Goal: Communication & Community: Answer question/provide support

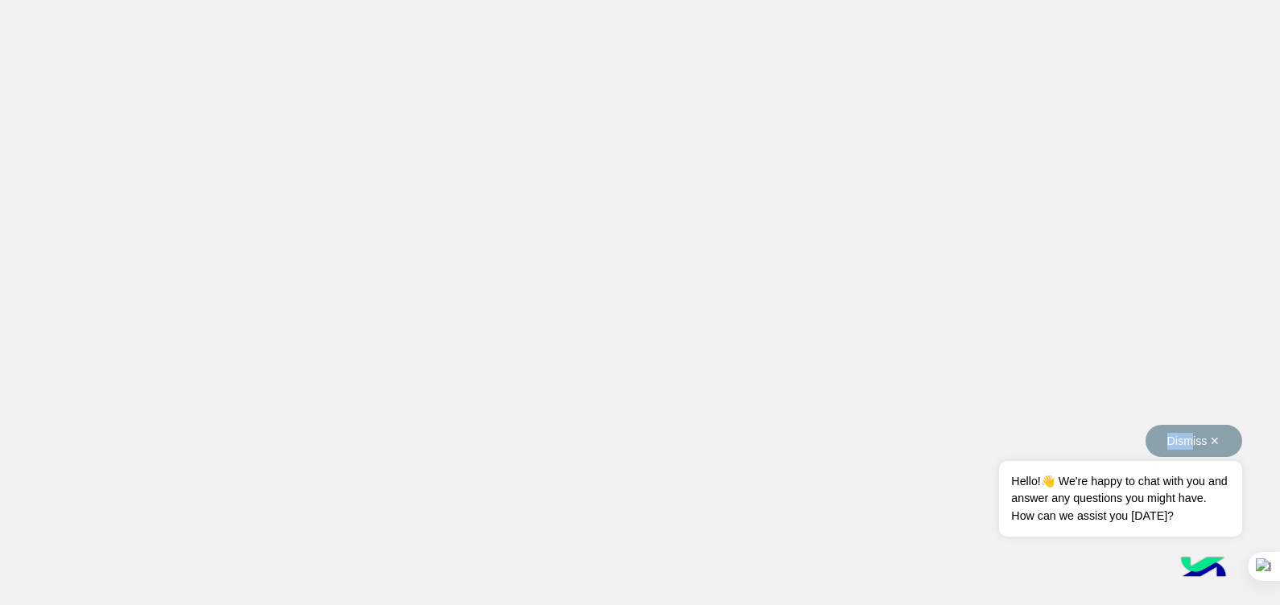
drag, startPoint x: 1172, startPoint y: 422, endPoint x: 1191, endPoint y: 445, distance: 30.3
click at [1191, 445] on body "Dismiss ✕ Hello!👋 We're happy to chat with you and answer any questions you mig…" at bounding box center [640, 302] width 1280 height 605
click at [1191, 445] on div "Dismiss ✕ Hello!👋 We're happy to chat with you and answer any questions you mig…" at bounding box center [1120, 481] width 242 height 112
click at [1191, 445] on button "Dismiss ✕" at bounding box center [1193, 441] width 97 height 32
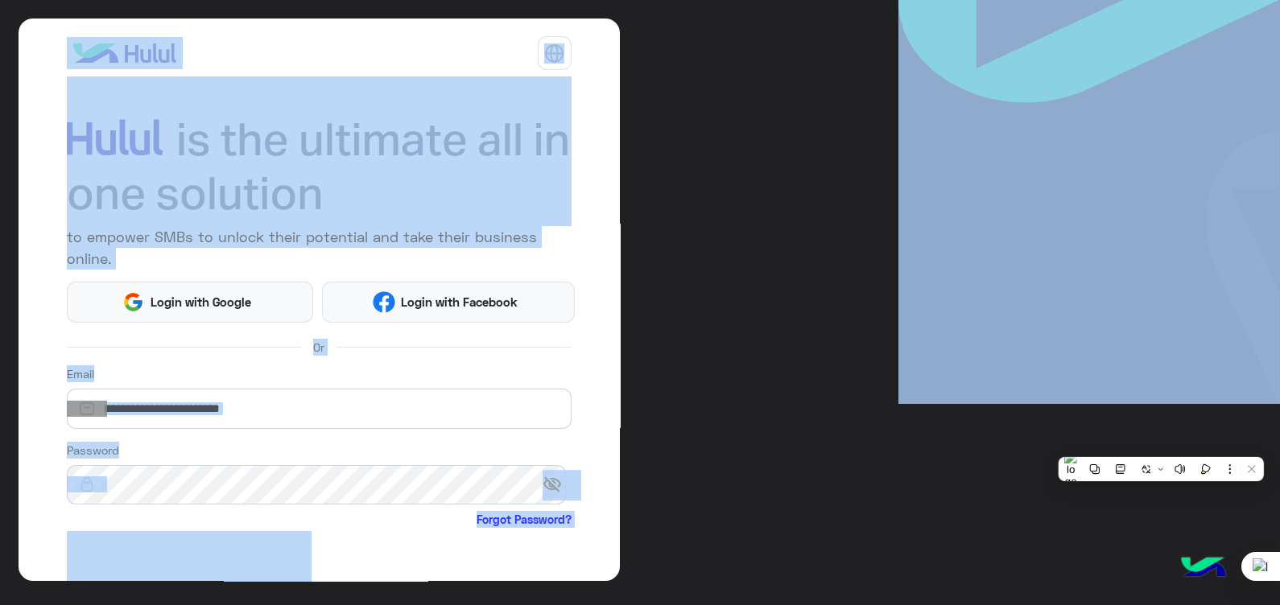
click at [782, 237] on div "to empower SMBs to unlock their potential and take their business online. Login…" at bounding box center [640, 302] width 1280 height 605
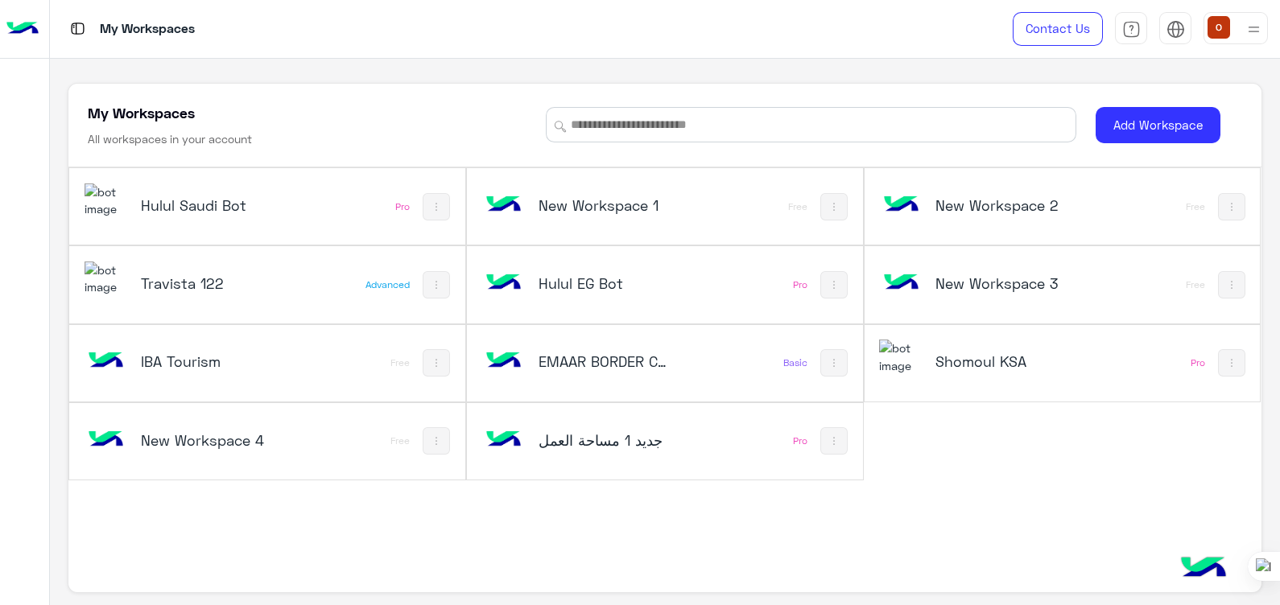
click at [116, 204] on img at bounding box center [106, 201] width 43 height 35
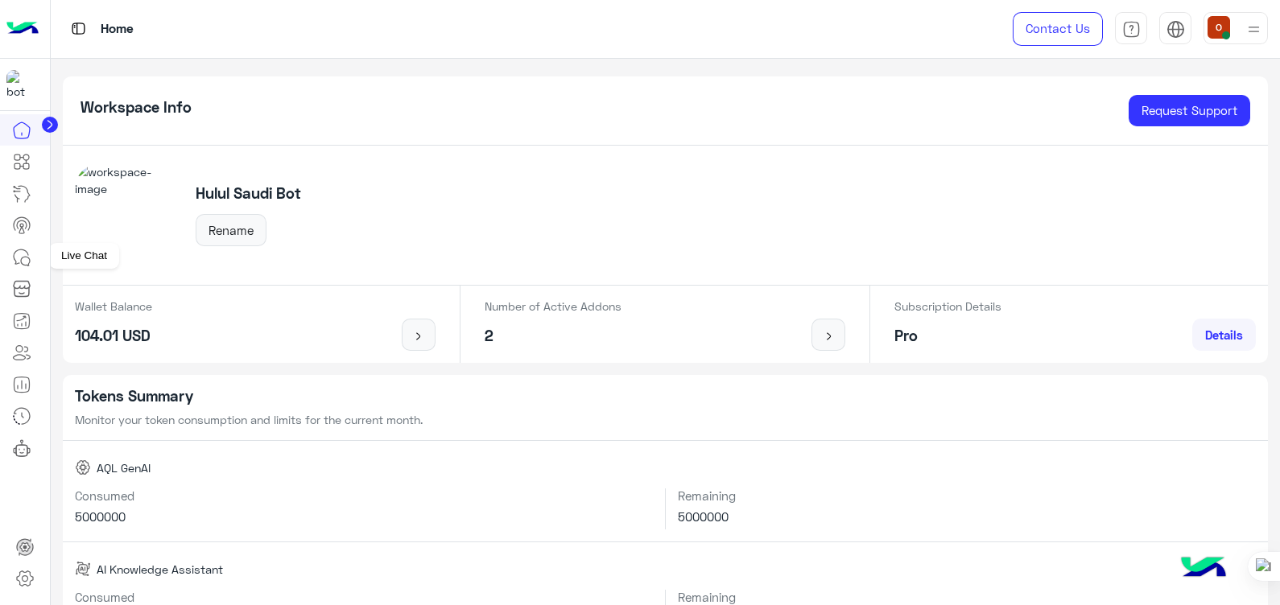
click at [17, 259] on icon at bounding box center [21, 257] width 19 height 19
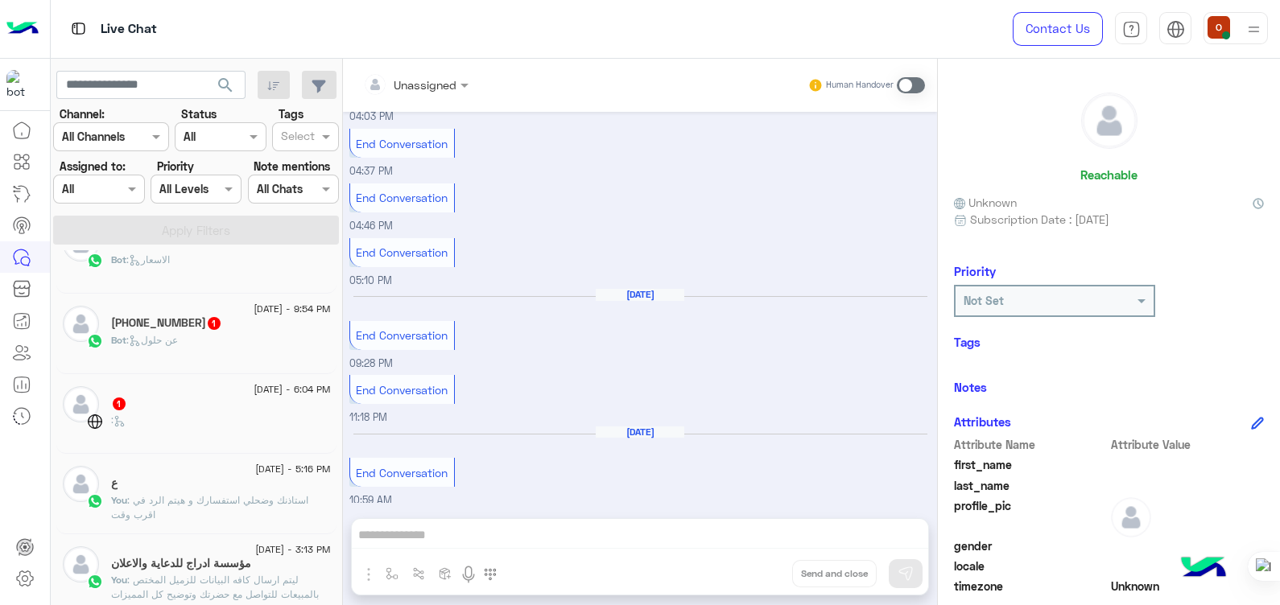
scroll to position [281, 0]
click at [196, 346] on div "Bot : عن حلول" at bounding box center [221, 350] width 220 height 28
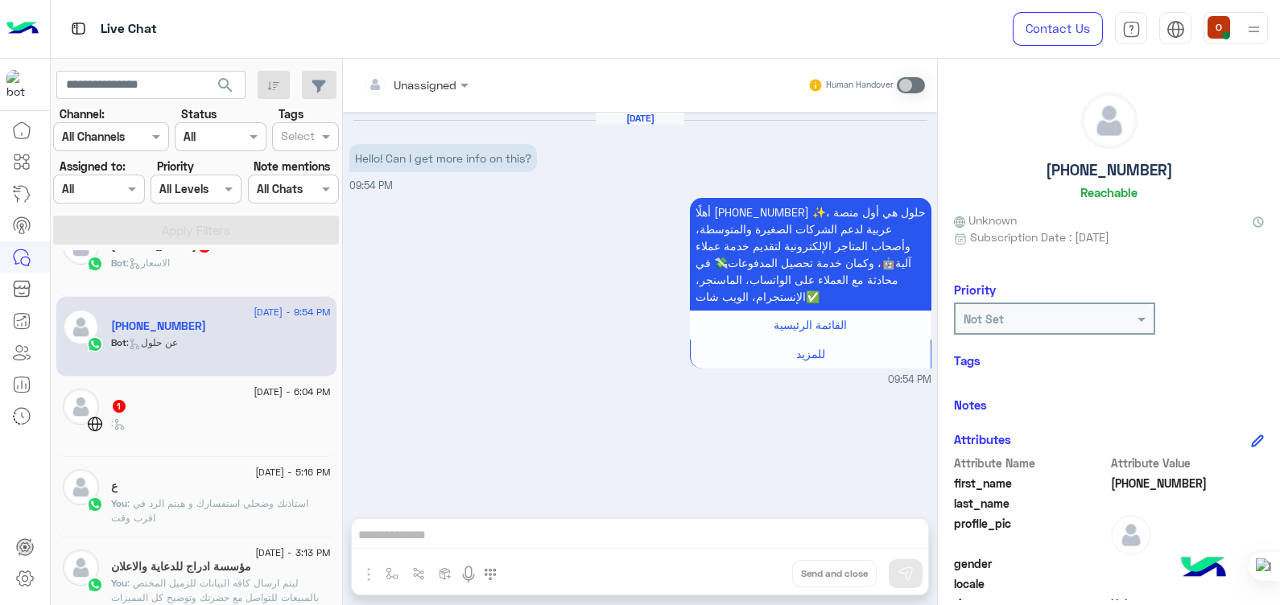
click at [307, 358] on div "Bot : عن حلول" at bounding box center [221, 350] width 220 height 28
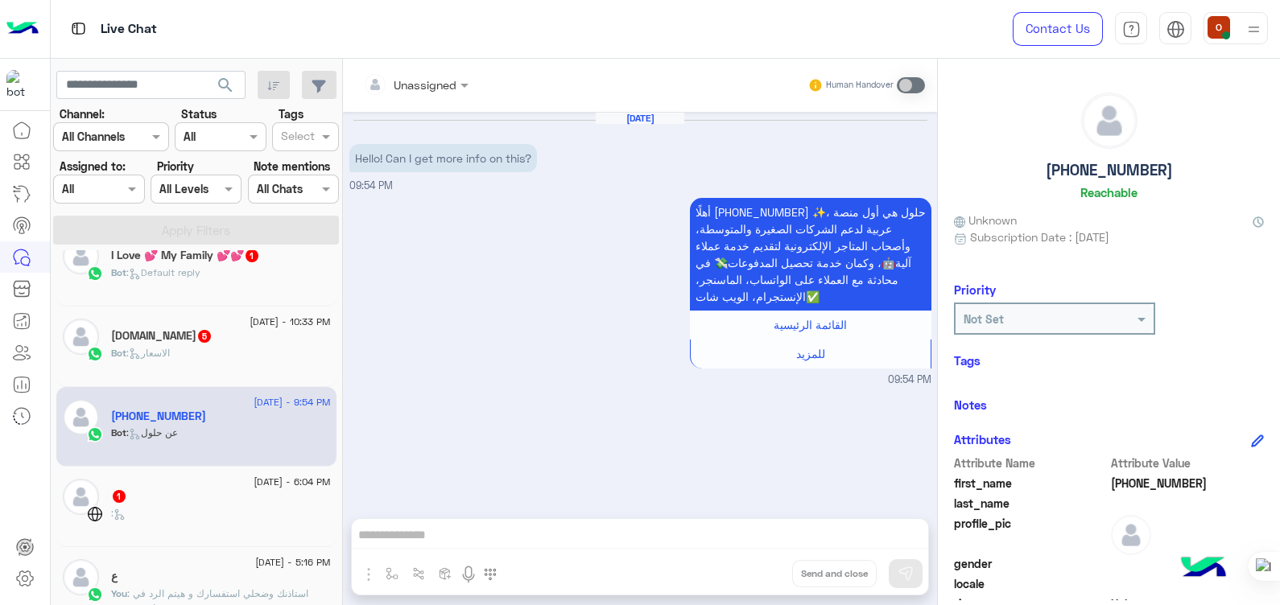
scroll to position [156, 0]
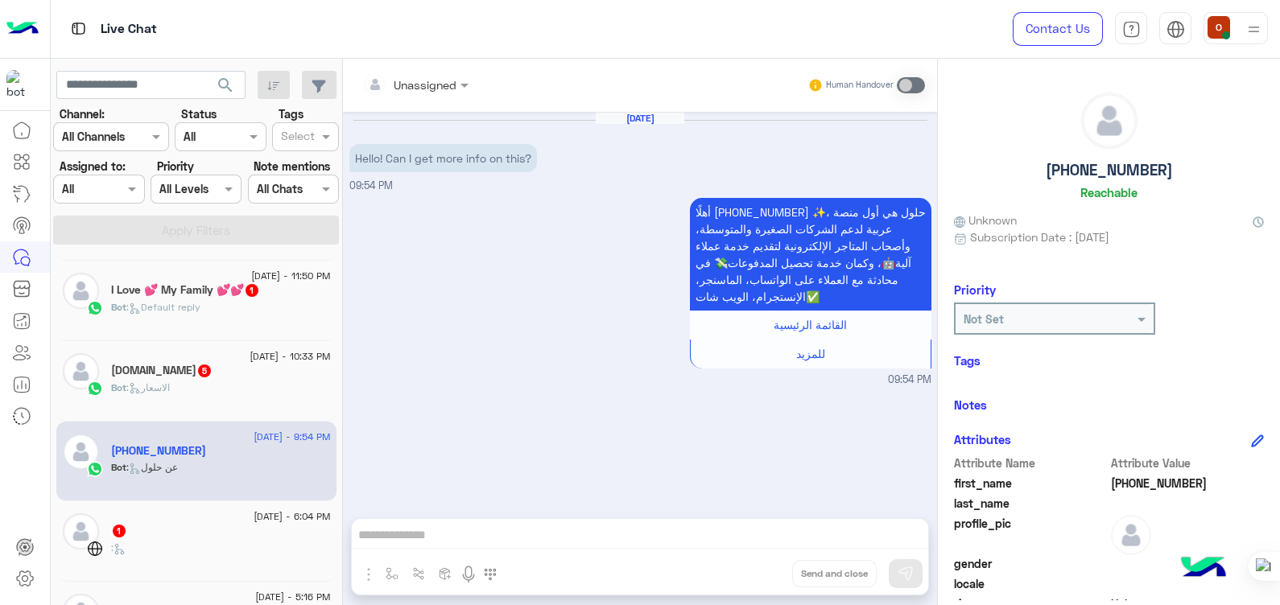
click at [166, 389] on span ": الاسعار" at bounding box center [147, 387] width 43 height 12
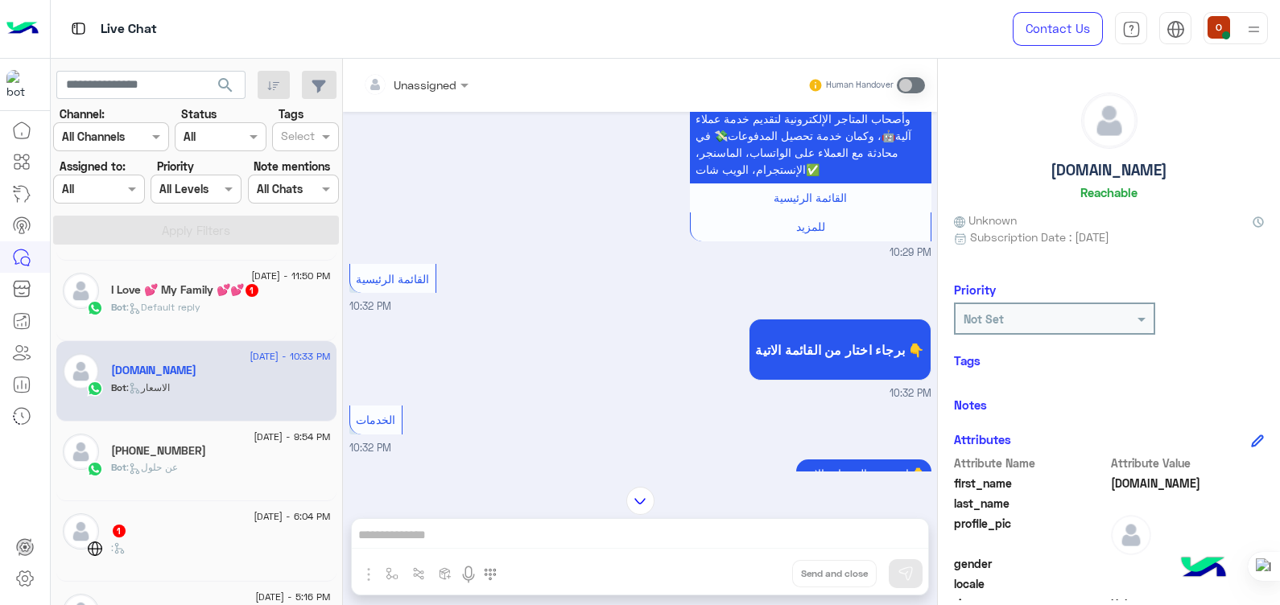
scroll to position [19, 0]
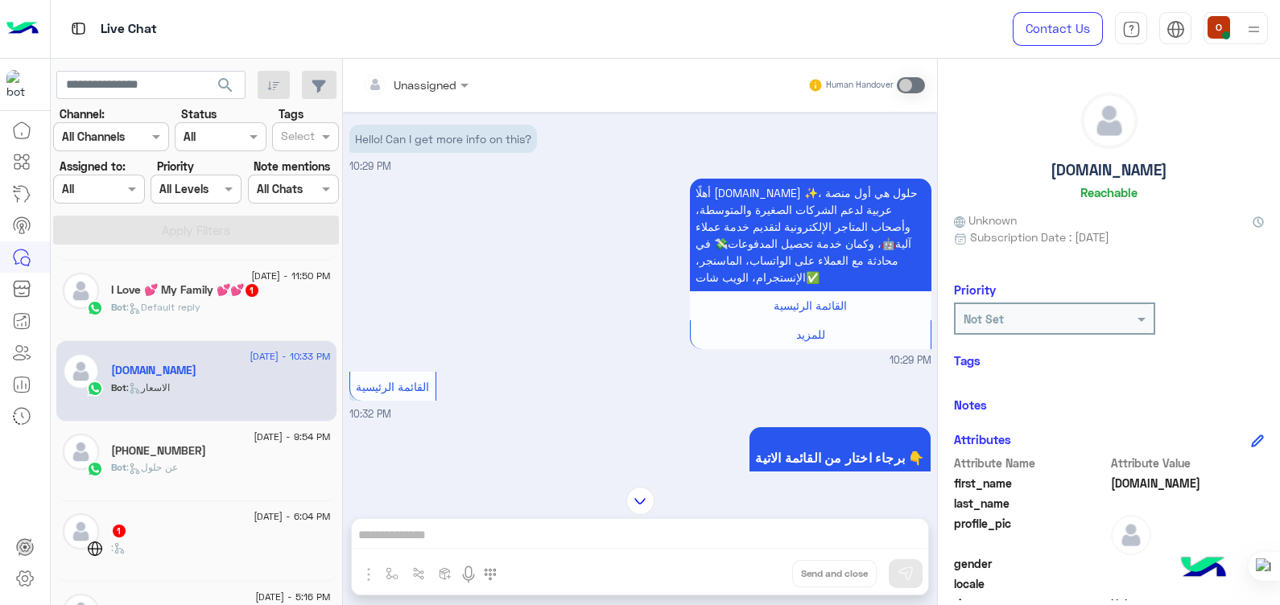
click at [217, 342] on div "[DATE] - 10:33 PM [DOMAIN_NAME] Bot : الاسعار" at bounding box center [196, 381] width 280 height 80
click at [206, 314] on div "Bot : Default reply" at bounding box center [221, 314] width 220 height 28
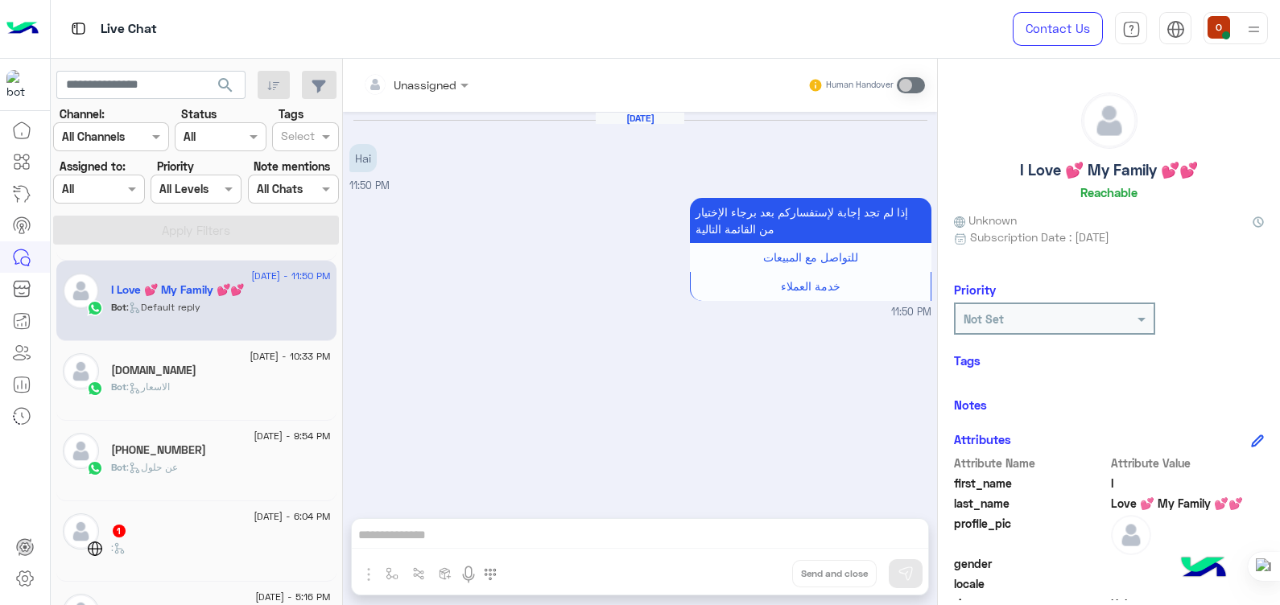
scroll to position [60, 0]
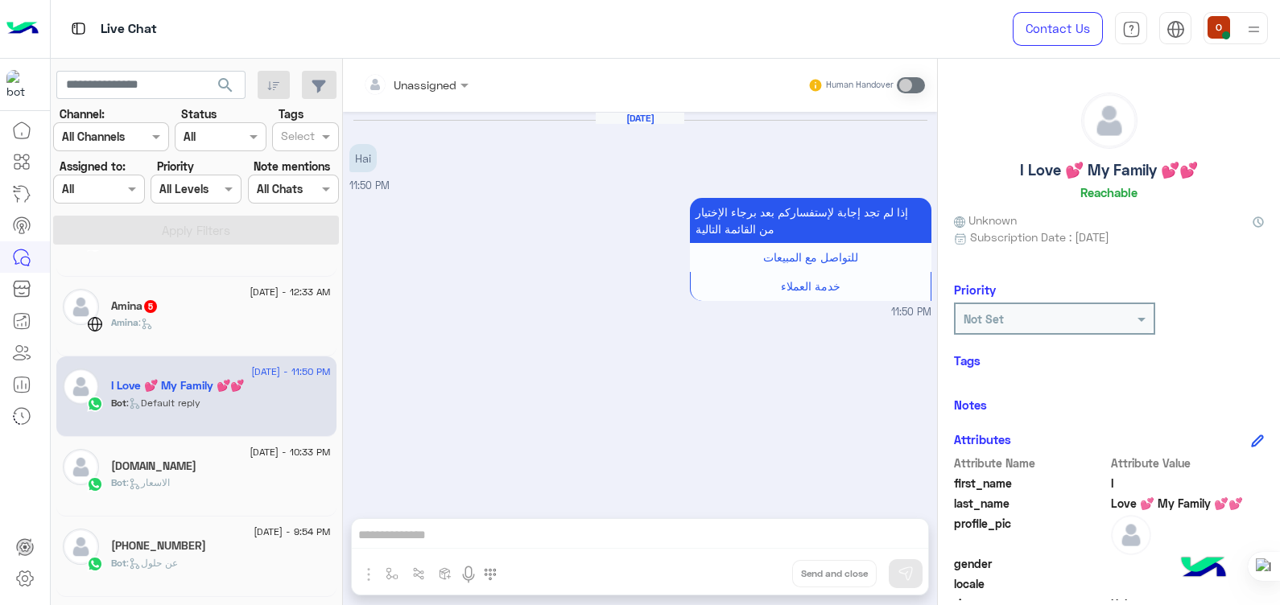
click at [190, 304] on div "Amina 5" at bounding box center [221, 307] width 220 height 17
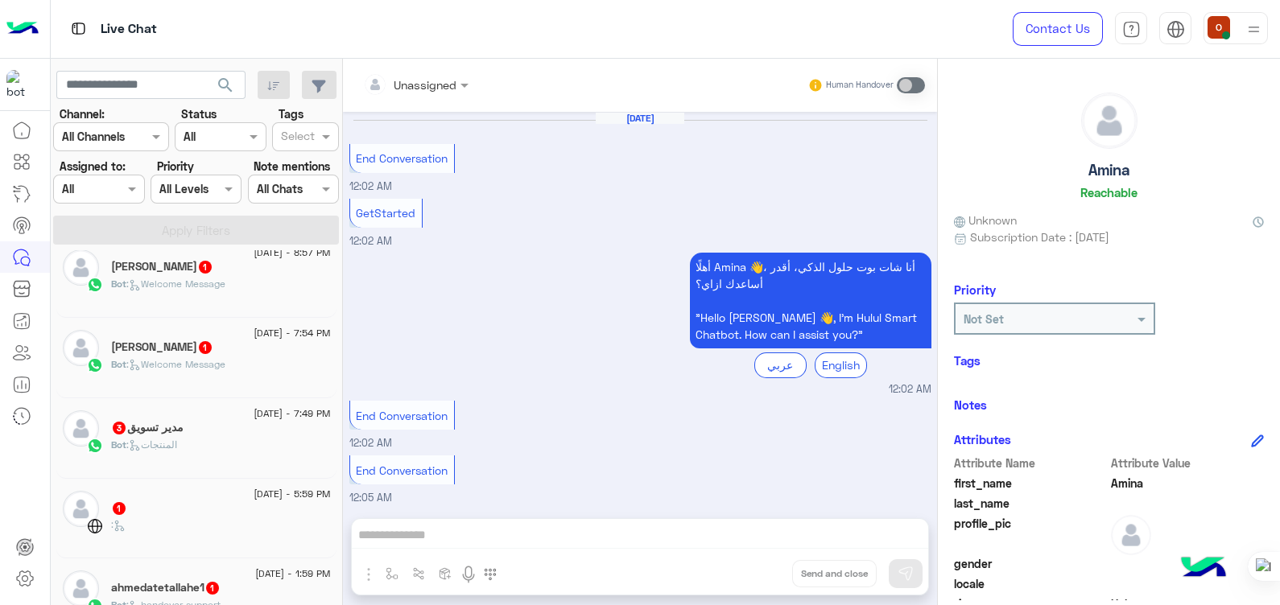
scroll to position [1201, 0]
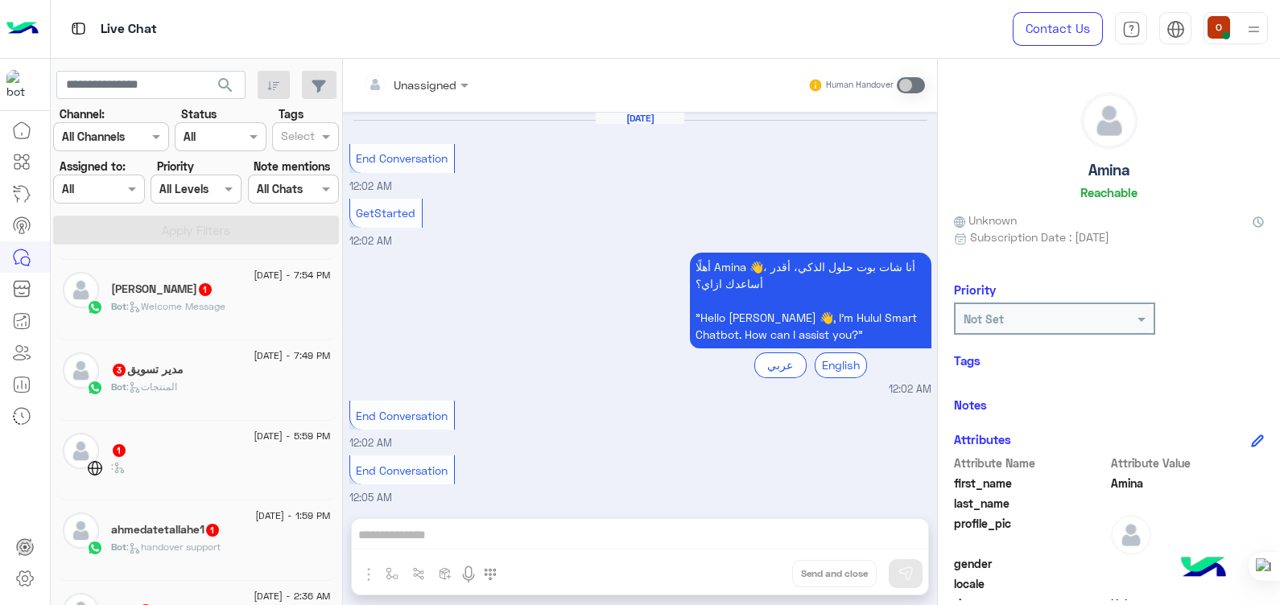
click at [244, 540] on div "ahmedatetallahe1 1" at bounding box center [221, 531] width 220 height 17
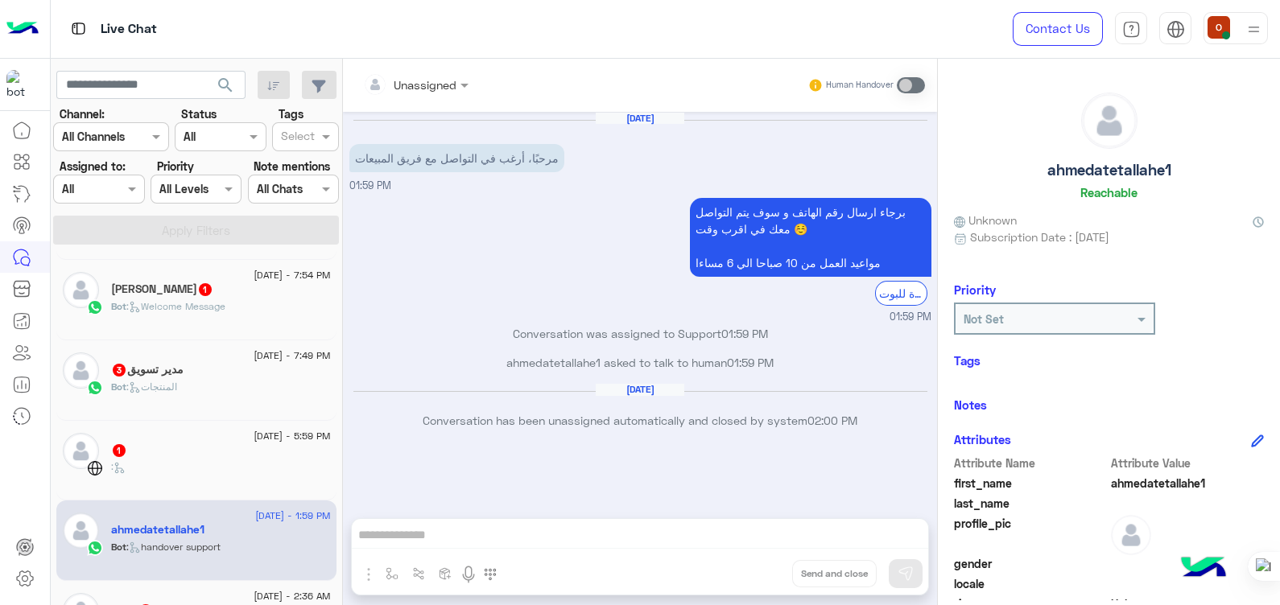
click at [200, 443] on div "[DATE] - 5:59 PM" at bounding box center [221, 438] width 220 height 10
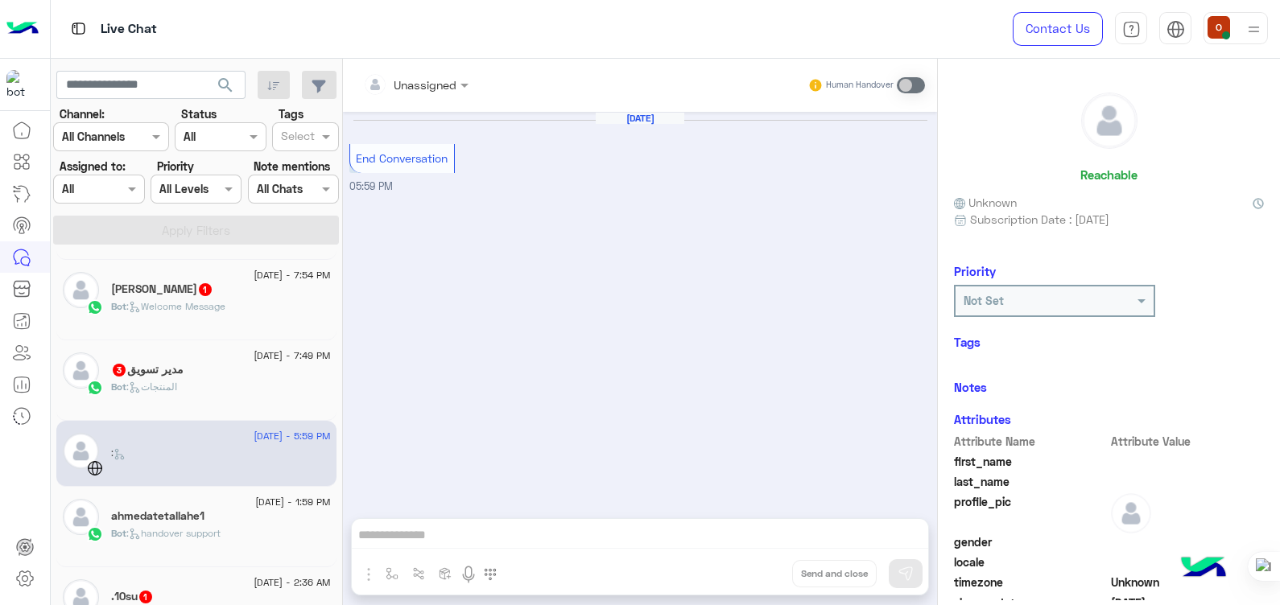
click at [201, 400] on div "Bot : المنتجات" at bounding box center [221, 394] width 220 height 28
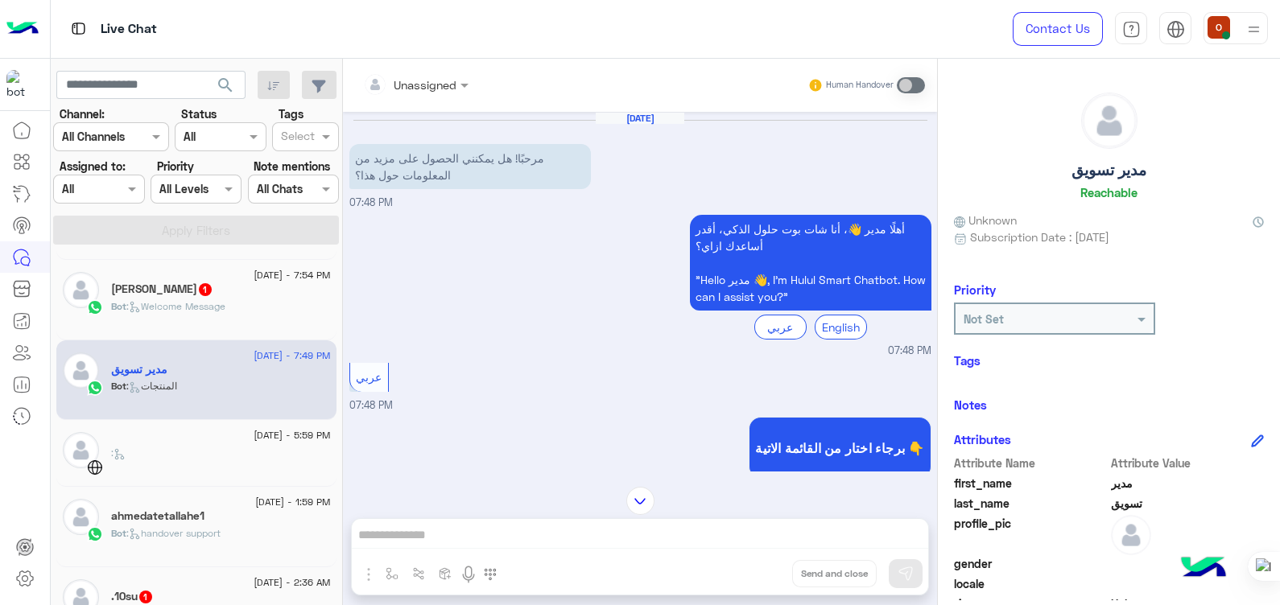
click at [152, 292] on h5 "[PERSON_NAME] 1" at bounding box center [162, 289] width 102 height 14
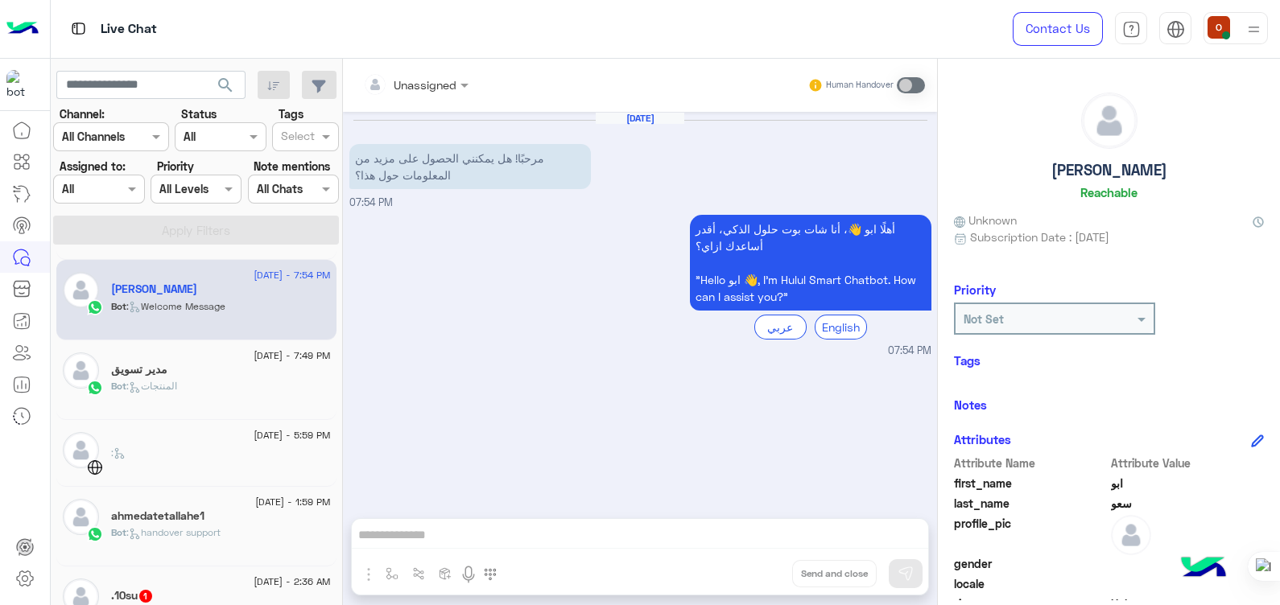
click at [176, 596] on div ".10su 1" at bounding box center [221, 597] width 220 height 17
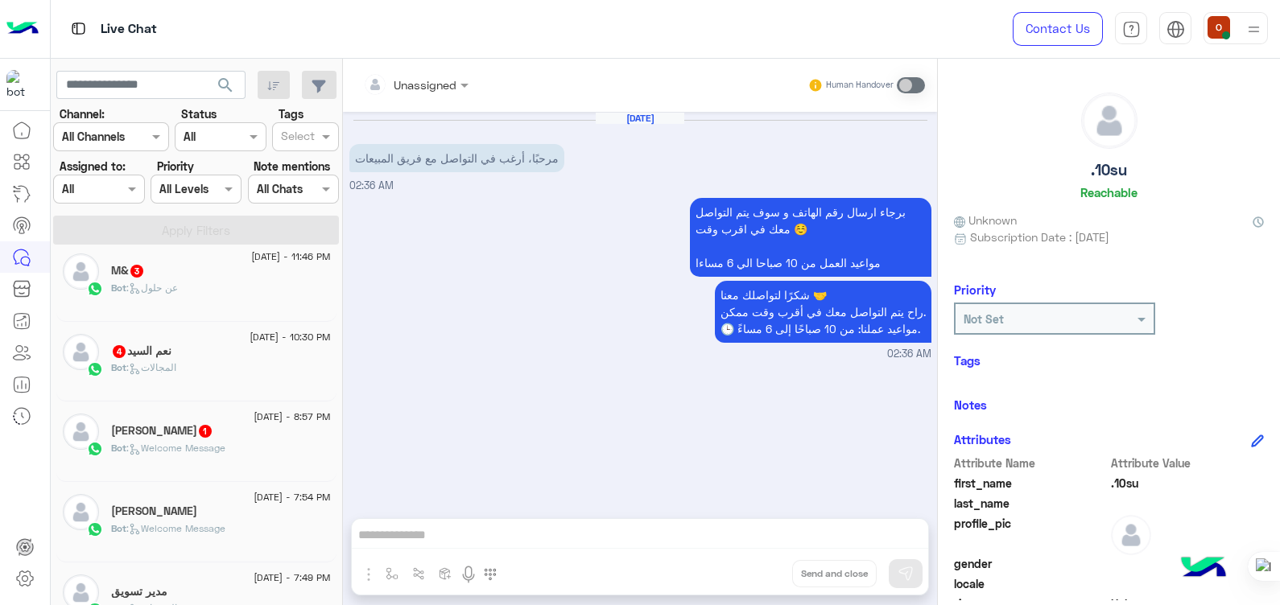
scroll to position [951, 0]
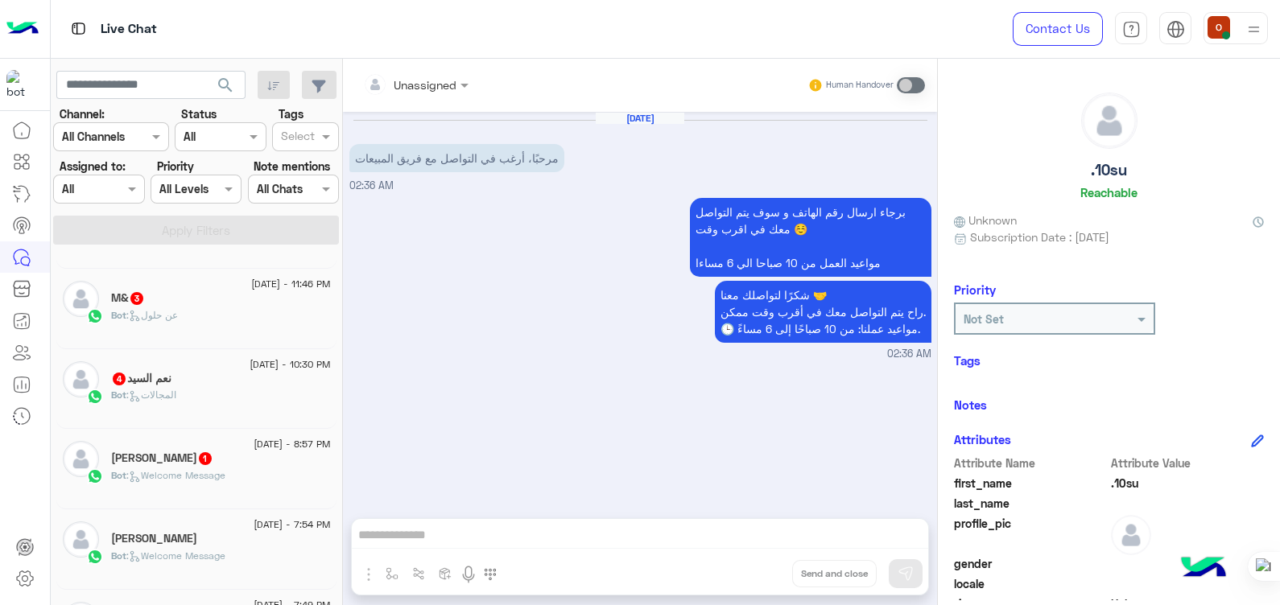
click at [201, 465] on h5 "[PERSON_NAME] 1" at bounding box center [162, 459] width 102 height 14
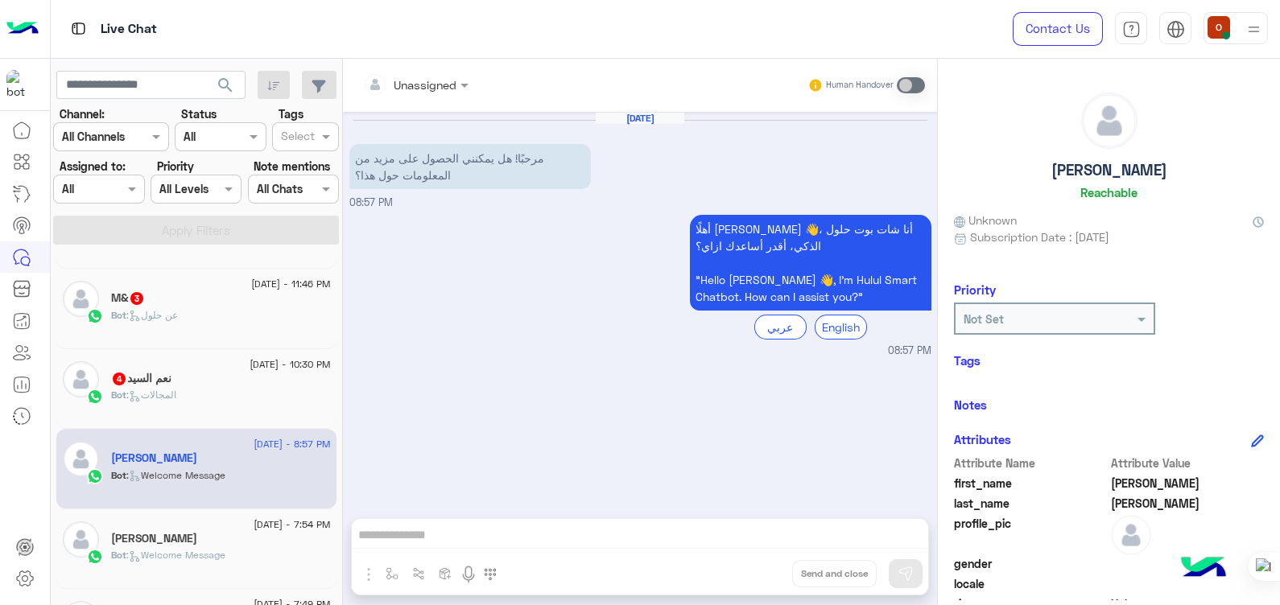
click at [225, 412] on div "Bot : المجالات" at bounding box center [221, 402] width 220 height 28
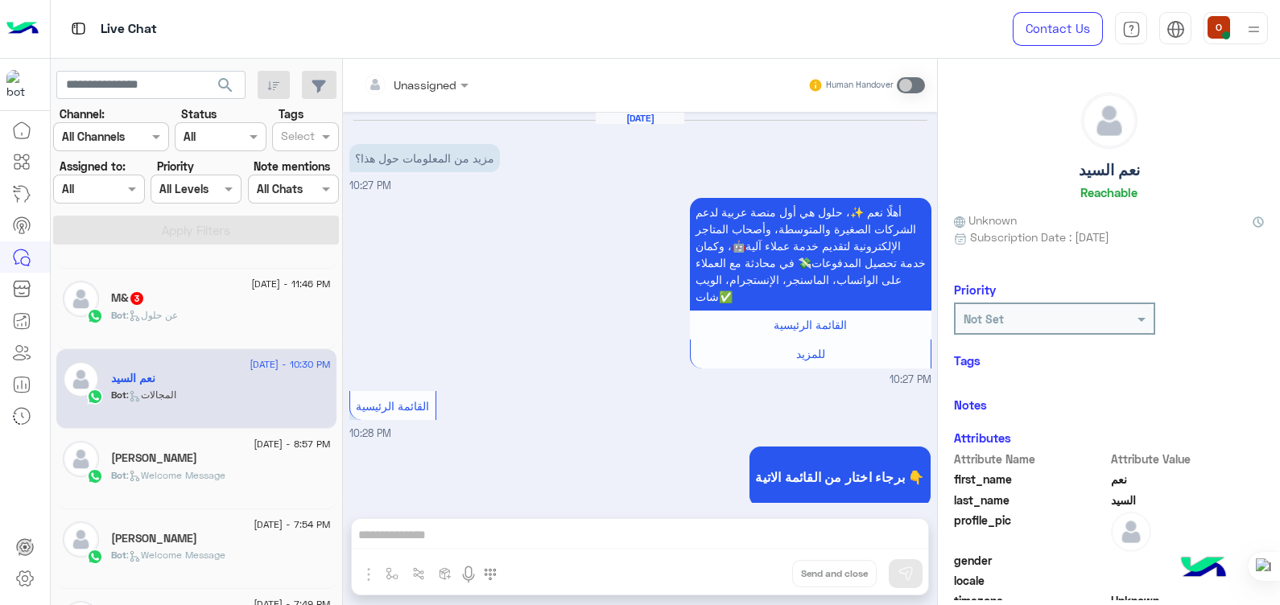
scroll to position [371, 0]
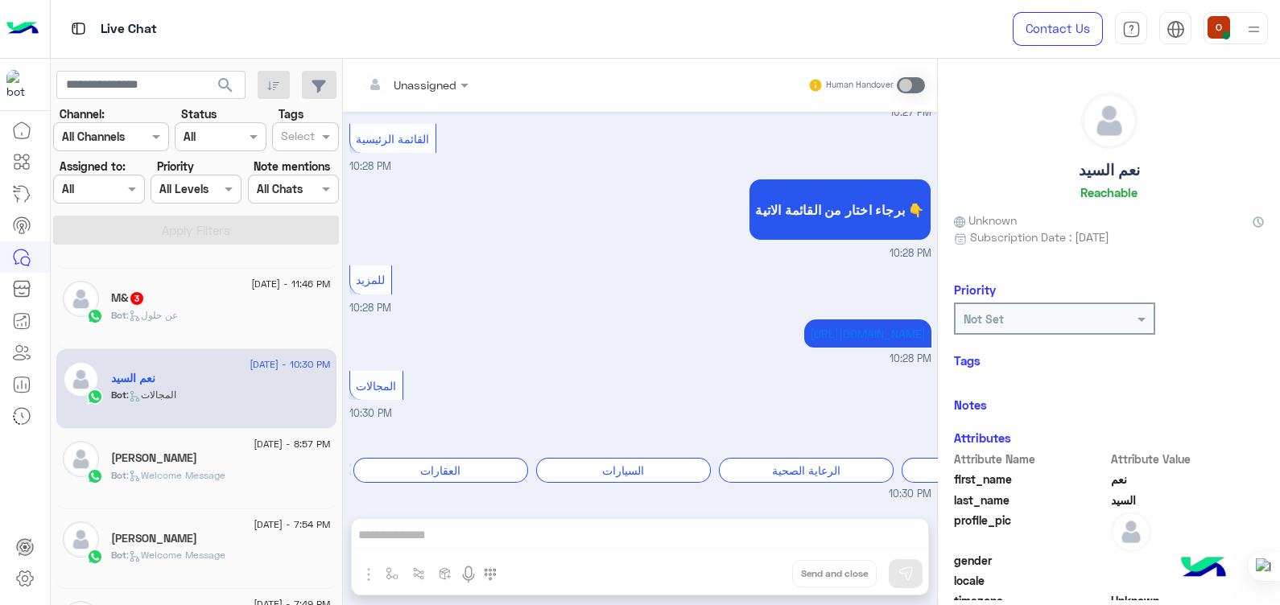
click at [934, 203] on div "[DATE] مزيد من المعلومات حول هذا؟ 10:27 PM أهلًا نعم ✨، حلول هي أول منصة عربية …" at bounding box center [640, 307] width 594 height 390
click at [913, 78] on span at bounding box center [911, 85] width 28 height 16
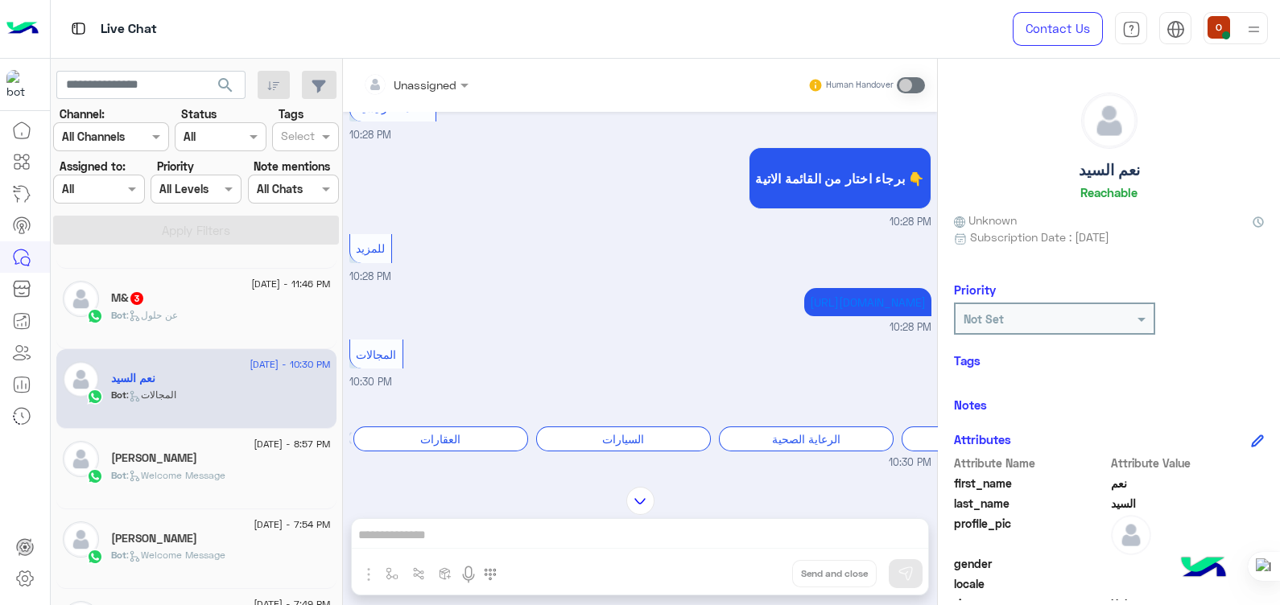
scroll to position [115, 0]
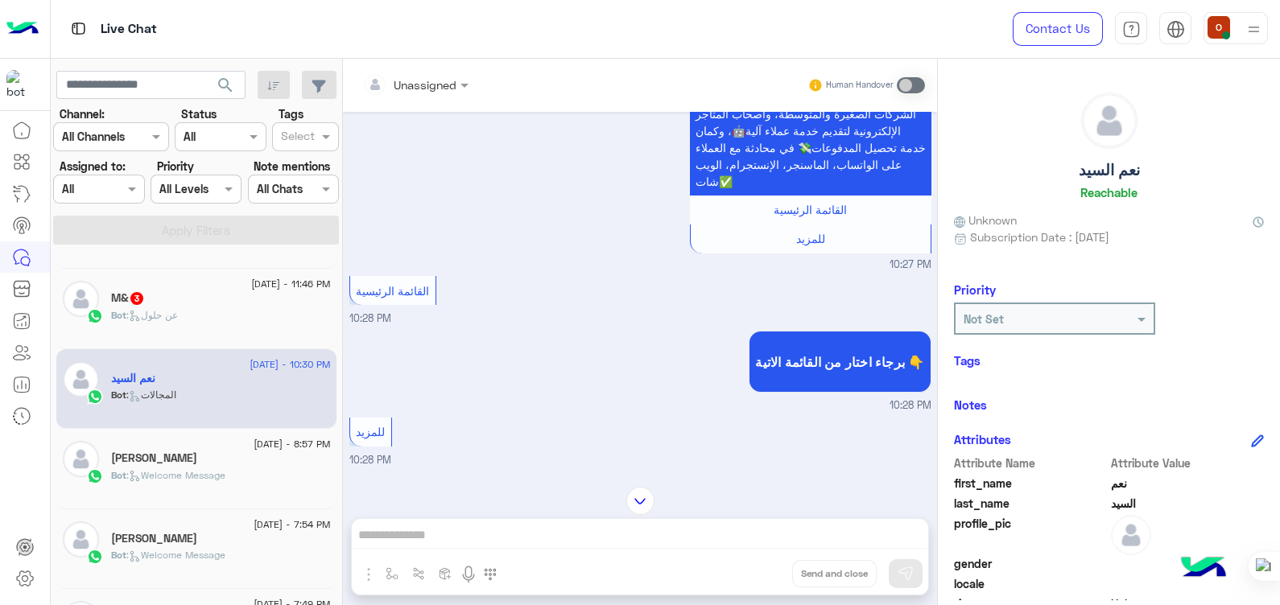
click at [351, 197] on div "أهلًا نعم ✨، حلول هي أول منصة عربية لدعم الشركات الصغيرة والمتوسطة، وأصحاب المت…" at bounding box center [640, 176] width 582 height 194
click at [156, 308] on div "M& 3" at bounding box center [221, 299] width 220 height 17
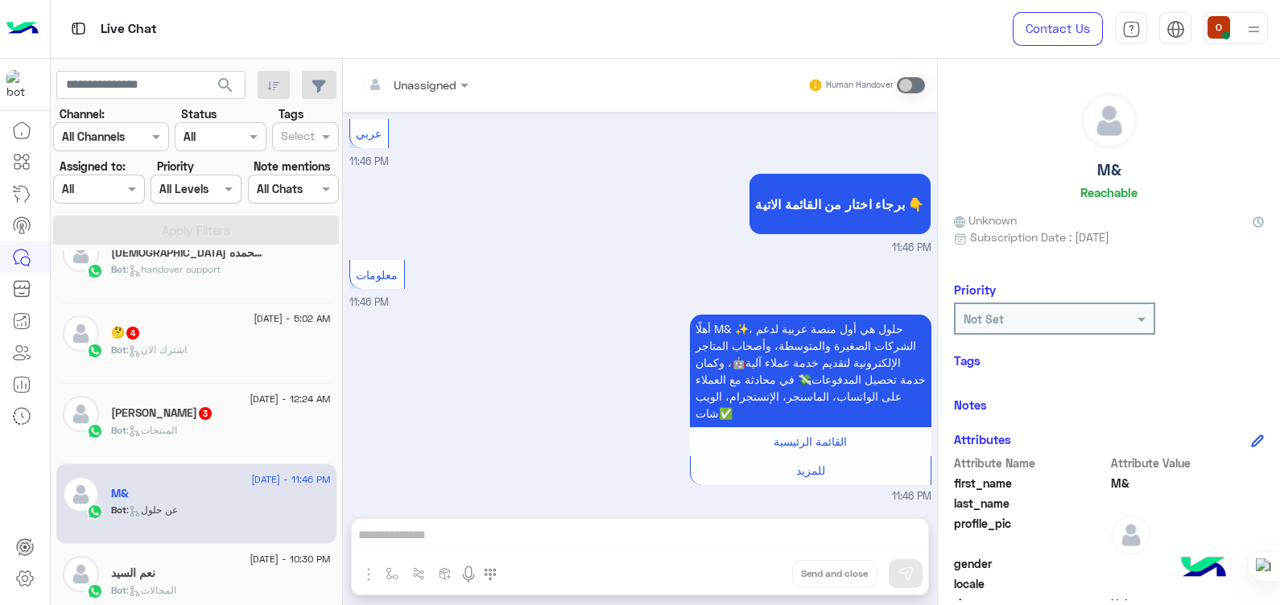
scroll to position [751, 0]
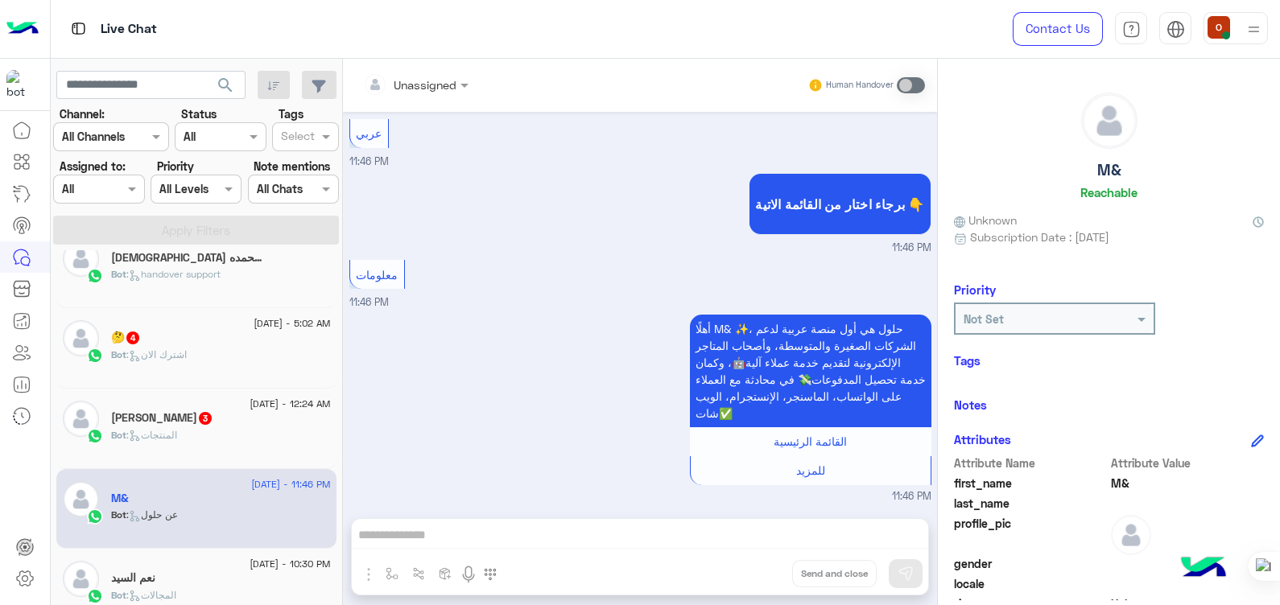
click at [181, 435] on div "Bot : المنتجات" at bounding box center [221, 442] width 220 height 28
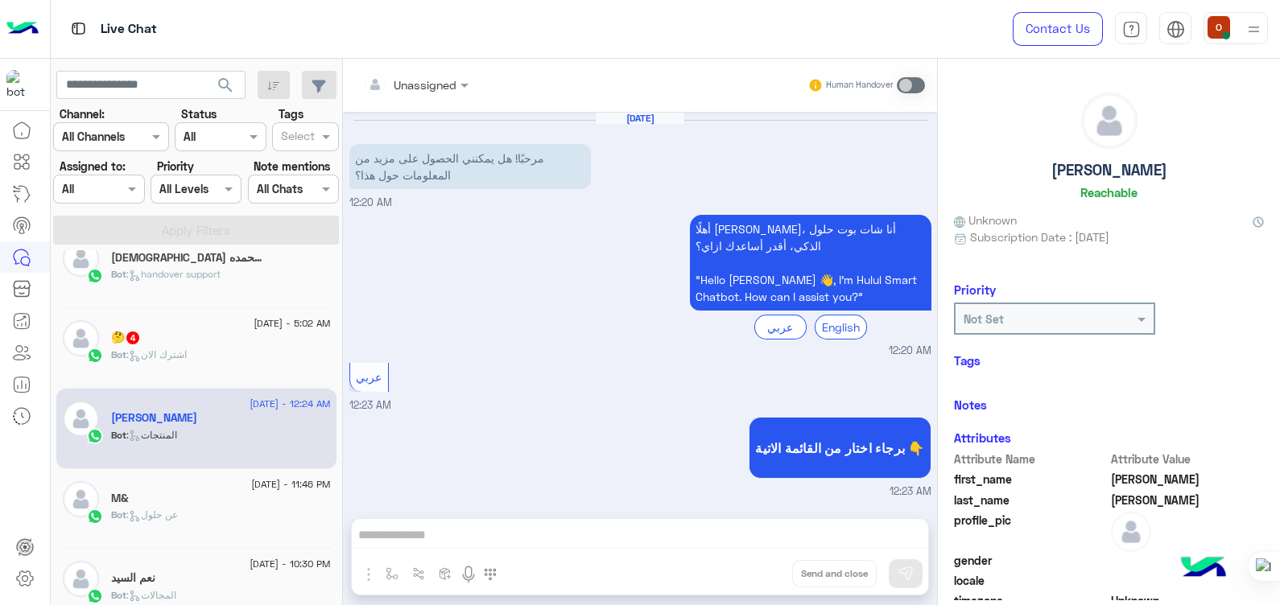
scroll to position [101, 0]
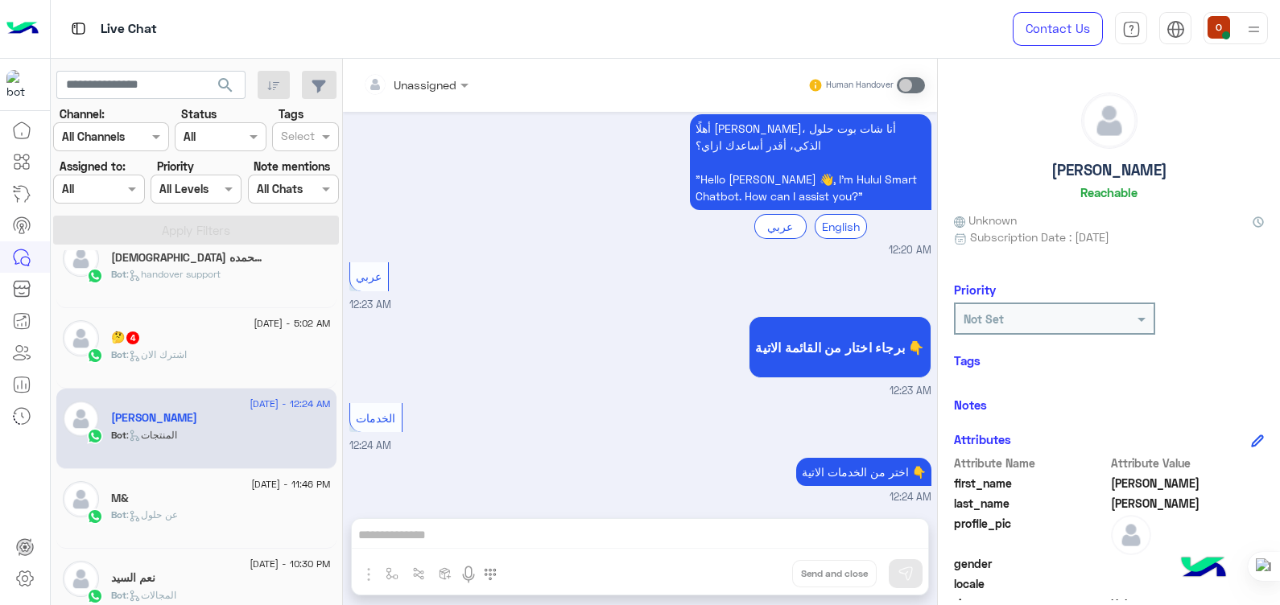
click at [171, 355] on span ": اشترك الان" at bounding box center [156, 354] width 60 height 12
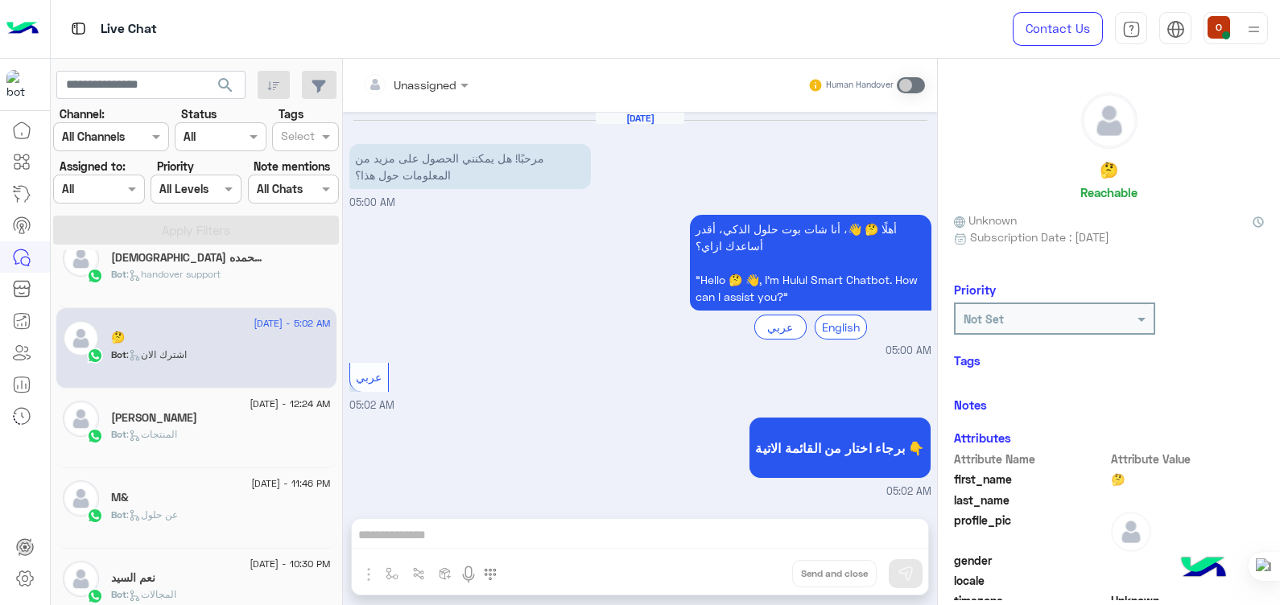
scroll to position [482, 0]
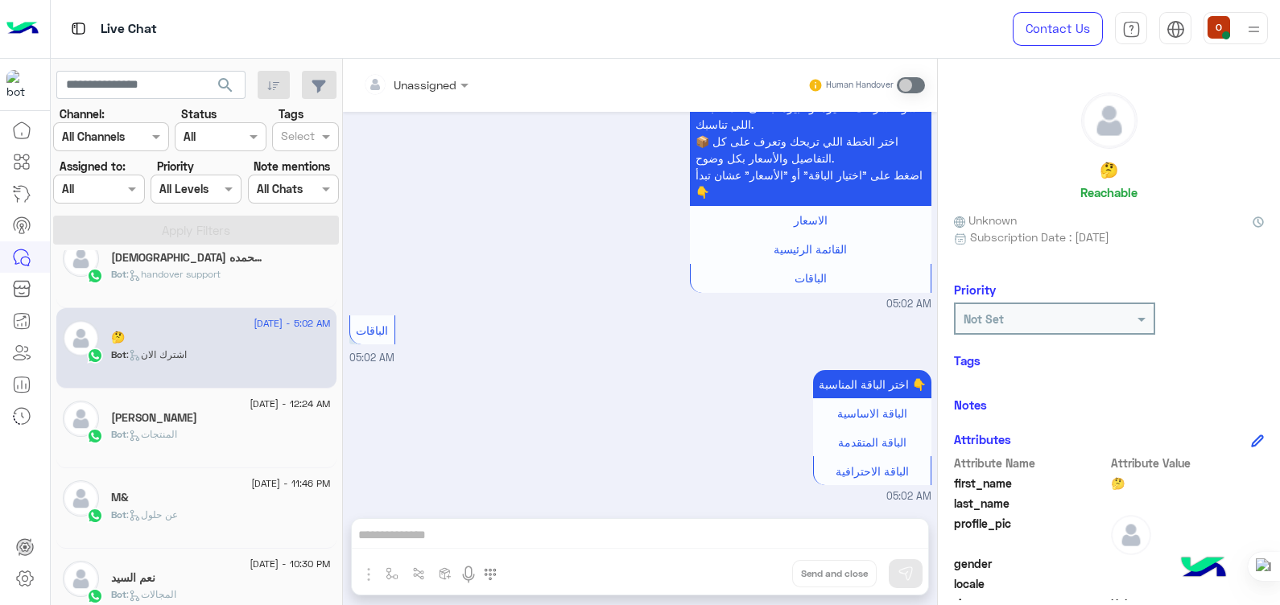
click at [194, 259] on h5 "[DEMOGRAPHIC_DATA] وبحمده 1" at bounding box center [188, 258] width 154 height 14
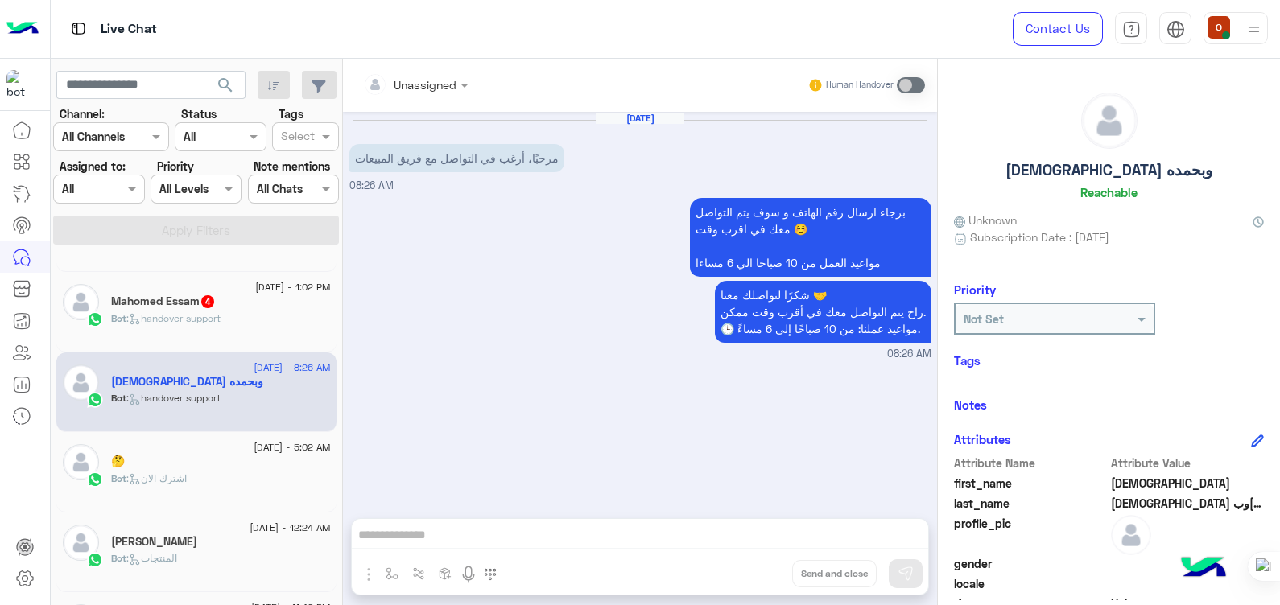
scroll to position [460, 0]
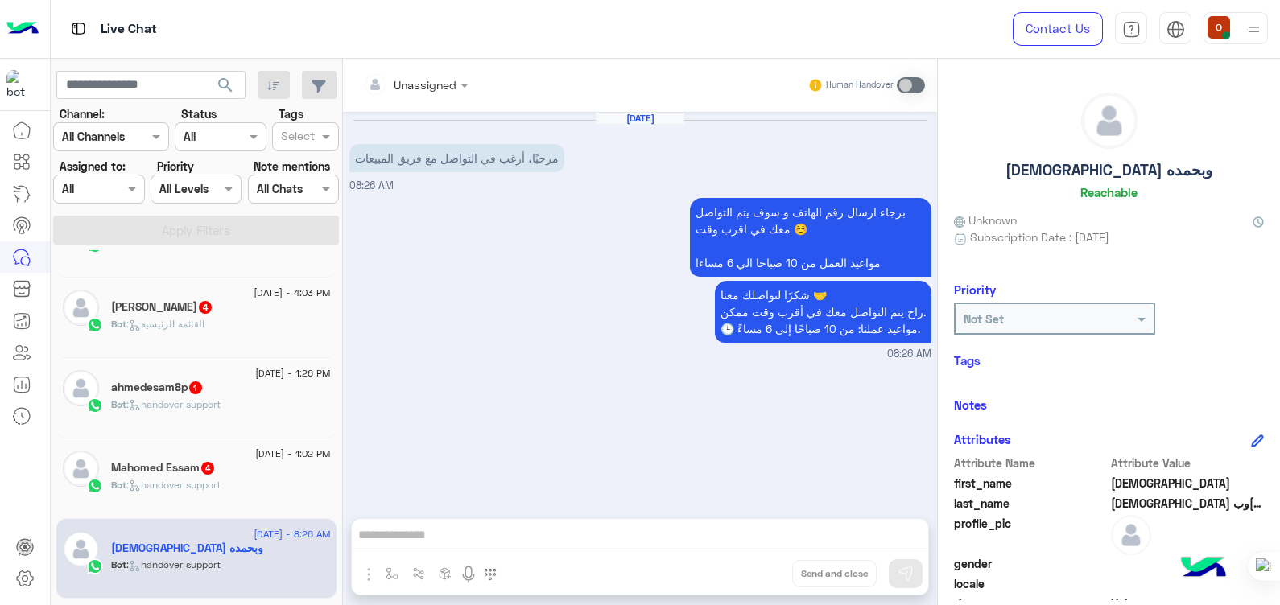
click at [210, 509] on div "[DATE] - 1:02 PM Mahomed Essam 4 Bot : handover support" at bounding box center [196, 479] width 280 height 80
click at [209, 506] on div "Bot : handover support" at bounding box center [221, 492] width 220 height 28
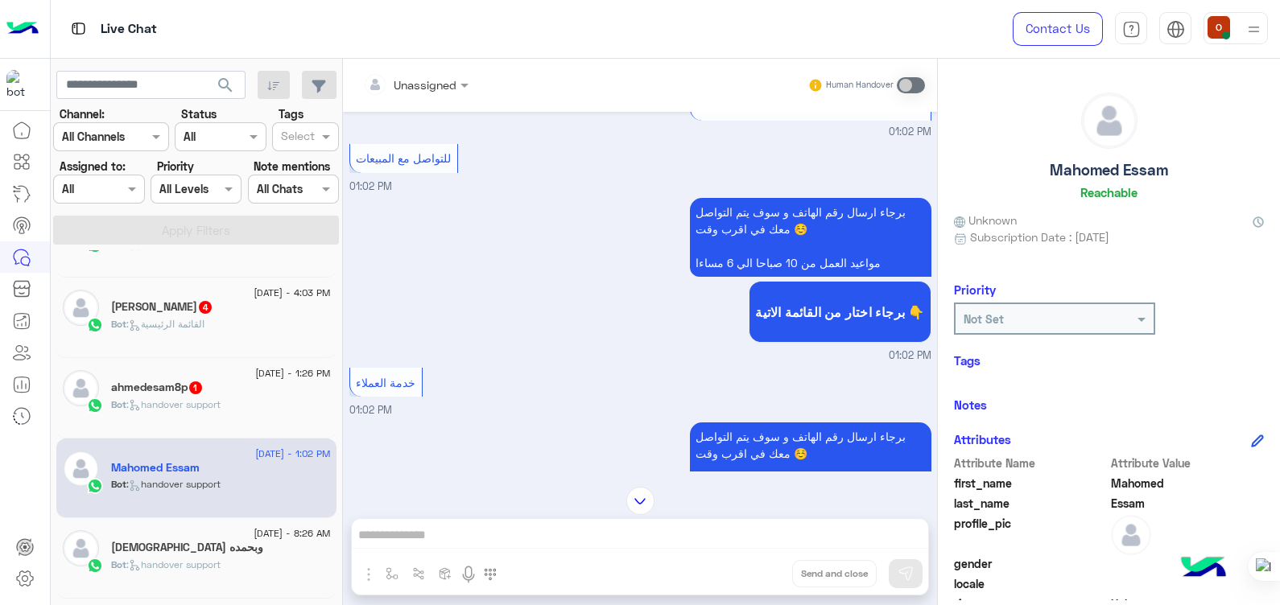
scroll to position [483, 0]
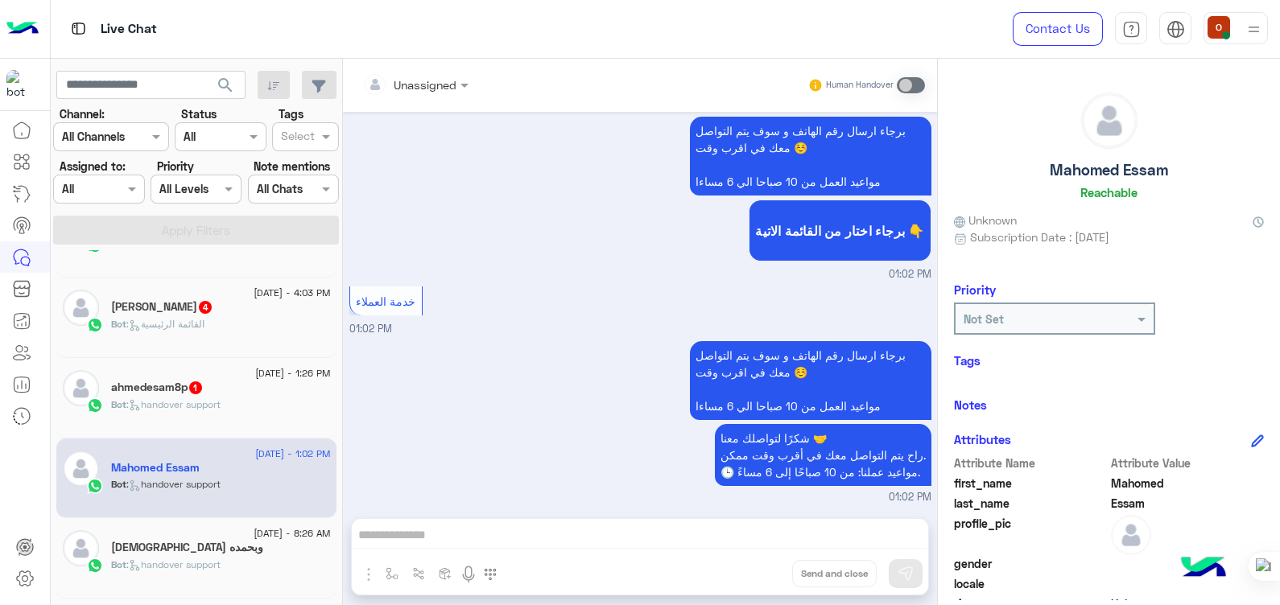
click at [157, 390] on h5 "ahmedesam8p 1" at bounding box center [157, 388] width 93 height 14
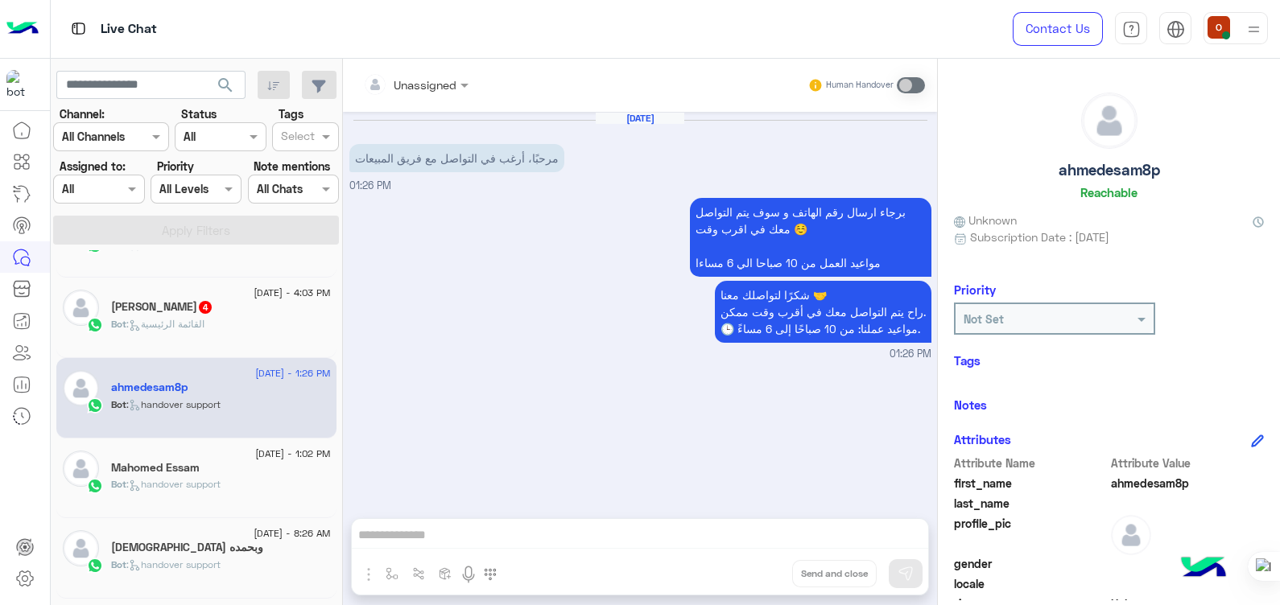
click at [126, 327] on span ": القائمة الرئيسية" at bounding box center [165, 324] width 78 height 12
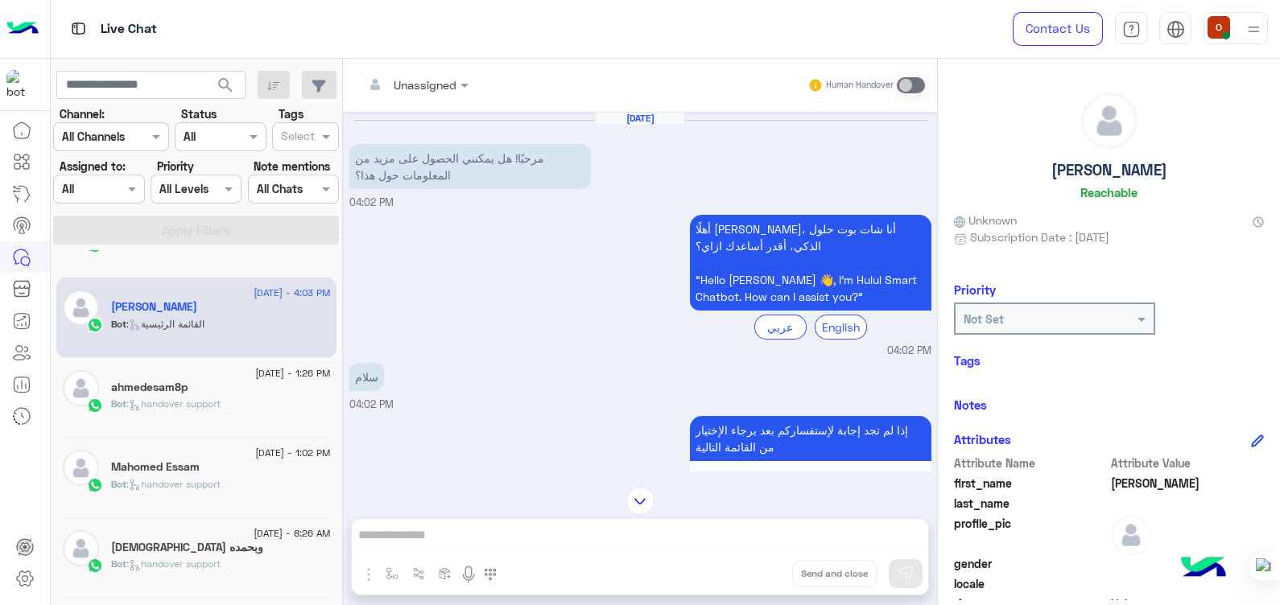
drag, startPoint x: 336, startPoint y: 402, endPoint x: 336, endPoint y: 361, distance: 41.9
click at [336, 361] on div "[DATE] - 10:47 PM نصیب 2 Bot : Menu [DATE] - 10:08 PM علي 1 Bot : handover supp…" at bounding box center [197, 430] width 292 height 361
drag, startPoint x: 336, startPoint y: 361, endPoint x: 536, endPoint y: 415, distance: 207.7
click at [536, 415] on div "إذا لم تجد إجابة لإستفساركم بعد برجاء الإختيار من القائمة التالية للتواصل مع ال…" at bounding box center [640, 475] width 582 height 126
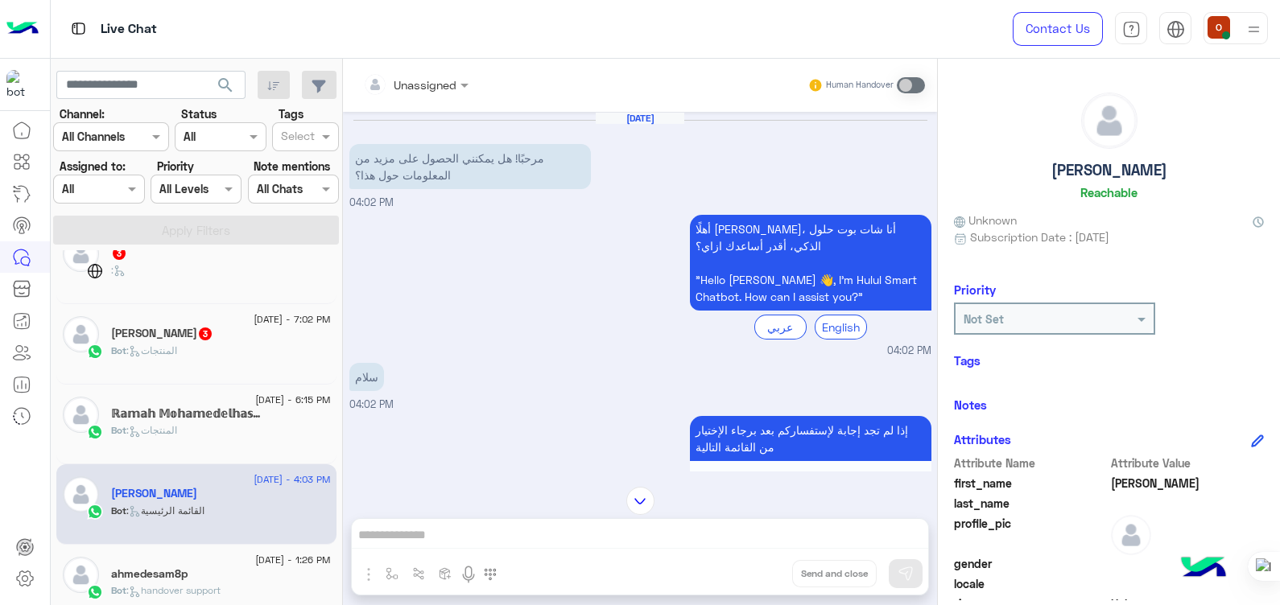
scroll to position [277, 0]
click at [205, 414] on h5 "ℝ𝕒𝕞𝕒𝕙 𝕄𝕠𝕙𝕒𝕞𝕖𝕕𝕖𝕝𝕙𝕒𝕤𝕤𝕒𝕟 3" at bounding box center [188, 411] width 154 height 14
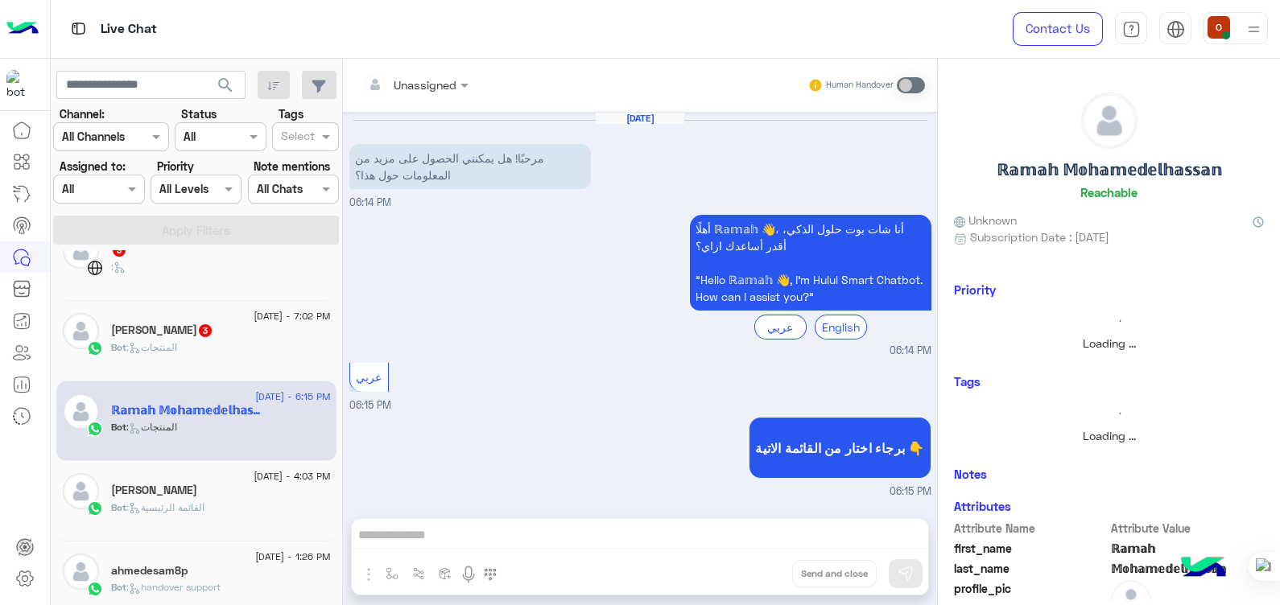
scroll to position [101, 0]
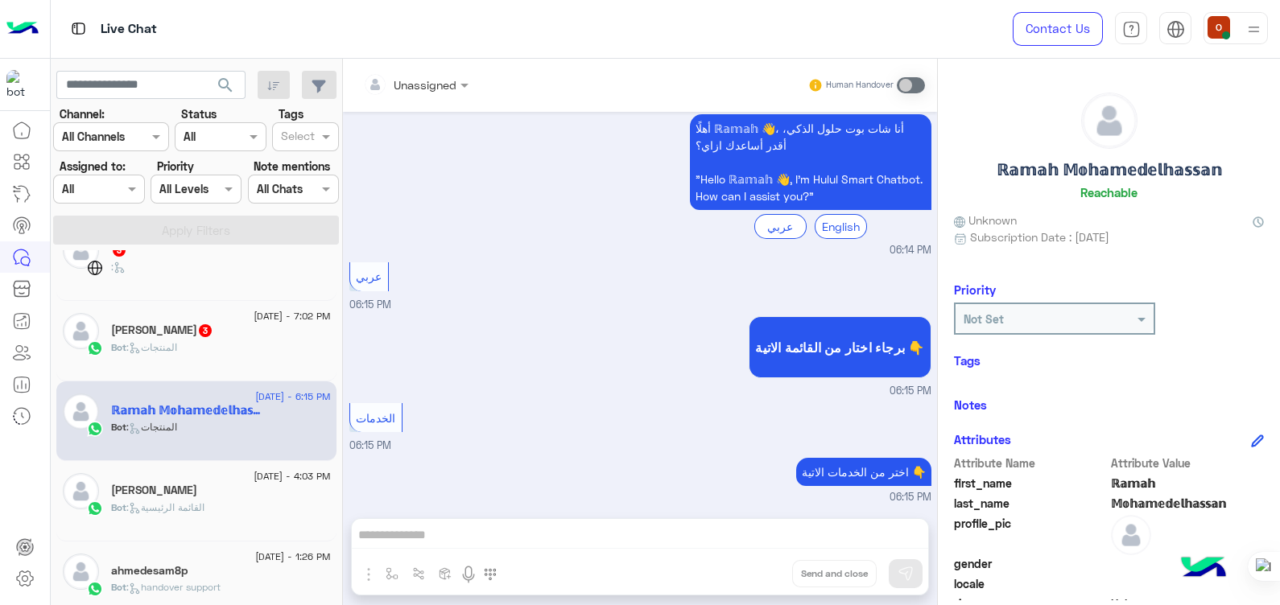
click at [139, 337] on h5 "[PERSON_NAME] 3" at bounding box center [162, 331] width 102 height 14
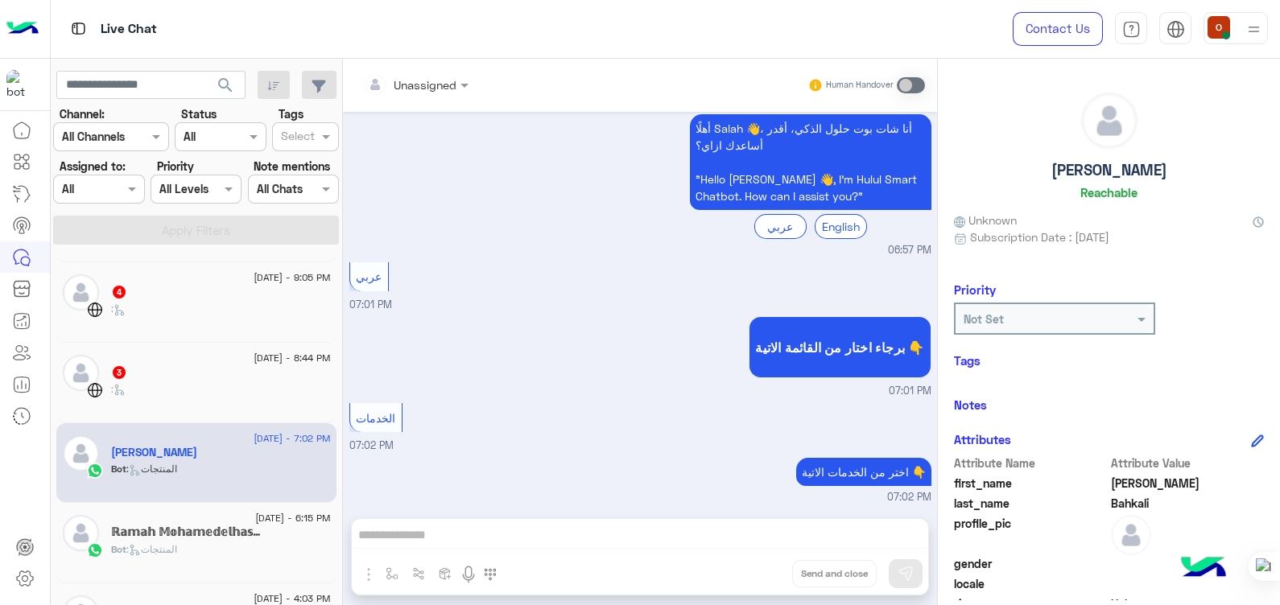
scroll to position [148, 0]
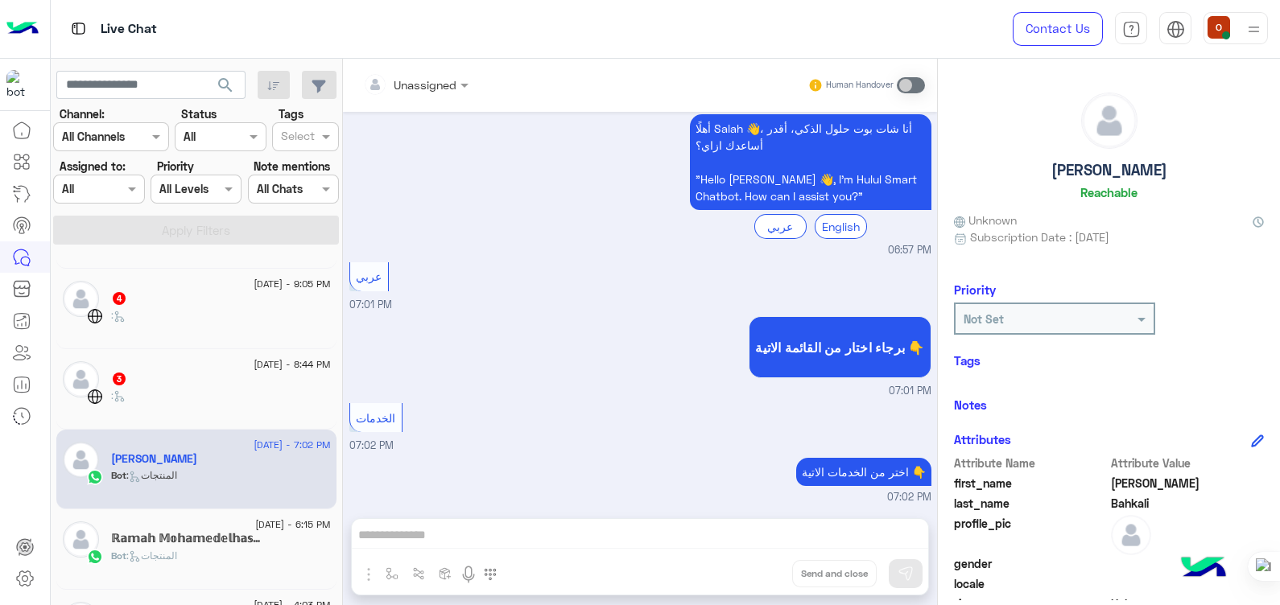
click at [336, 346] on div "[DATE] - 10:47 PM نصیب 2 Bot : Menu [DATE] - 10:08 PM علي 1 Bot : handover supp…" at bounding box center [197, 430] width 292 height 361
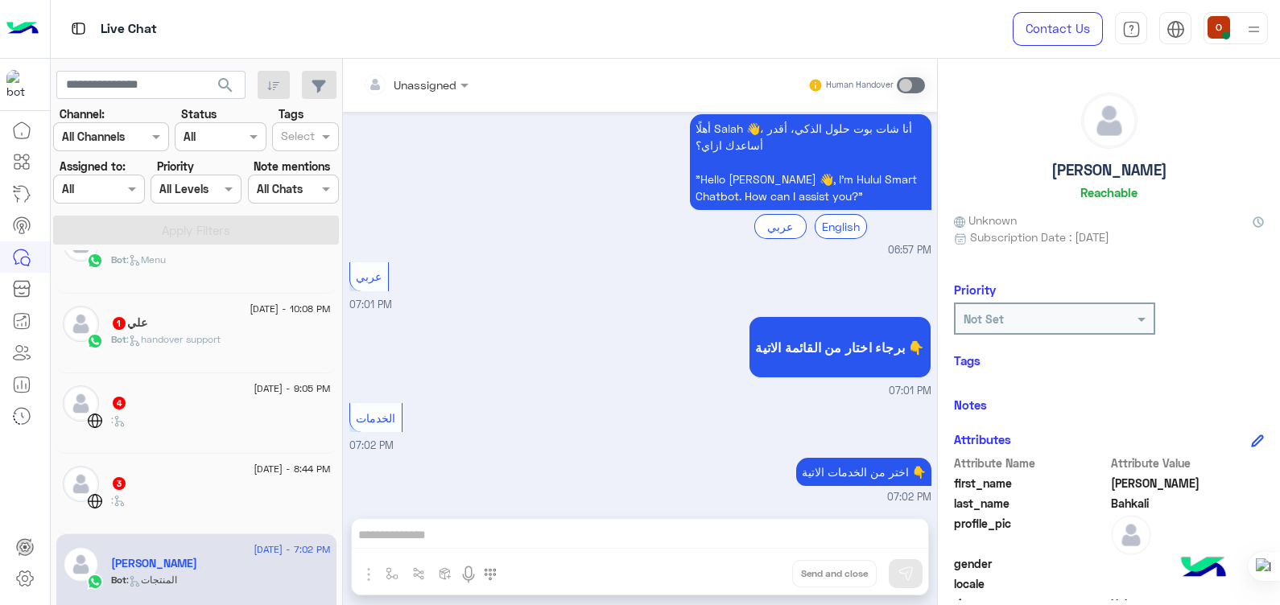
scroll to position [23, 0]
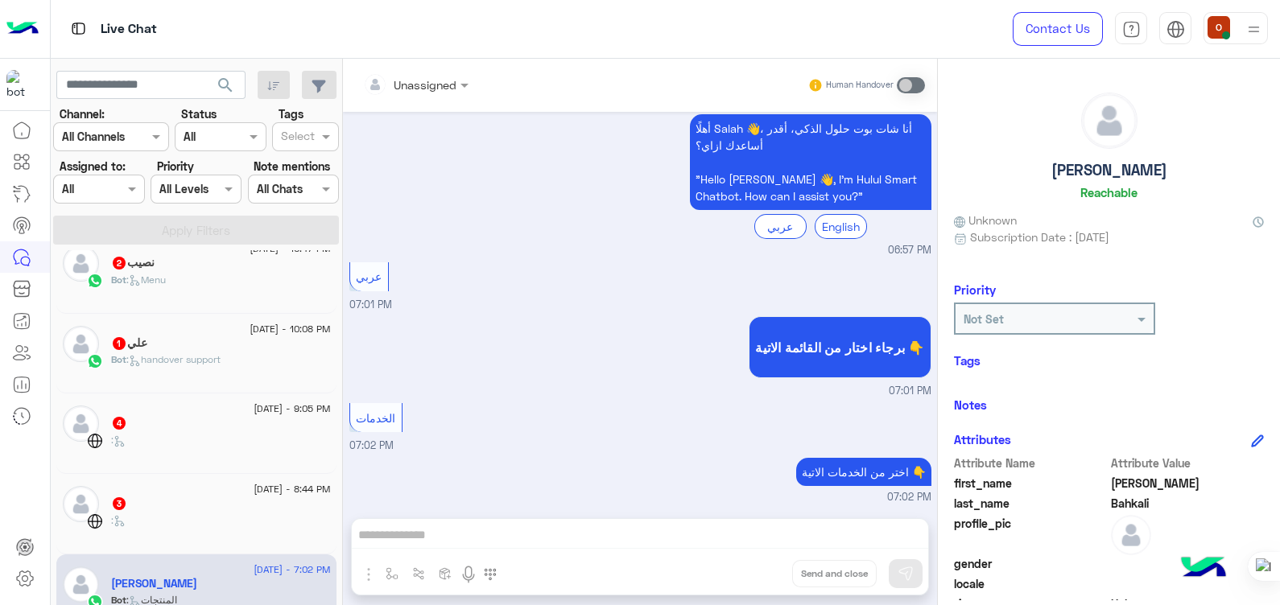
click at [250, 322] on span "[DATE] - 10:08 PM" at bounding box center [290, 329] width 80 height 14
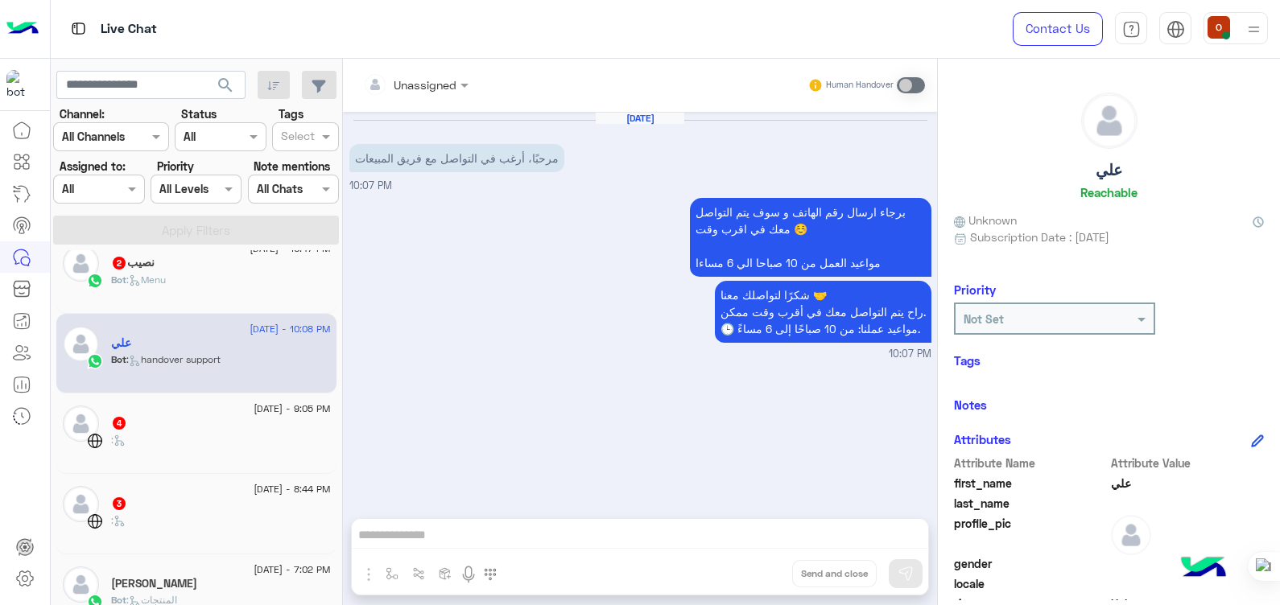
click at [226, 276] on div "Bot : Menu" at bounding box center [221, 287] width 220 height 28
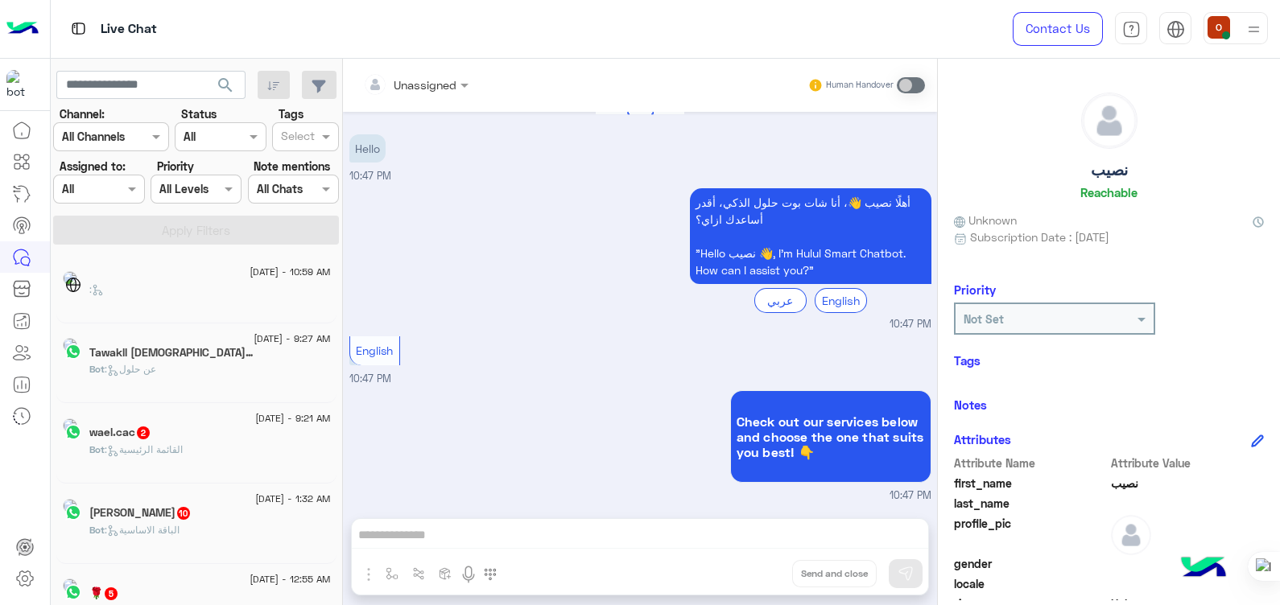
scroll to position [8, 0]
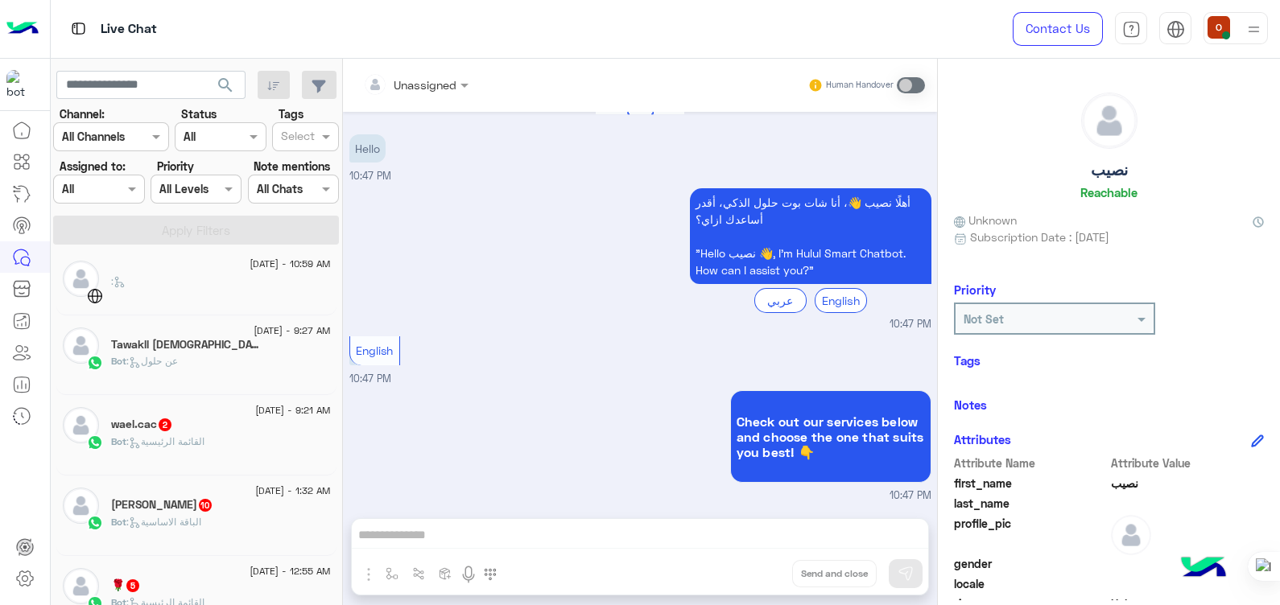
click at [176, 365] on span ": عن حلول" at bounding box center [152, 361] width 52 height 12
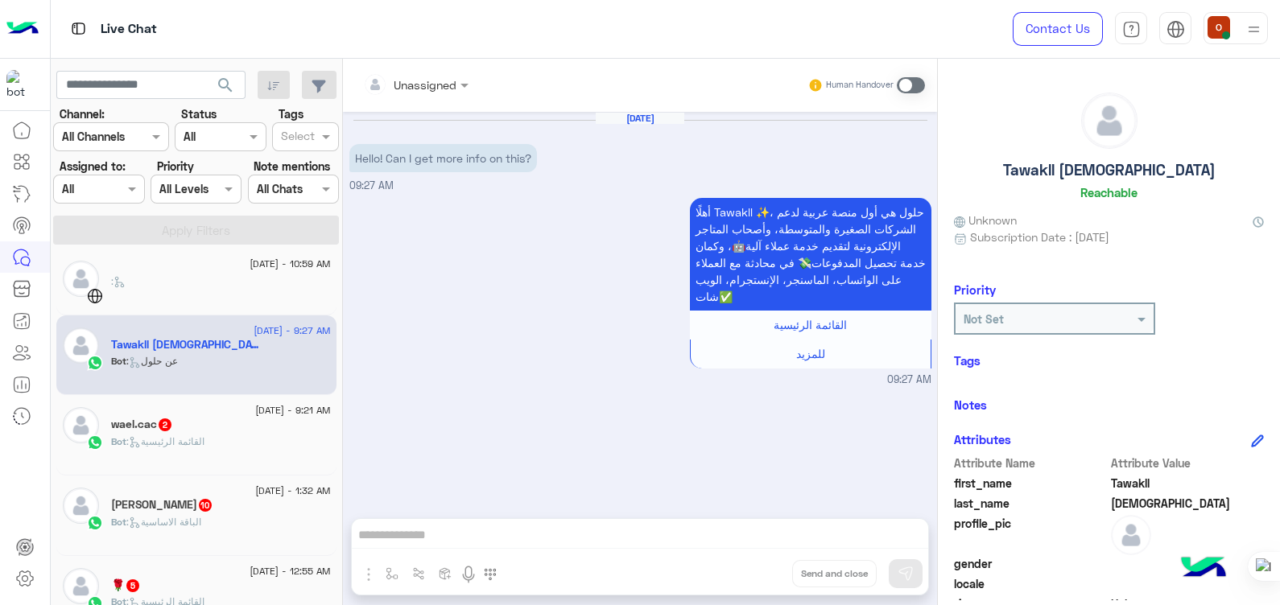
click at [335, 320] on div "[DATE] - 10:59 AM : [DATE] - 9:27 AM Tawakll Allah Bot : عن حلول [DATE] - 9:21 …" at bounding box center [197, 430] width 292 height 361
click at [338, 307] on div "[DATE] - 10:59 AM : [DATE] - 9:27 AM Tawakll Allah Bot : عن حلول [DATE] - 9:21 …" at bounding box center [197, 430] width 292 height 361
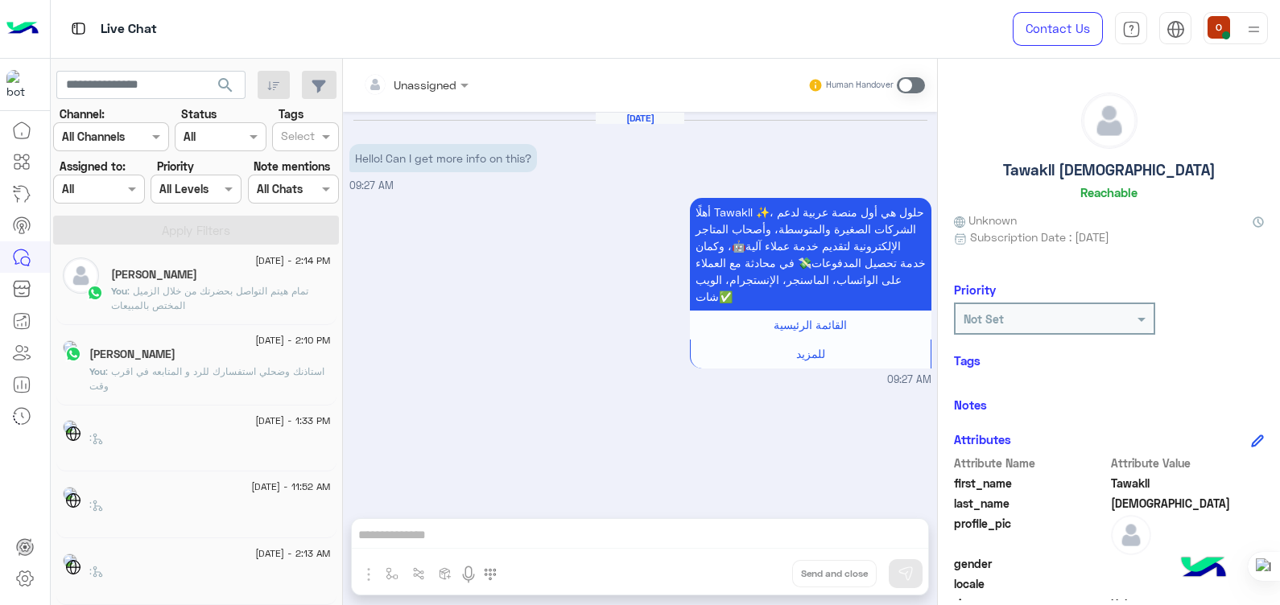
scroll to position [8, 0]
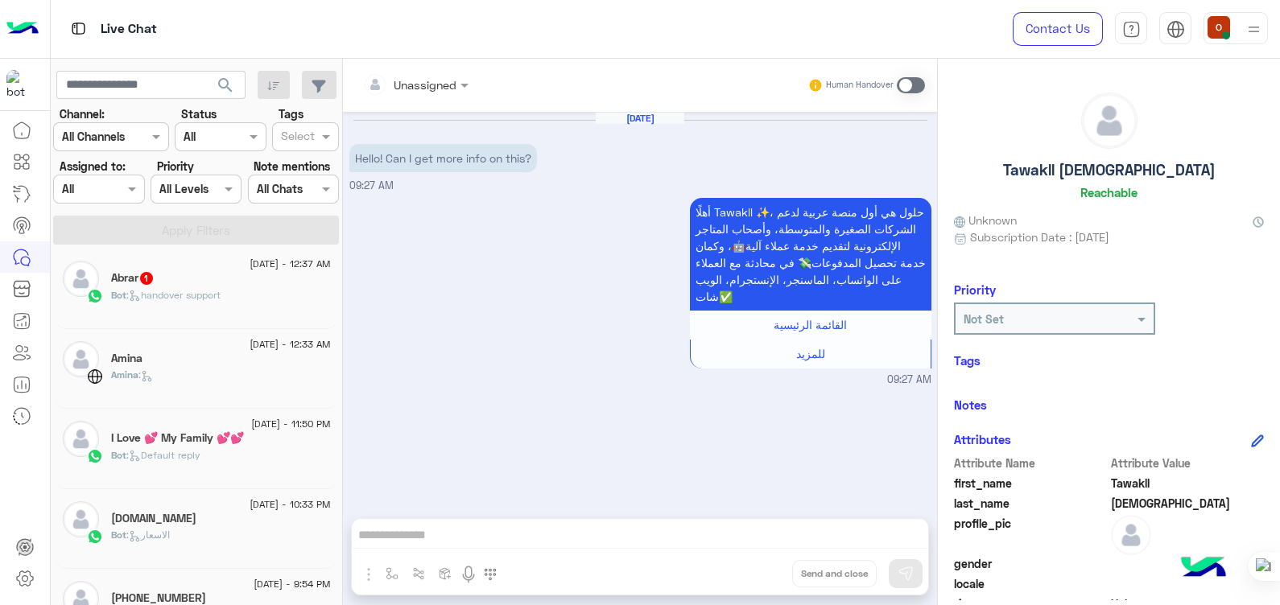
click at [219, 441] on h5 "I Love 💕 My Family 💕💕" at bounding box center [177, 438] width 133 height 14
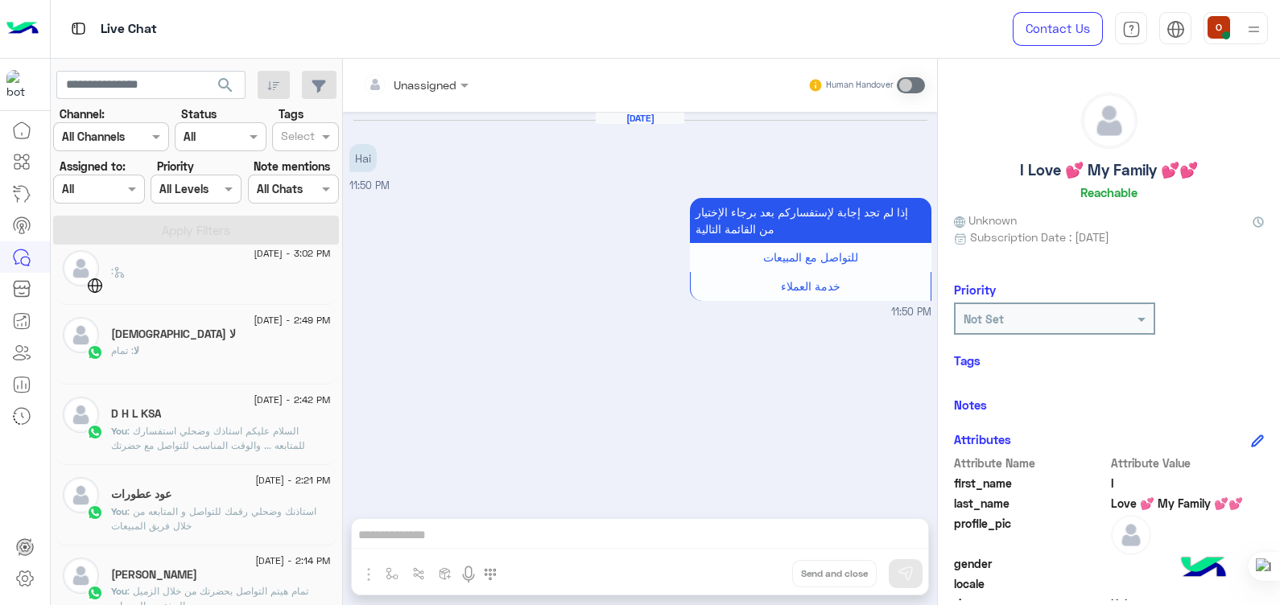
scroll to position [914, 0]
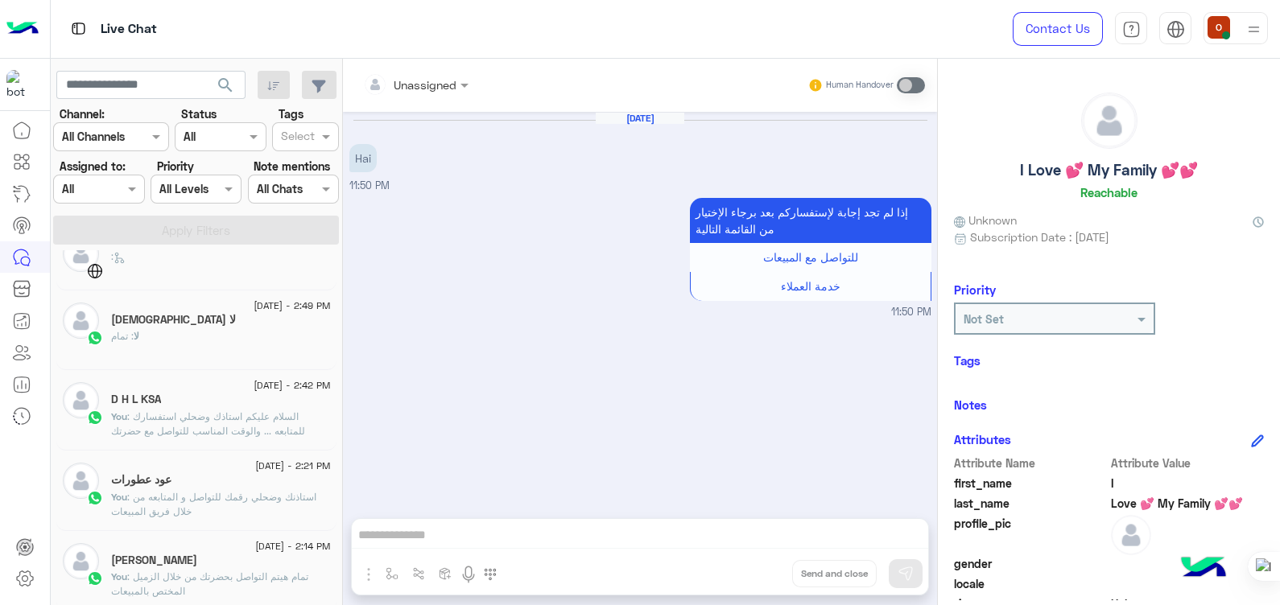
click at [291, 499] on span ": استاذنك وضحلي رقمك للتواصل و المتابعه من خلال فريق المبيعات" at bounding box center [213, 504] width 205 height 27
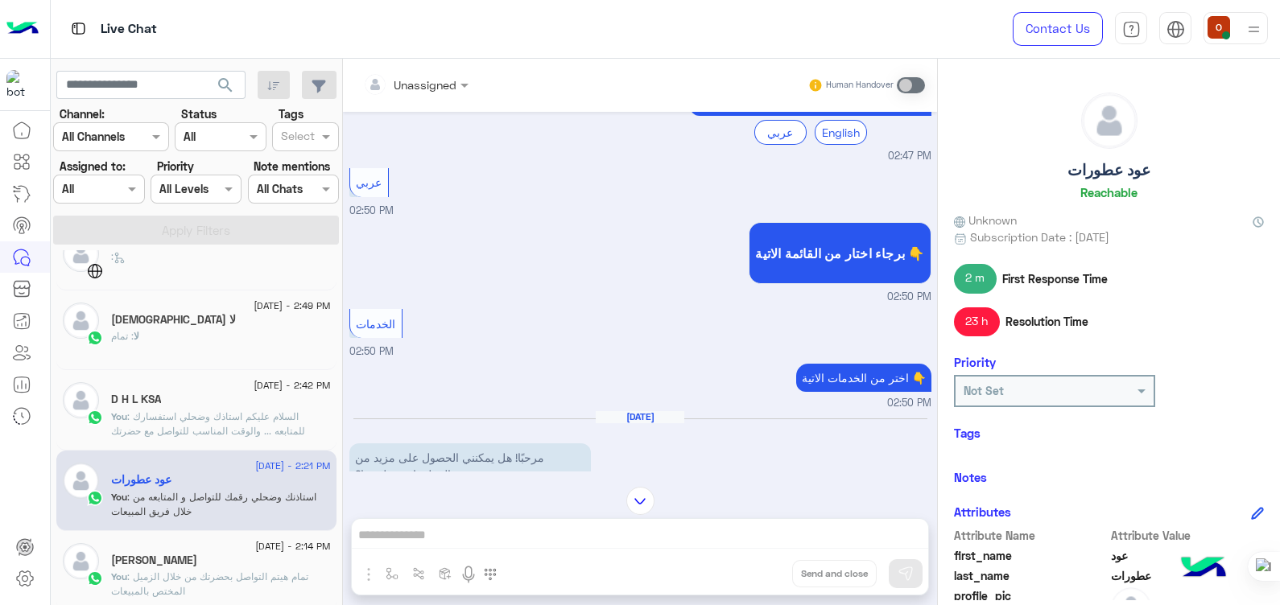
scroll to position [51, 0]
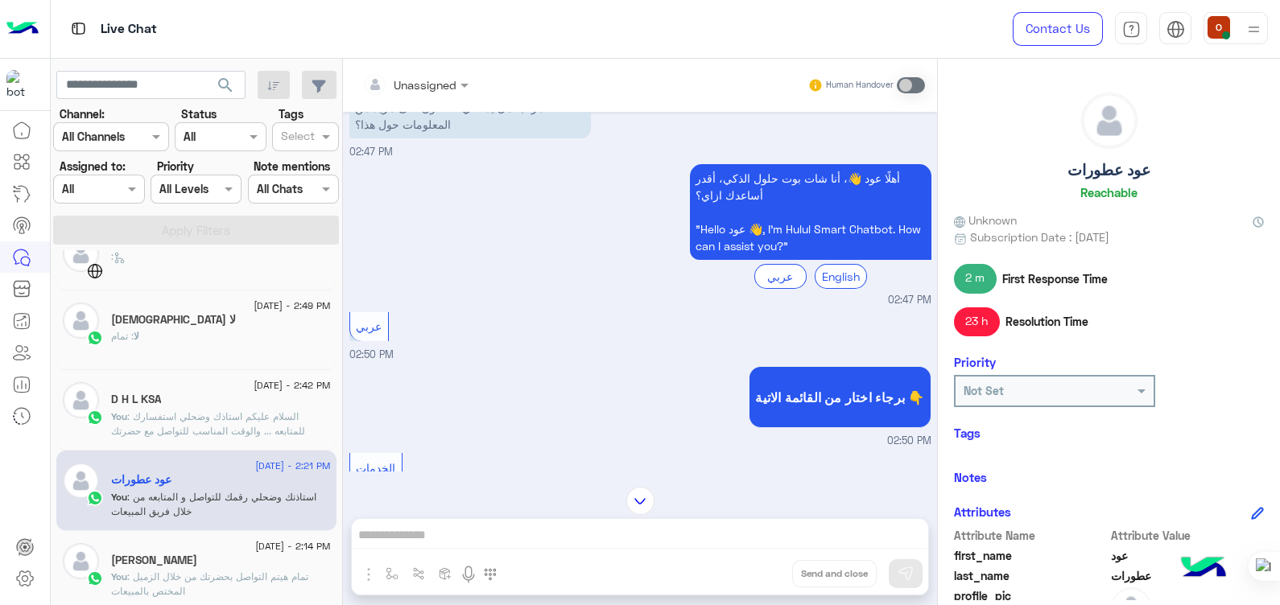
click at [220, 586] on p "You : تمام هيتم التواصل بحضرتك من خلال الزميل المختص بالمبيعات" at bounding box center [221, 584] width 220 height 29
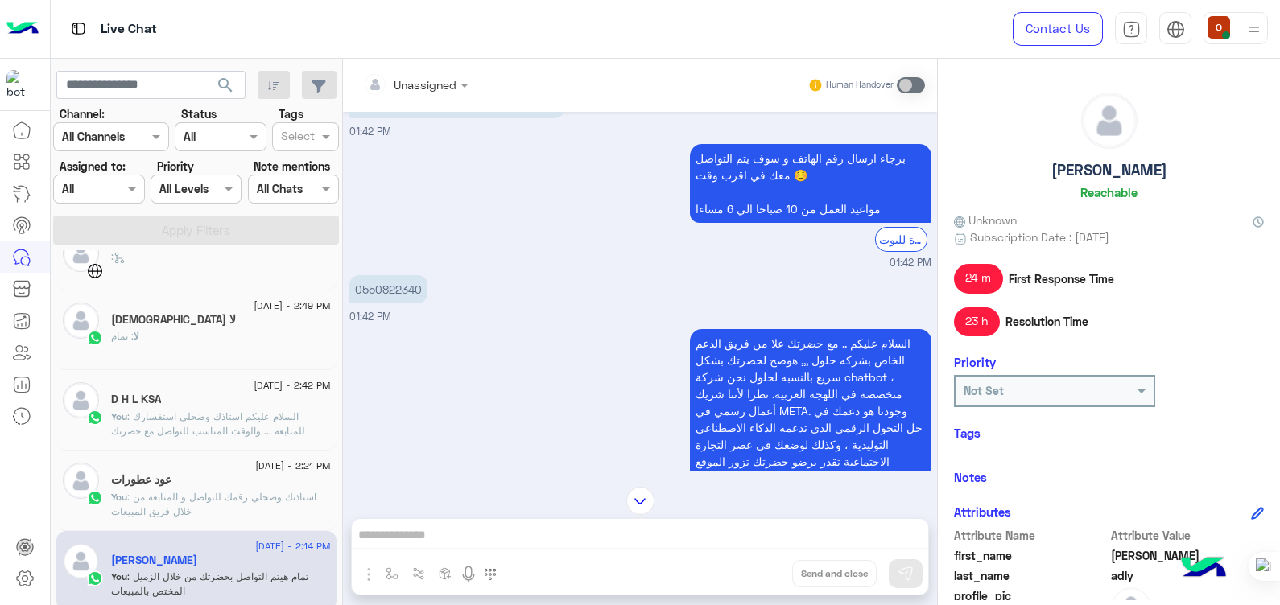
scroll to position [845, 0]
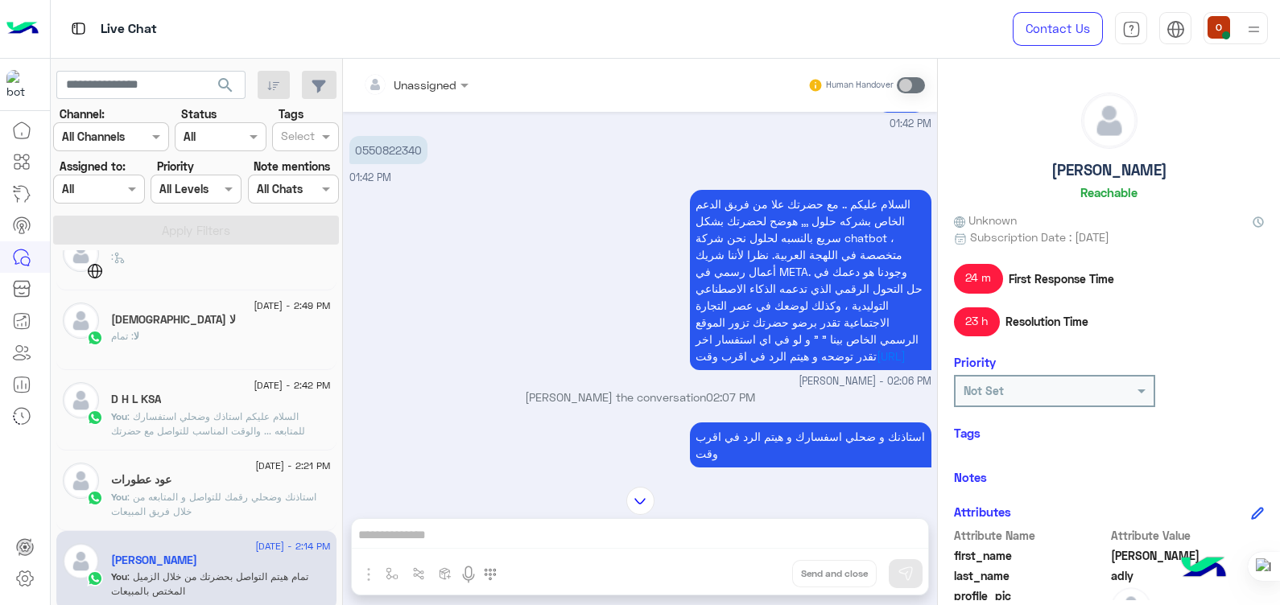
drag, startPoint x: 911, startPoint y: 191, endPoint x: 691, endPoint y: 225, distance: 223.1
click at [691, 225] on p "السلام عليكم .. مع حضرتك علا من فريق الدعم الخاص بشركه حلول ,,, هوضح لحضرتك بشك…" at bounding box center [810, 280] width 241 height 180
click at [659, 167] on div "0550822340 01:42 PM" at bounding box center [640, 159] width 582 height 54
drag, startPoint x: 692, startPoint y: 200, endPoint x: 900, endPoint y: 367, distance: 266.2
click at [900, 367] on p "السلام عليكم .. مع حضرتك علا من فريق الدعم الخاص بشركه حلول ,,, هوضح لحضرتك بشك…" at bounding box center [810, 280] width 241 height 180
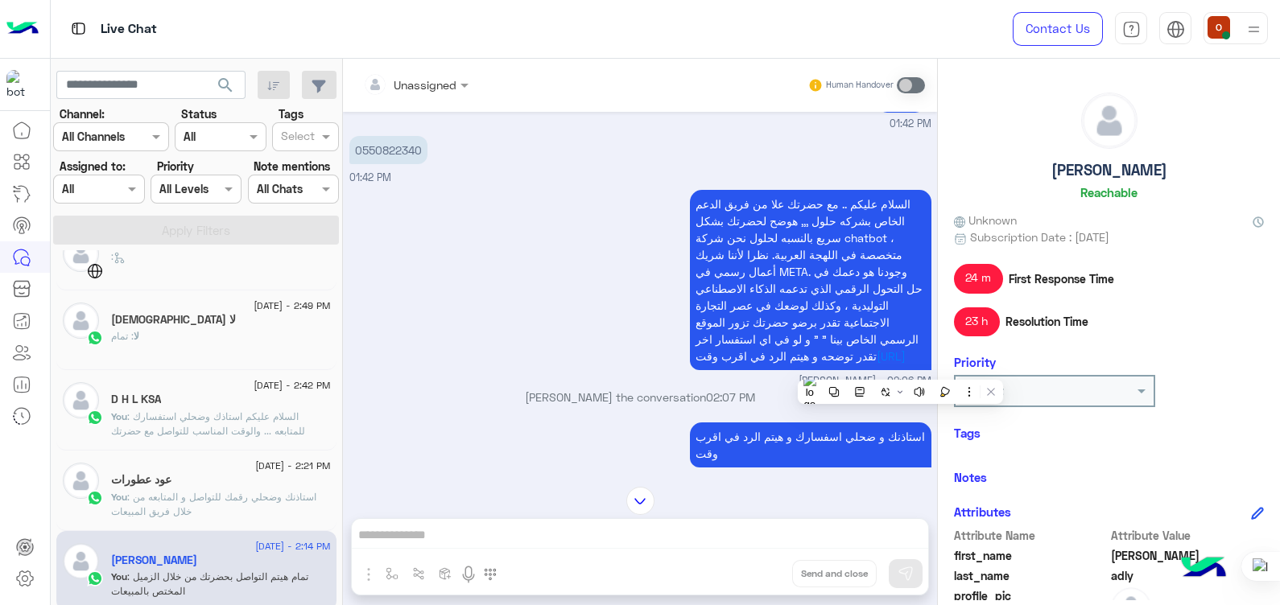
copy p "السلام عليكم .. مع حضرتك علا من فريق الدعم الخاص بشركه حلول ,,, هوضح لحضرتك بشك…"
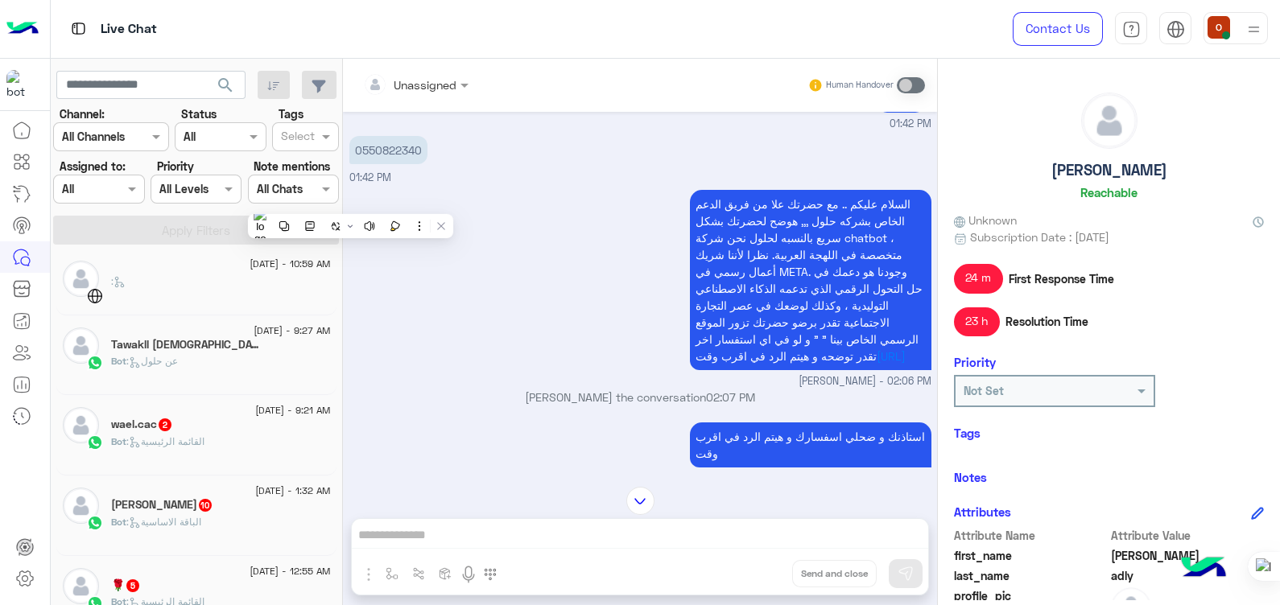
scroll to position [0, 0]
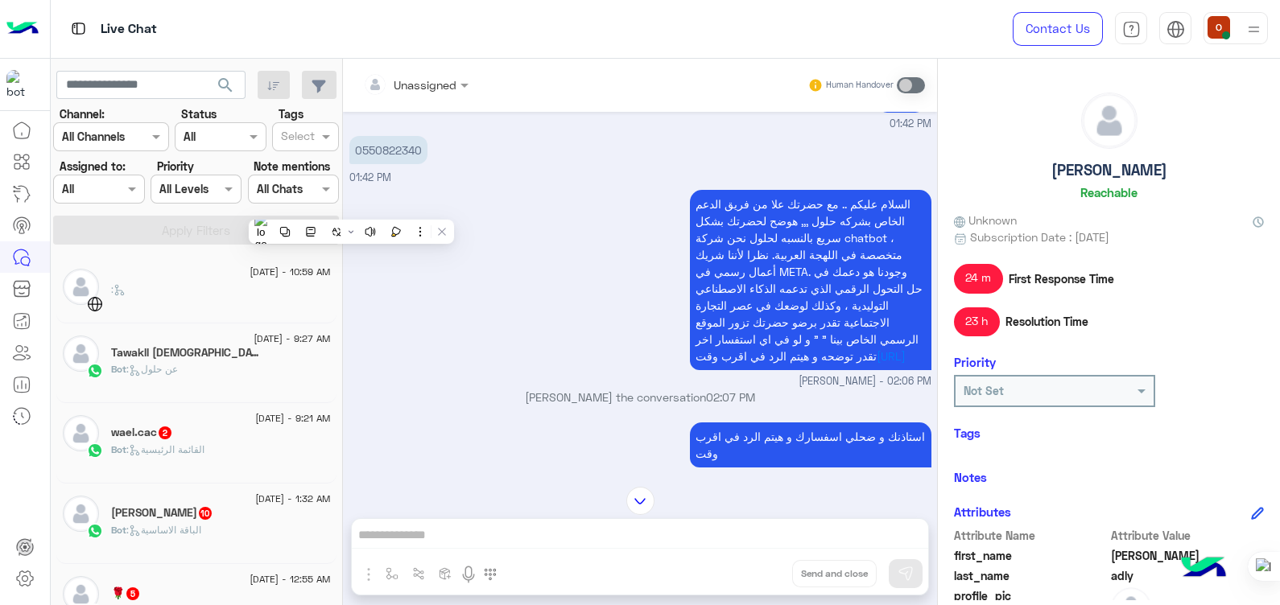
click at [170, 440] on div "wael.cac 2" at bounding box center [221, 434] width 220 height 17
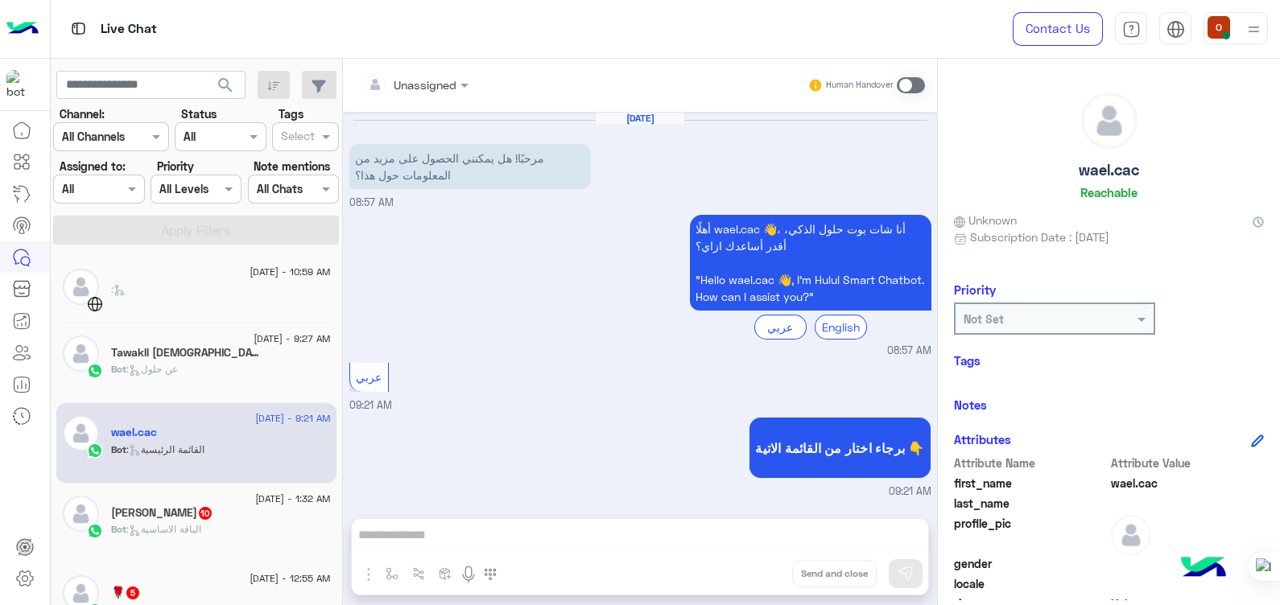
click at [916, 85] on span at bounding box center [911, 85] width 28 height 16
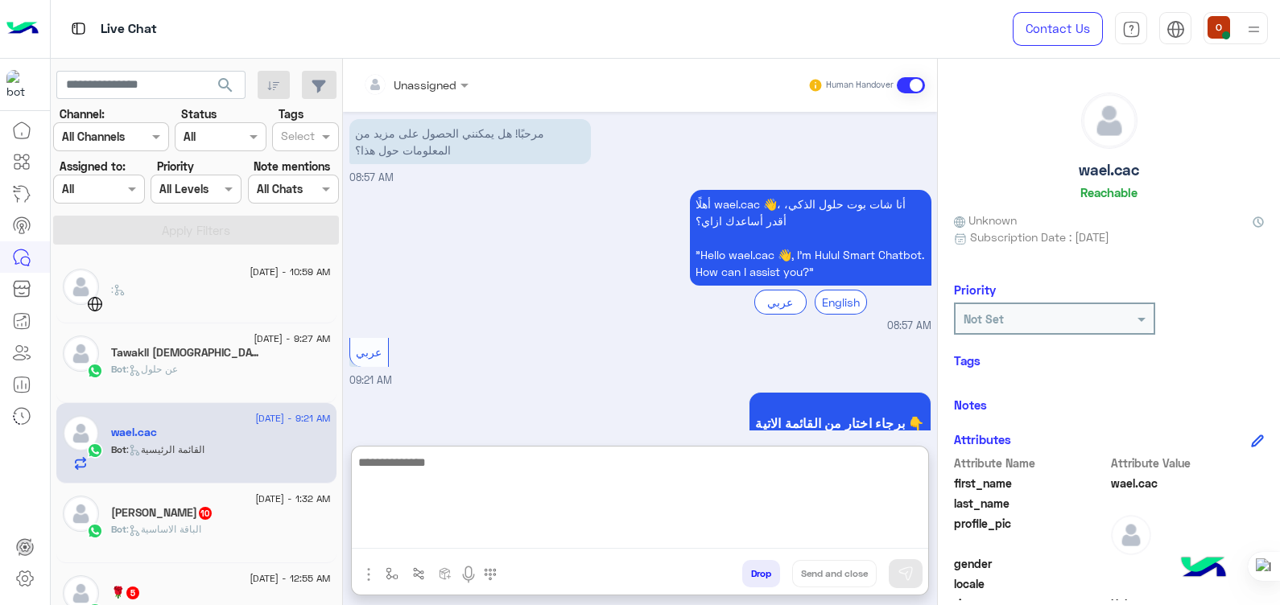
click at [460, 527] on textarea at bounding box center [640, 500] width 576 height 97
paste textarea "**********"
type textarea "**********"
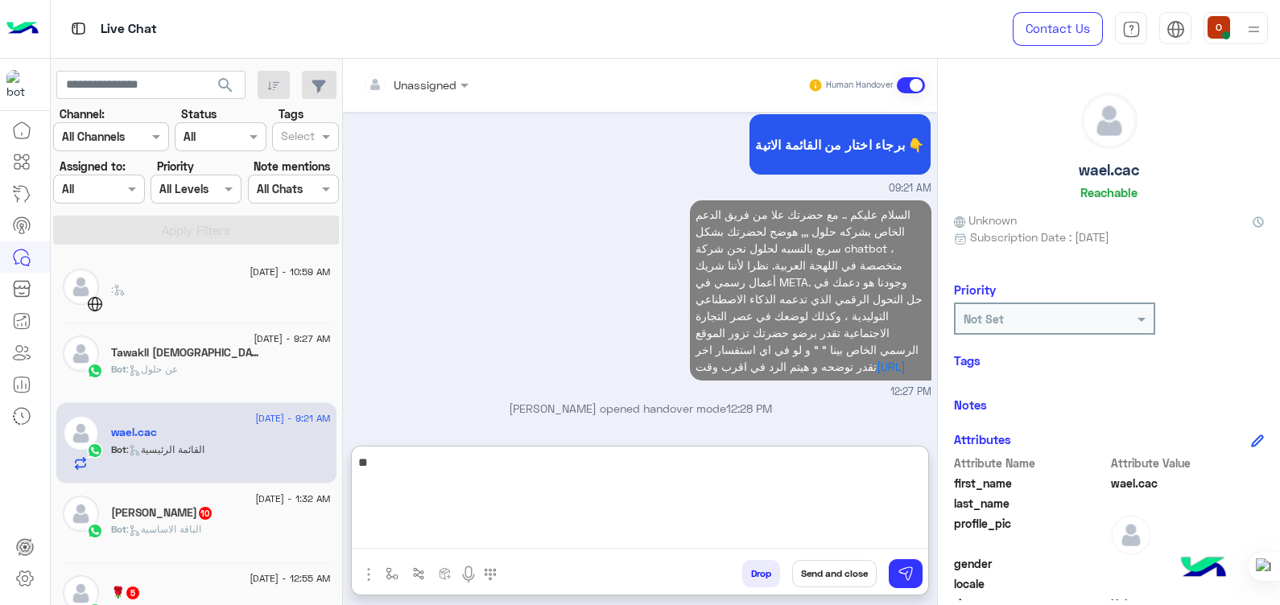
type textarea "*"
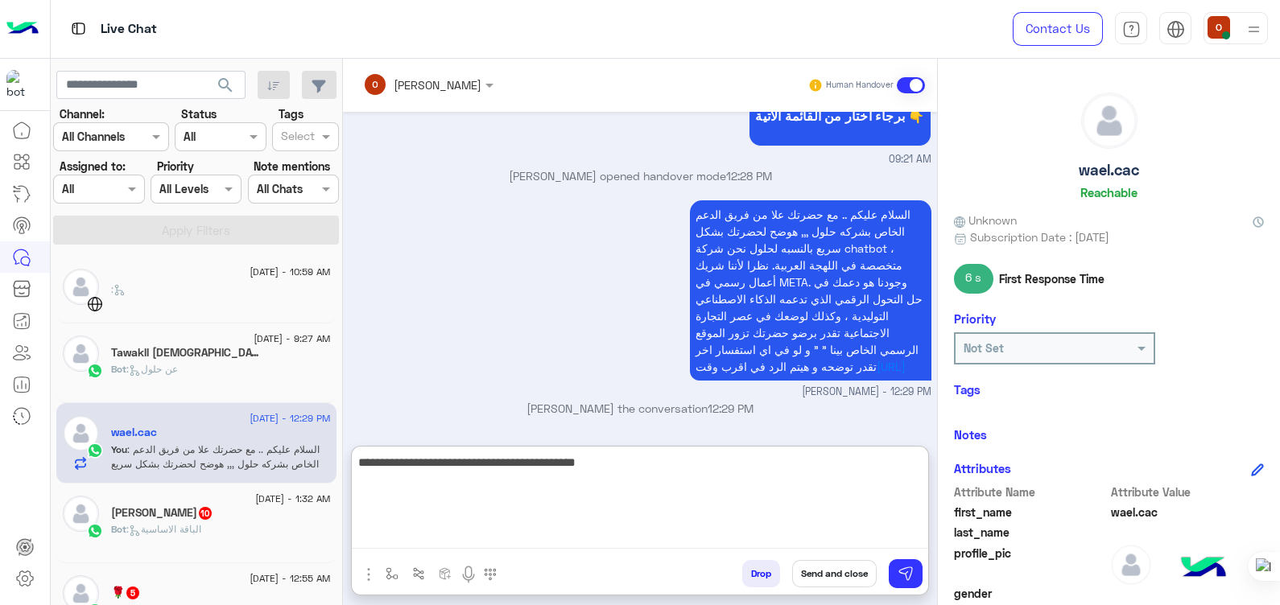
type textarea "**********"
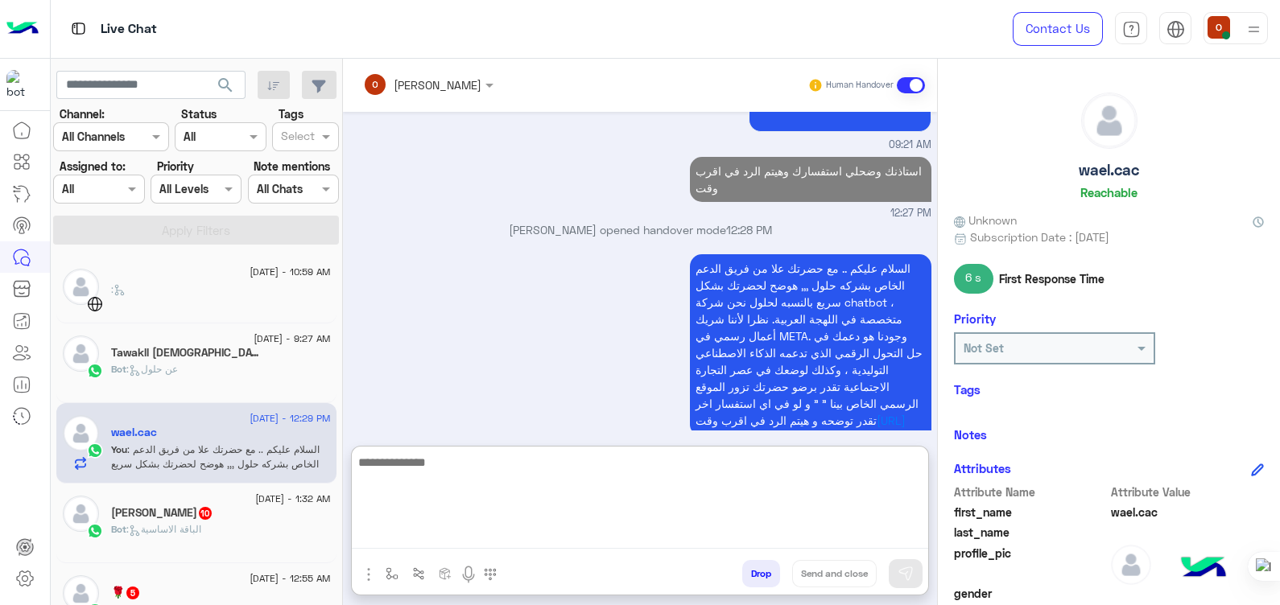
scroll to position [414, 0]
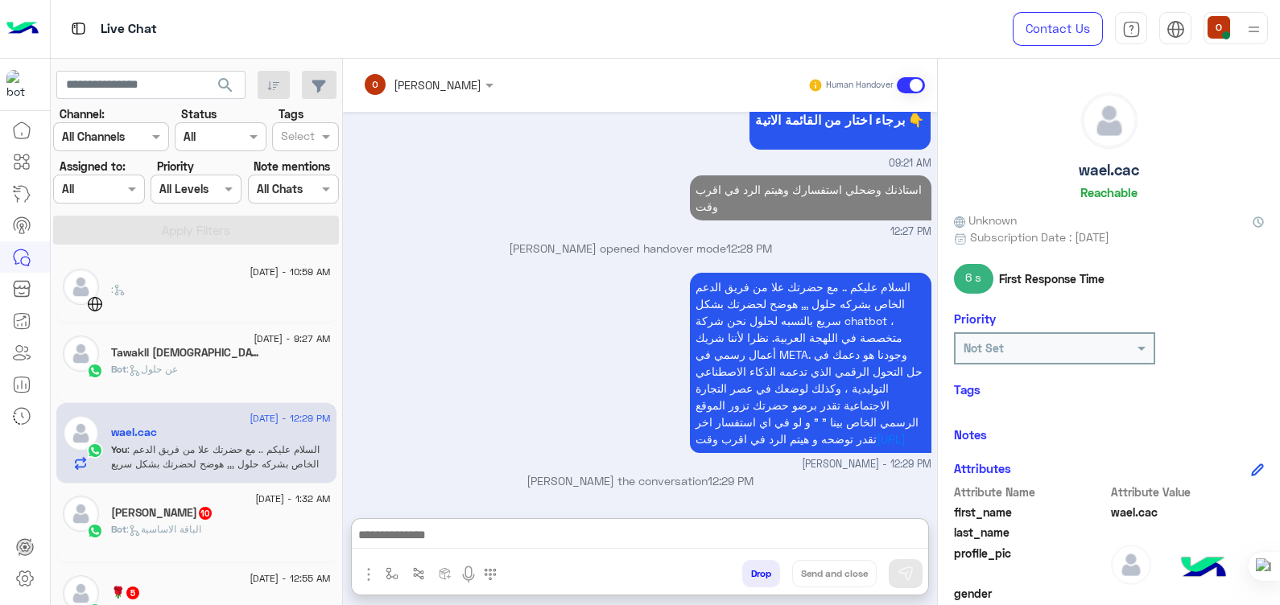
click at [225, 508] on div "[PERSON_NAME] 10" at bounding box center [221, 514] width 220 height 17
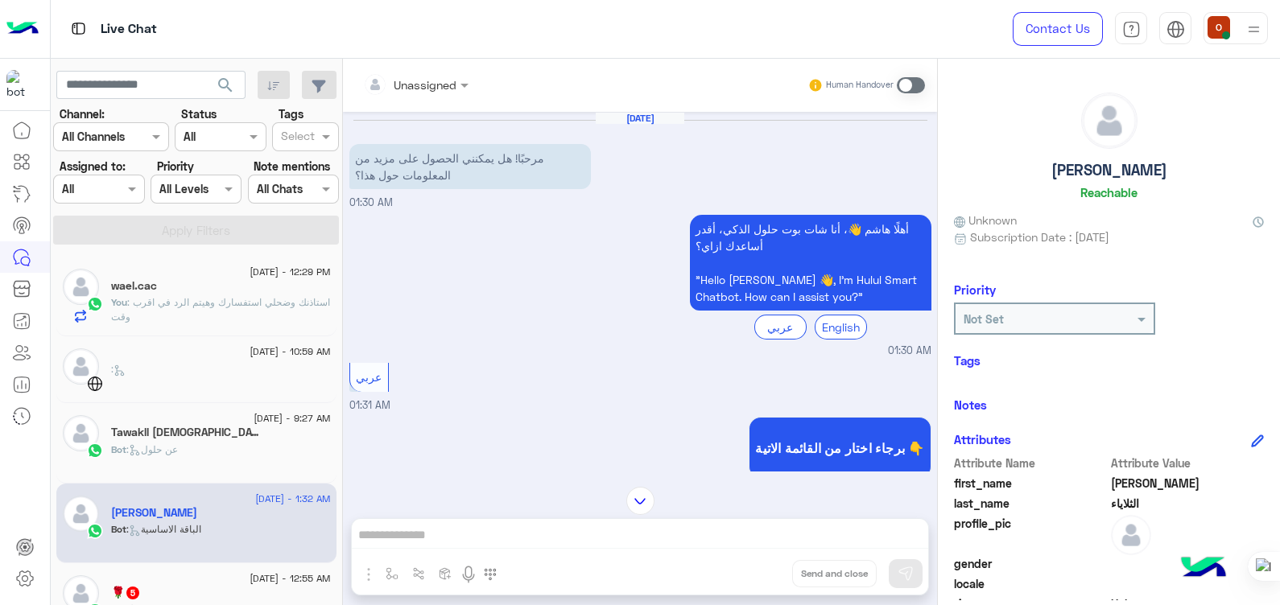
click at [915, 85] on span at bounding box center [911, 85] width 28 height 16
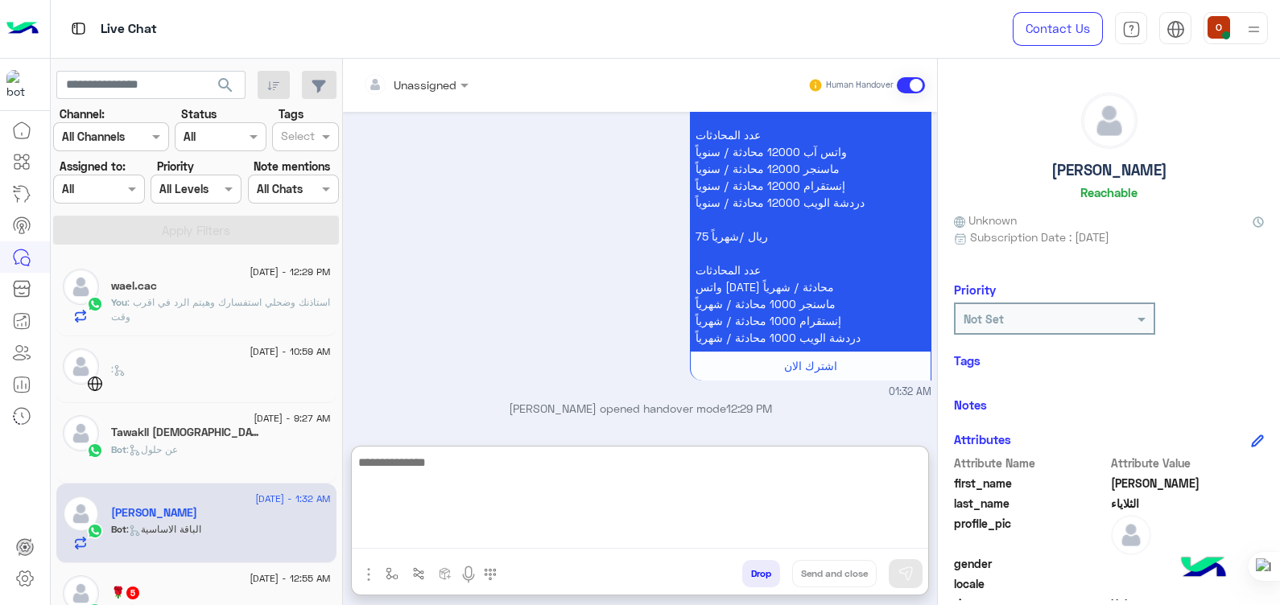
click at [509, 530] on textarea at bounding box center [640, 500] width 576 height 97
paste textarea "**********"
type textarea "**********"
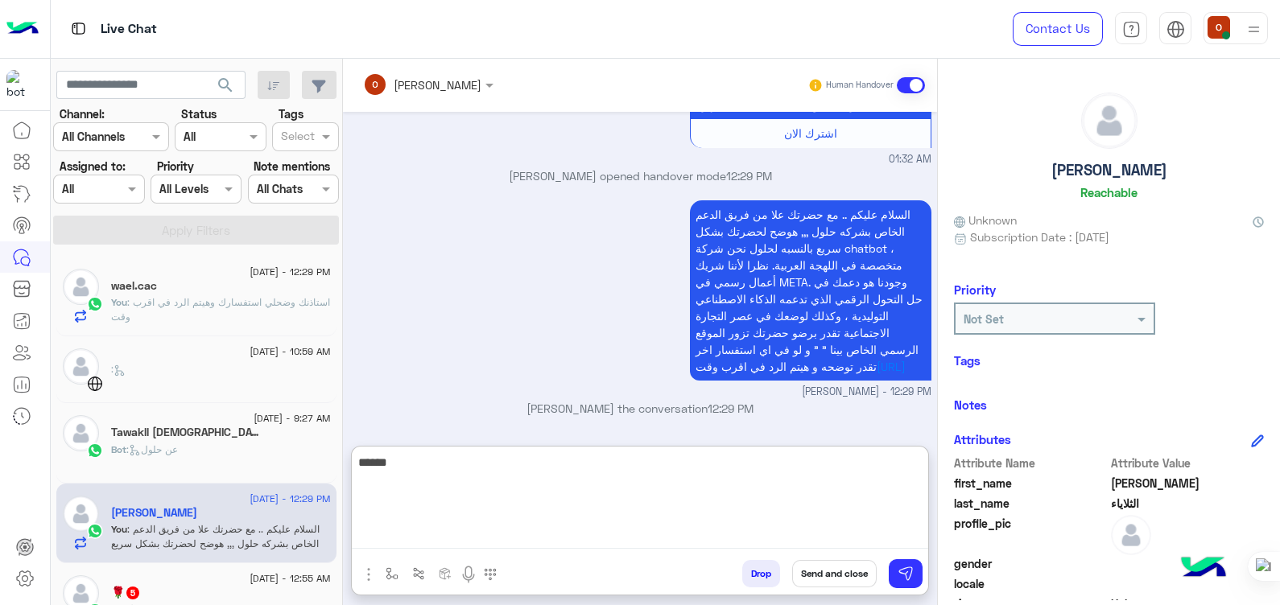
scroll to position [2027, 0]
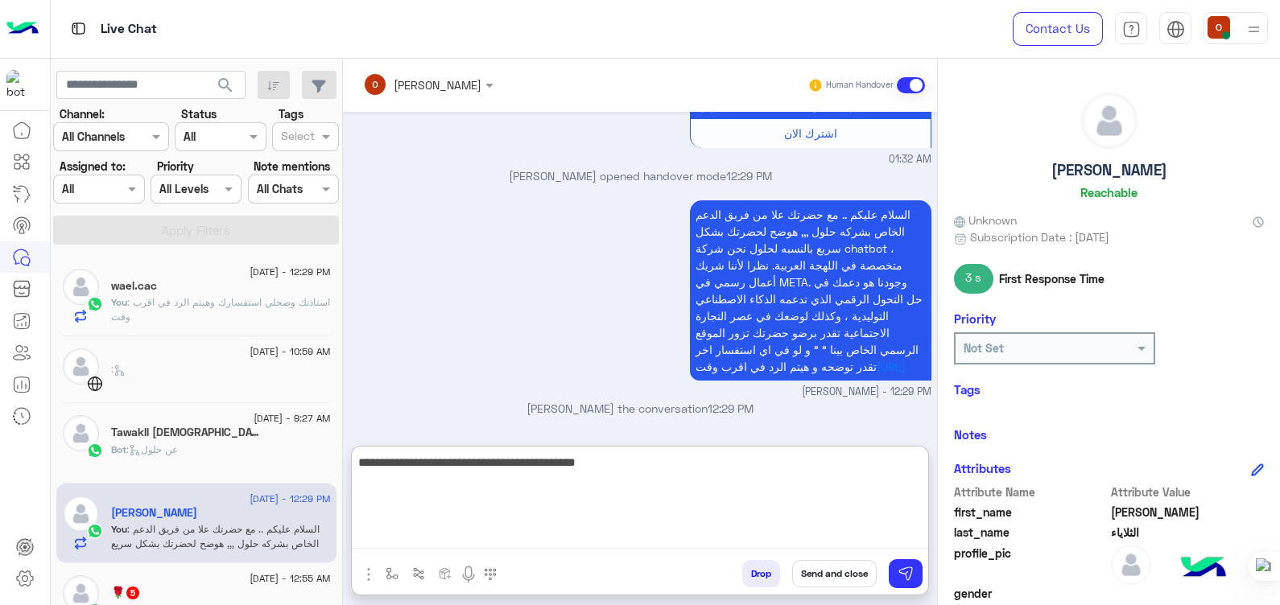
type textarea "**********"
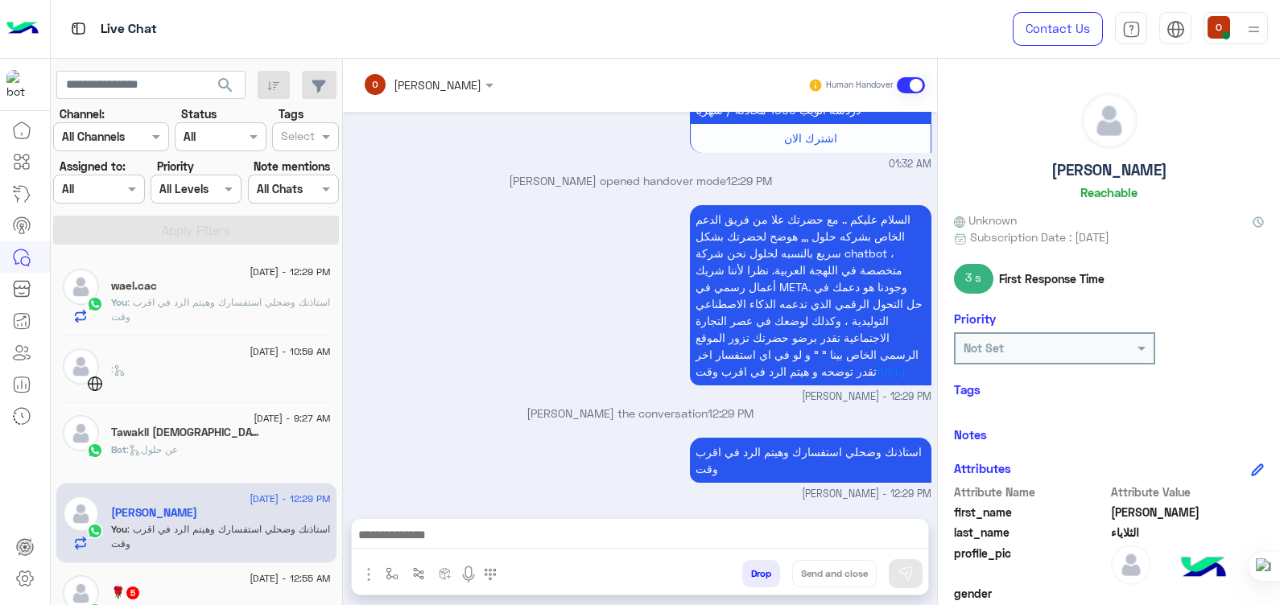
scroll to position [2023, 0]
drag, startPoint x: 336, startPoint y: 262, endPoint x: 338, endPoint y: 283, distance: 21.9
click at [338, 283] on div "[DATE] - 12:29 PM wael.cac You : استاذنك وضحلي استفسارك وهيتم الرد في اقرب وقت …" at bounding box center [197, 430] width 292 height 361
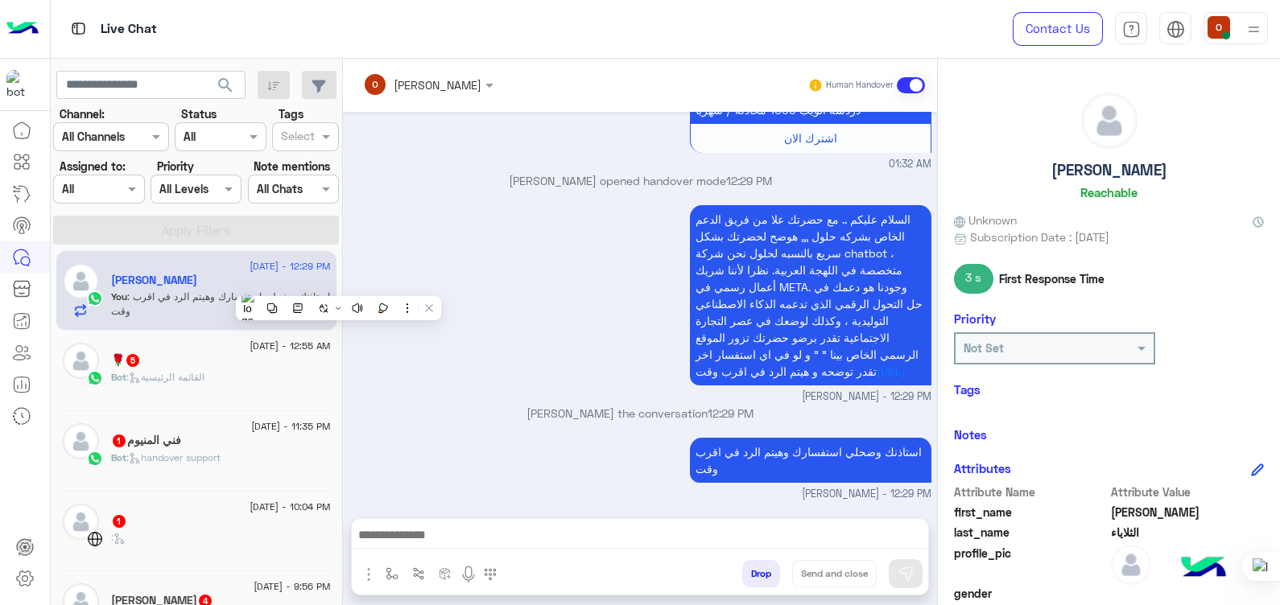
scroll to position [292, 0]
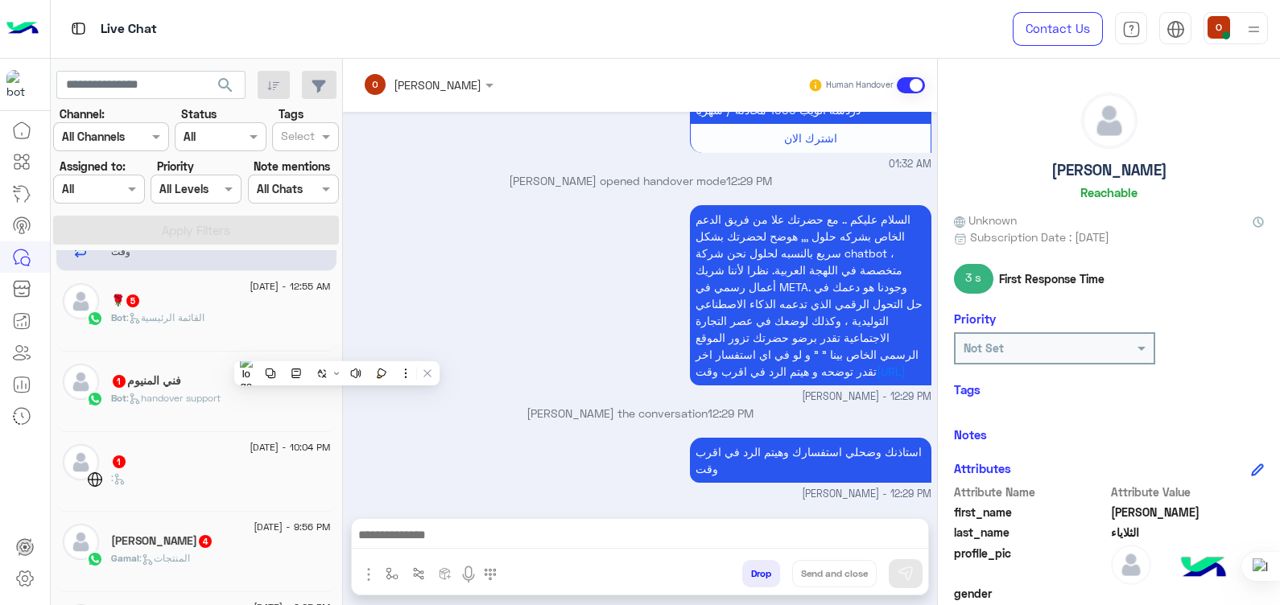
click at [186, 286] on div "[DATE] - 12:55 AM" at bounding box center [221, 288] width 220 height 10
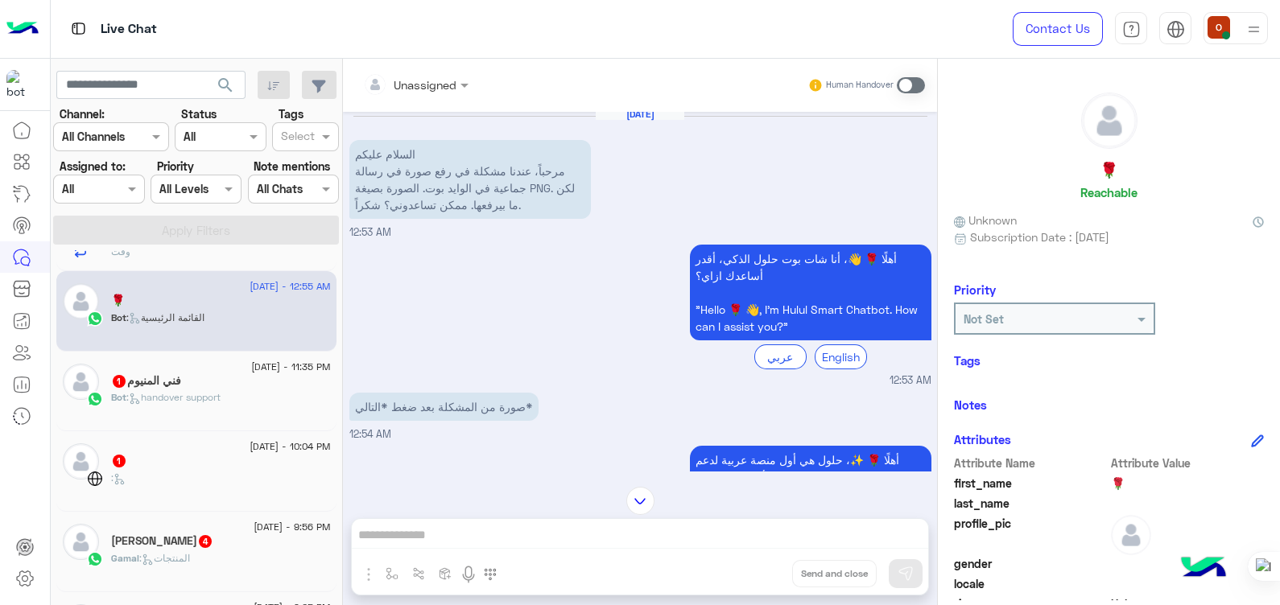
scroll to position [2, 0]
click at [937, 167] on mat-drawer "🌹 Reachable Unknown Subscription Date : [DATE] Priority Not Set Tags See All No…" at bounding box center [1108, 335] width 343 height 553
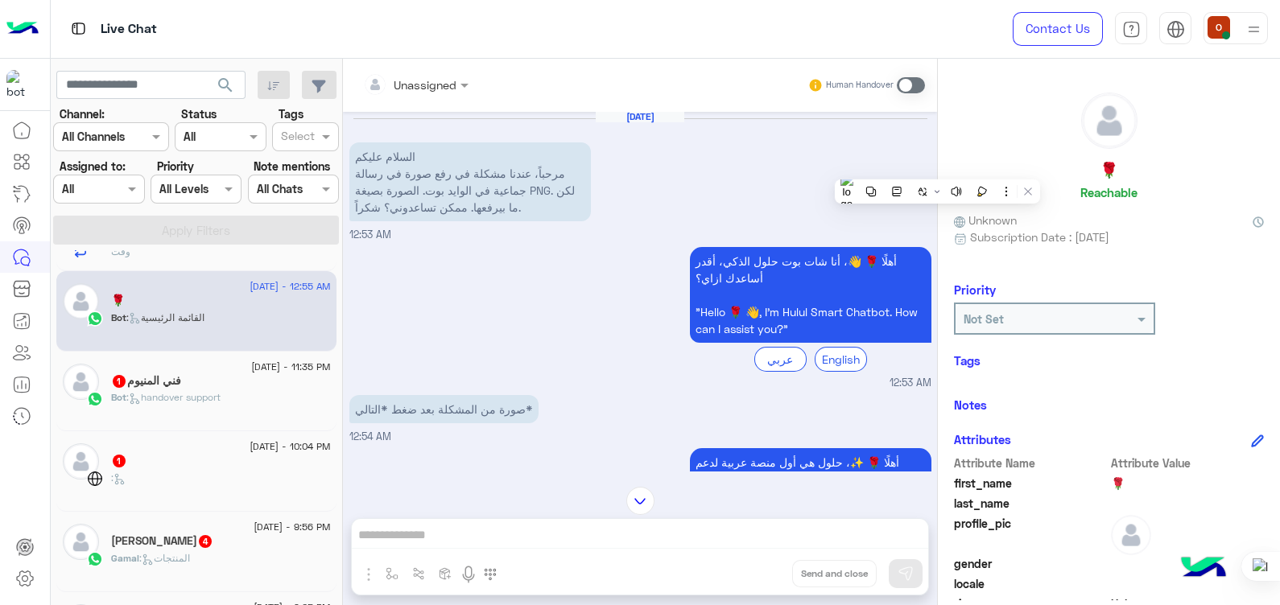
drag, startPoint x: 937, startPoint y: 167, endPoint x: 933, endPoint y: 157, distance: 11.2
click at [933, 157] on mat-drawer-container "Unassigned Human Handover [DATE] السلام عليكم مرحباً، عندنا مشكلة في رفع صورة ف…" at bounding box center [811, 335] width 937 height 553
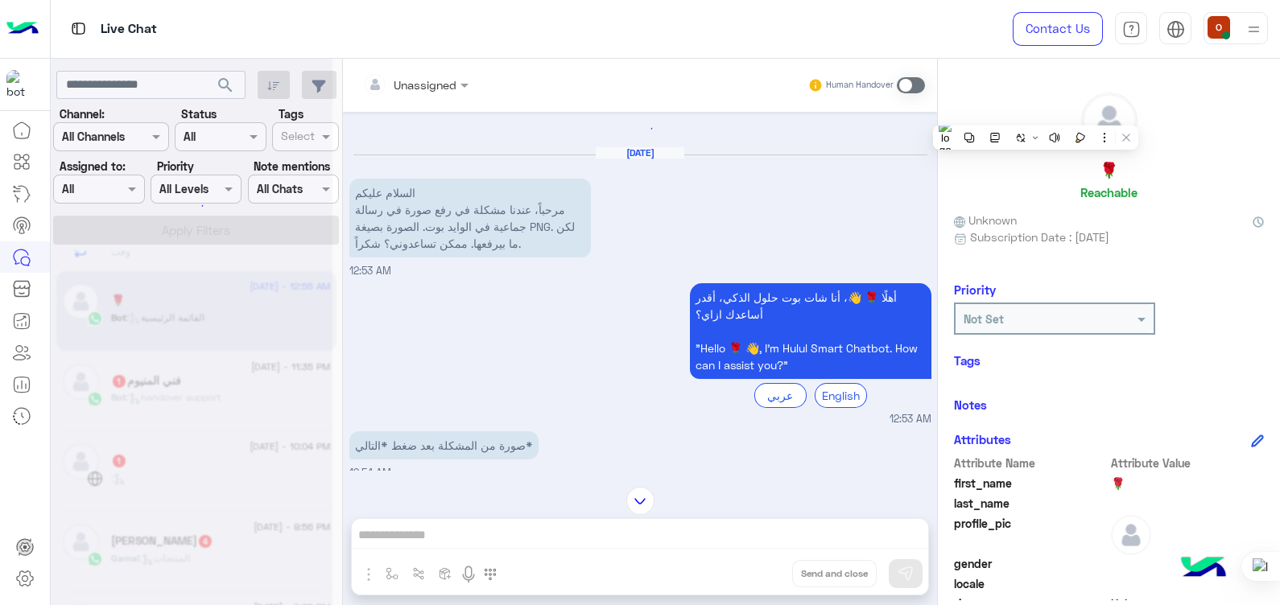
scroll to position [0, 0]
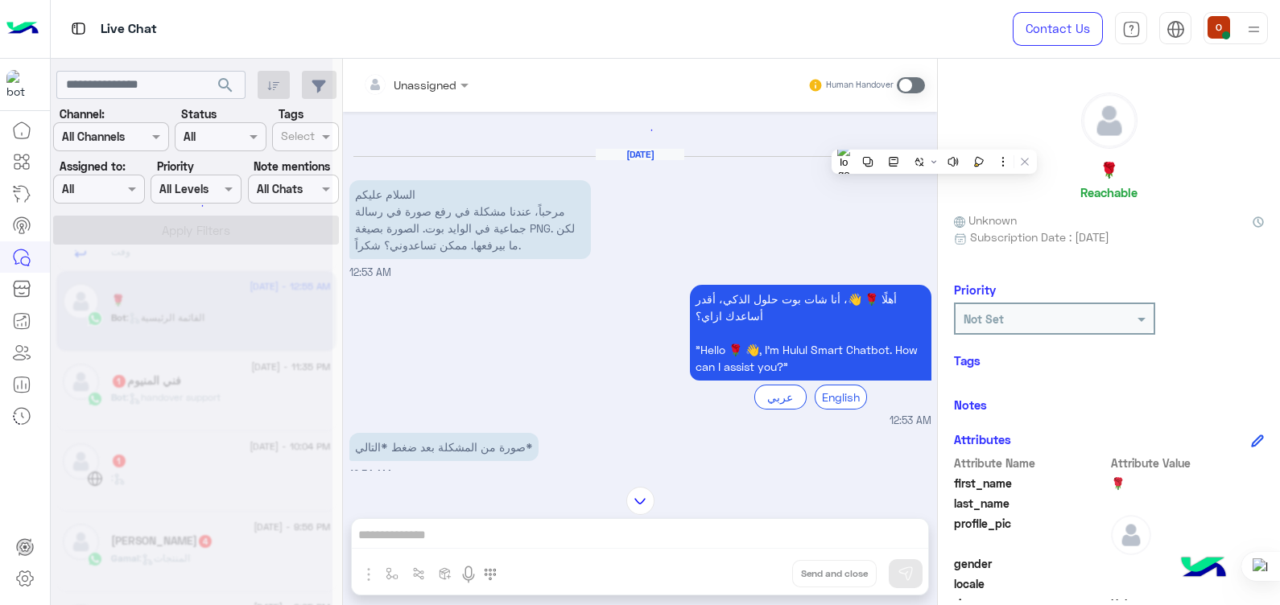
click at [696, 245] on div "[DATE] السلام عليكم مرحباً، عندنا مشكلة في رفع صورة في رسالة جماعية في الوايد ب…" at bounding box center [640, 291] width 594 height 359
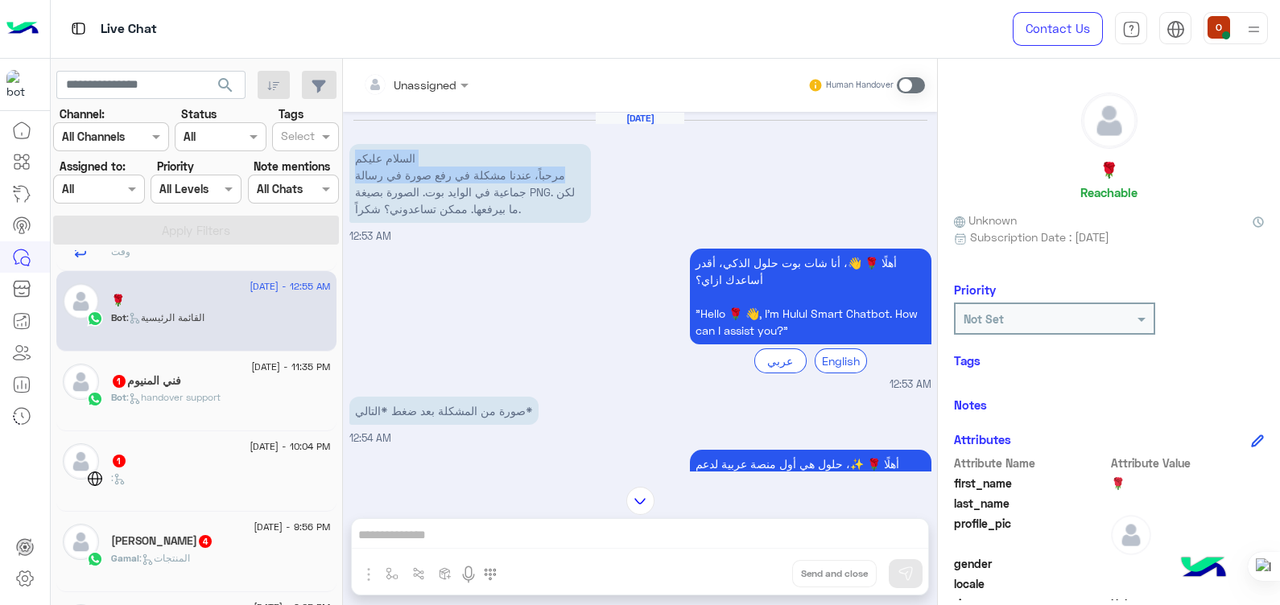
drag, startPoint x: 930, startPoint y: 163, endPoint x: 931, endPoint y: 177, distance: 14.5
click at [931, 177] on div "[DATE] السلام عليكم مرحباً، عندنا مشكلة في رفع صورة في رسالة جماعية في الوايد ب…" at bounding box center [640, 291] width 594 height 359
drag, startPoint x: 931, startPoint y: 177, endPoint x: 835, endPoint y: 152, distance: 99.8
click at [835, 152] on div "[DATE] السلام عليكم مرحباً، عندنا مشكلة في رفع صورة في رسالة جماعية في الوايد ب…" at bounding box center [640, 178] width 582 height 133
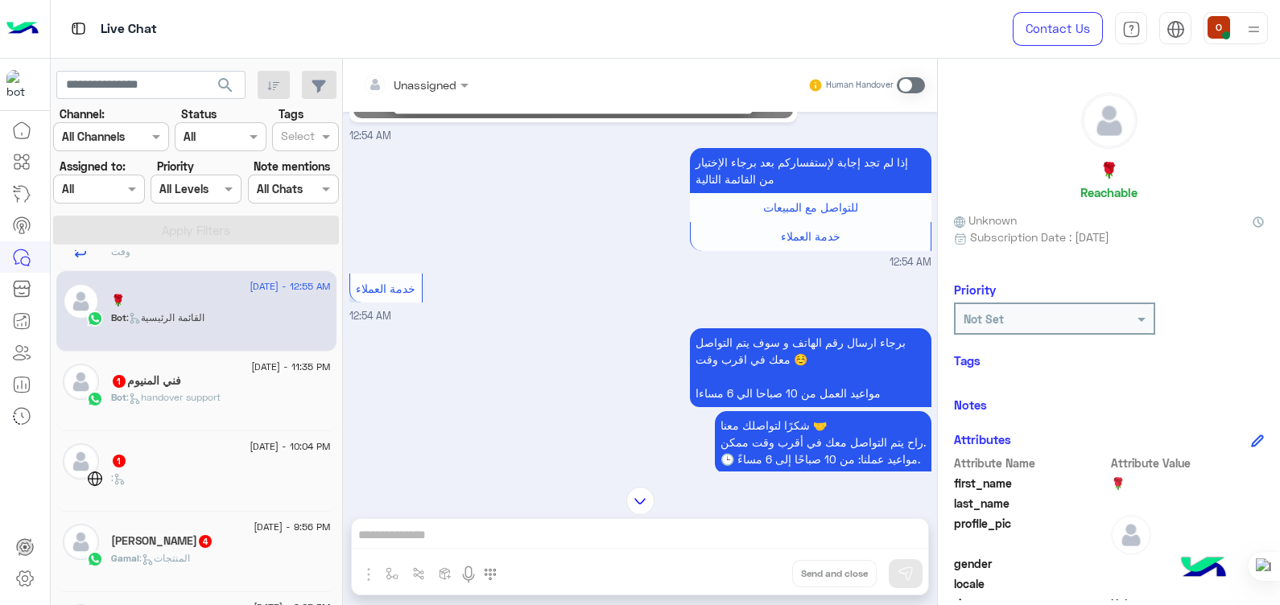
scroll to position [853, 0]
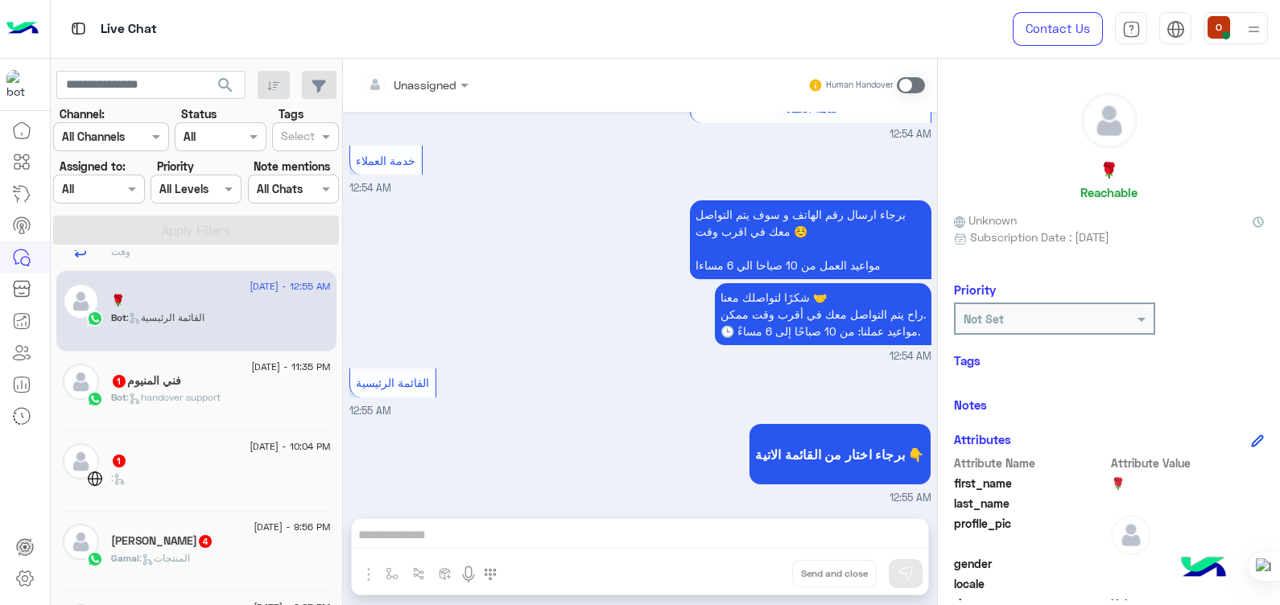
click at [913, 85] on span at bounding box center [911, 85] width 28 height 16
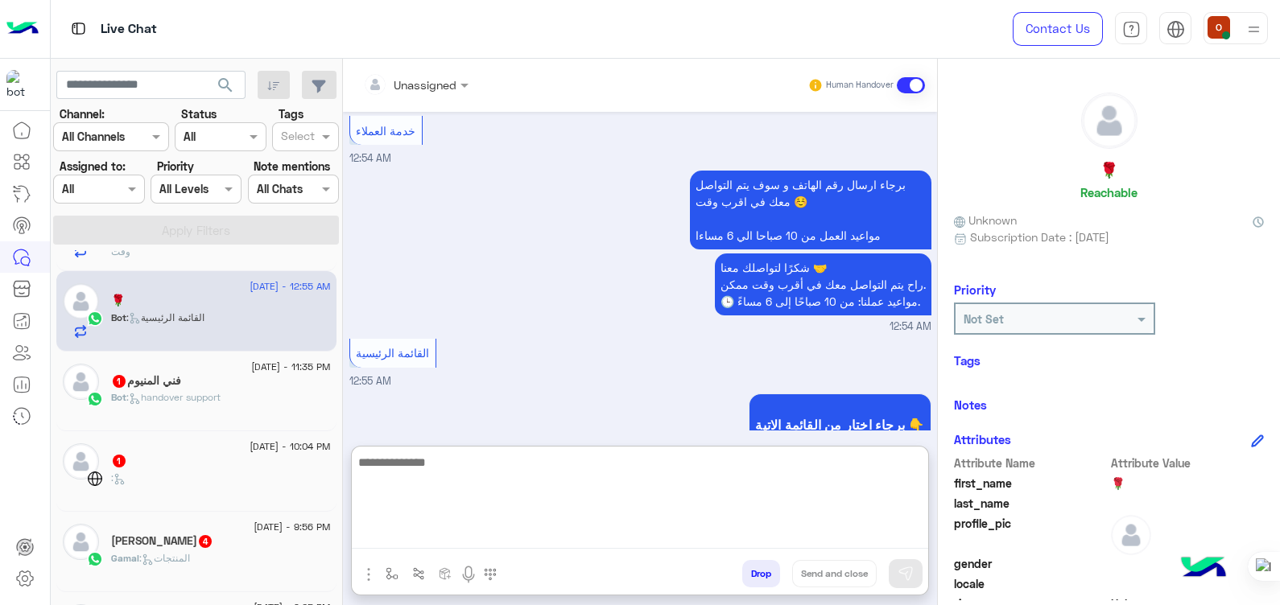
click at [517, 530] on textarea at bounding box center [640, 500] width 576 height 97
paste textarea "**********"
type textarea "**********"
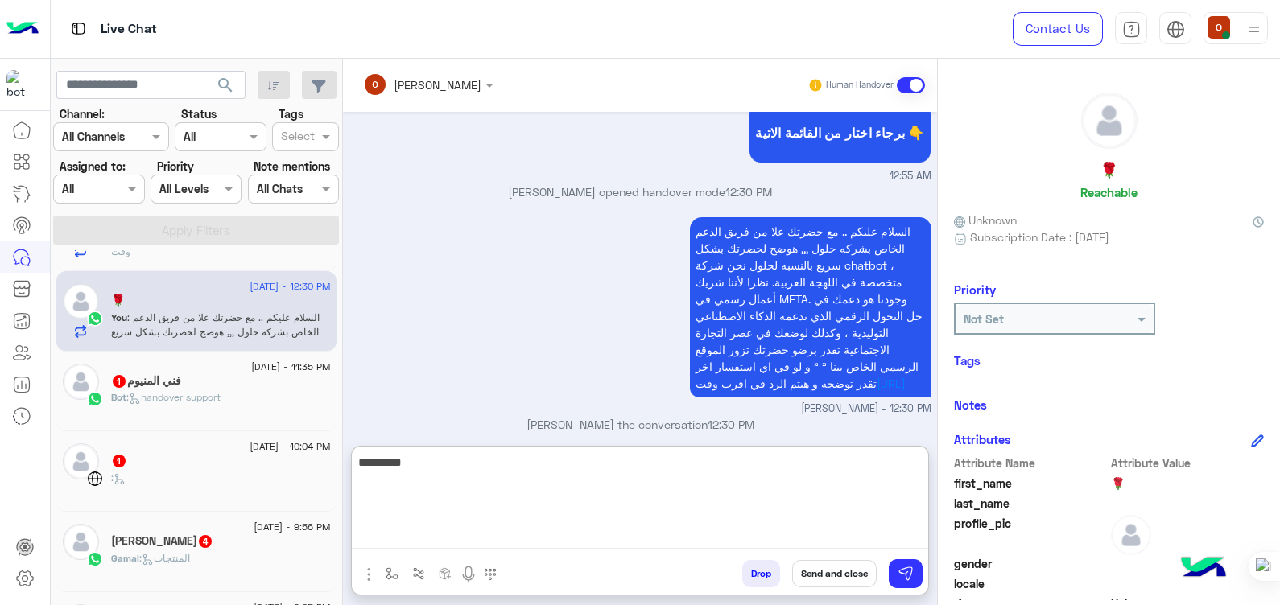
scroll to position [1205, 0]
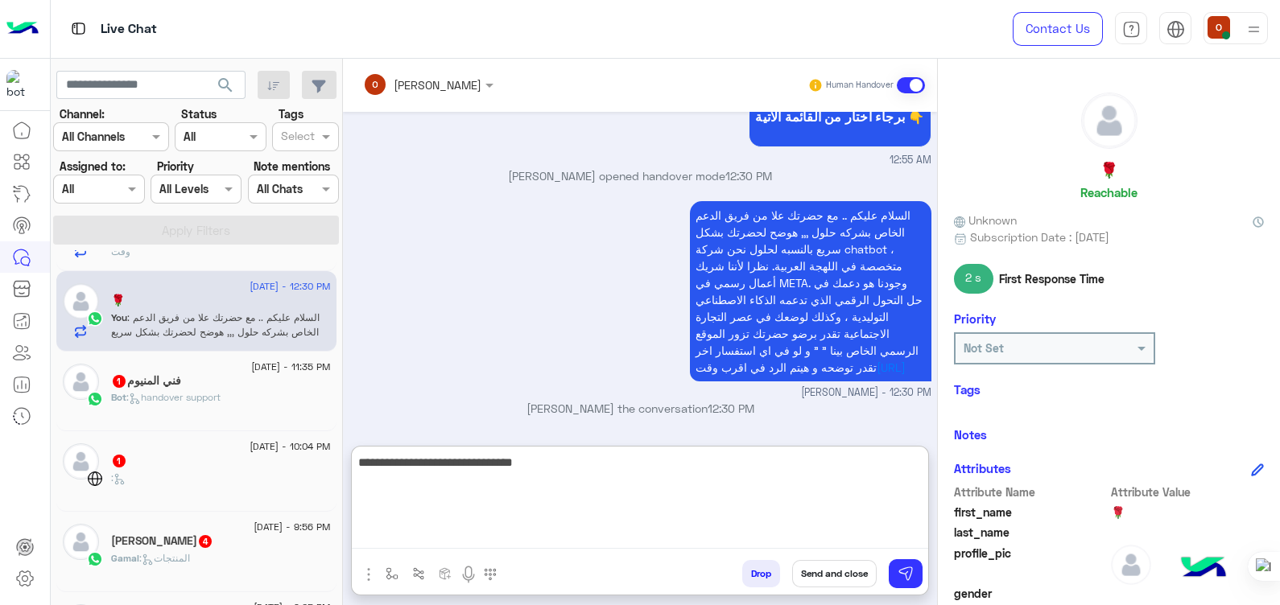
type textarea "**********"
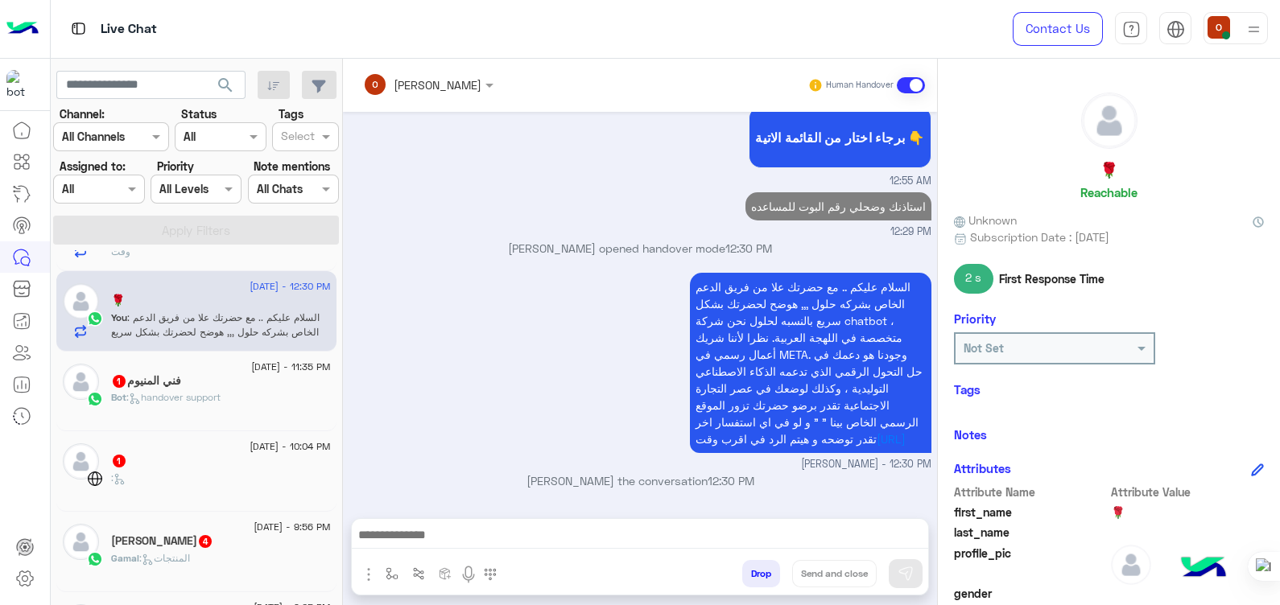
scroll to position [1194, 0]
click at [181, 374] on h5 "فني المنيوم 1" at bounding box center [146, 381] width 70 height 14
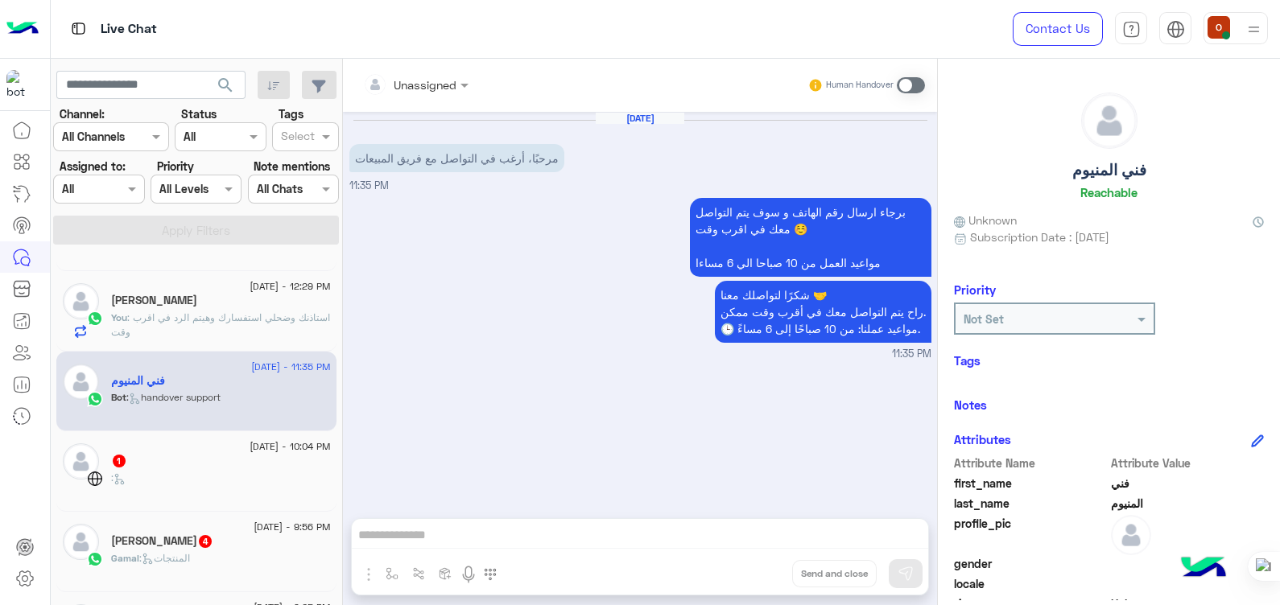
click at [911, 88] on span at bounding box center [911, 85] width 28 height 16
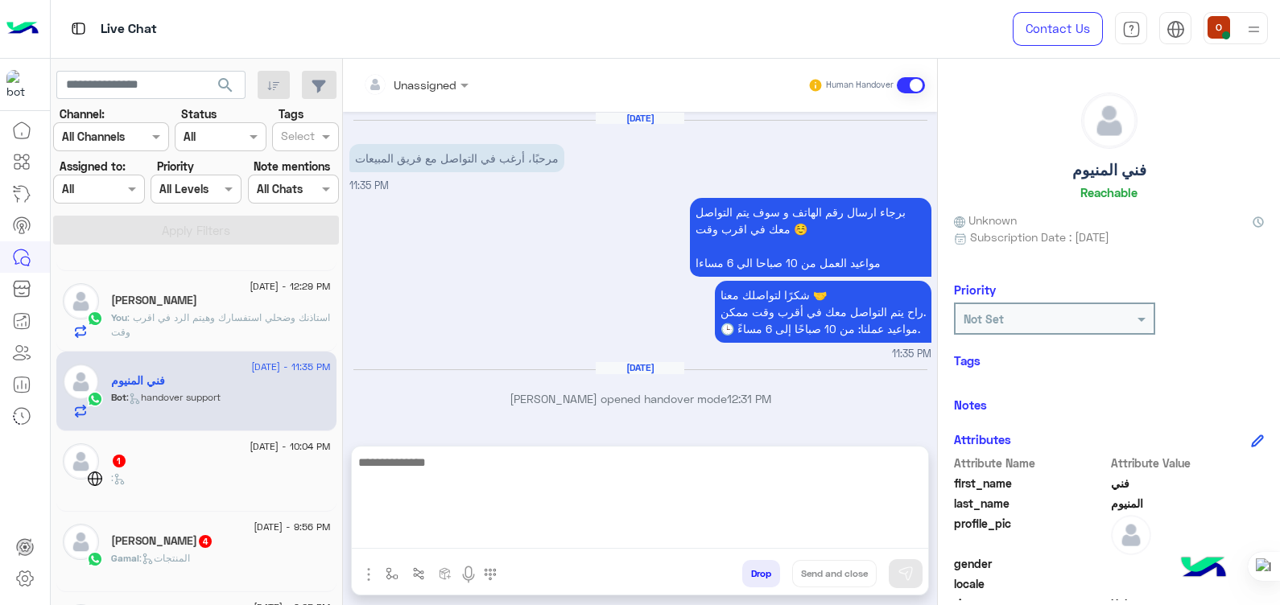
click at [463, 531] on textarea at bounding box center [640, 500] width 576 height 97
paste textarea "**********"
type textarea "**********"
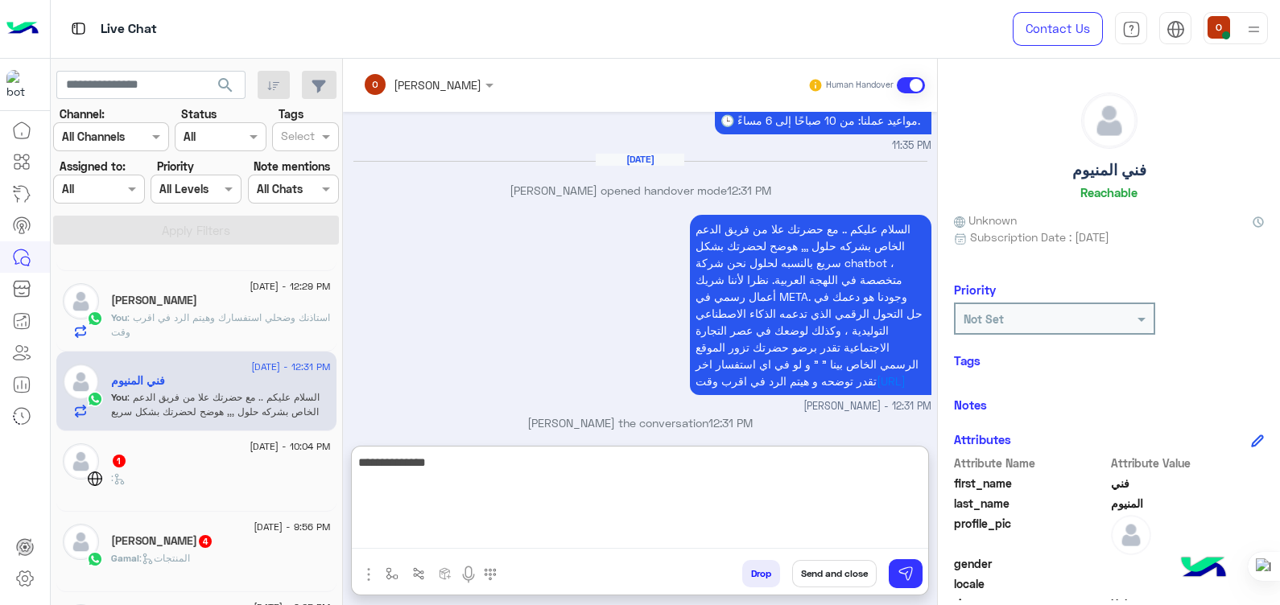
scroll to position [237, 0]
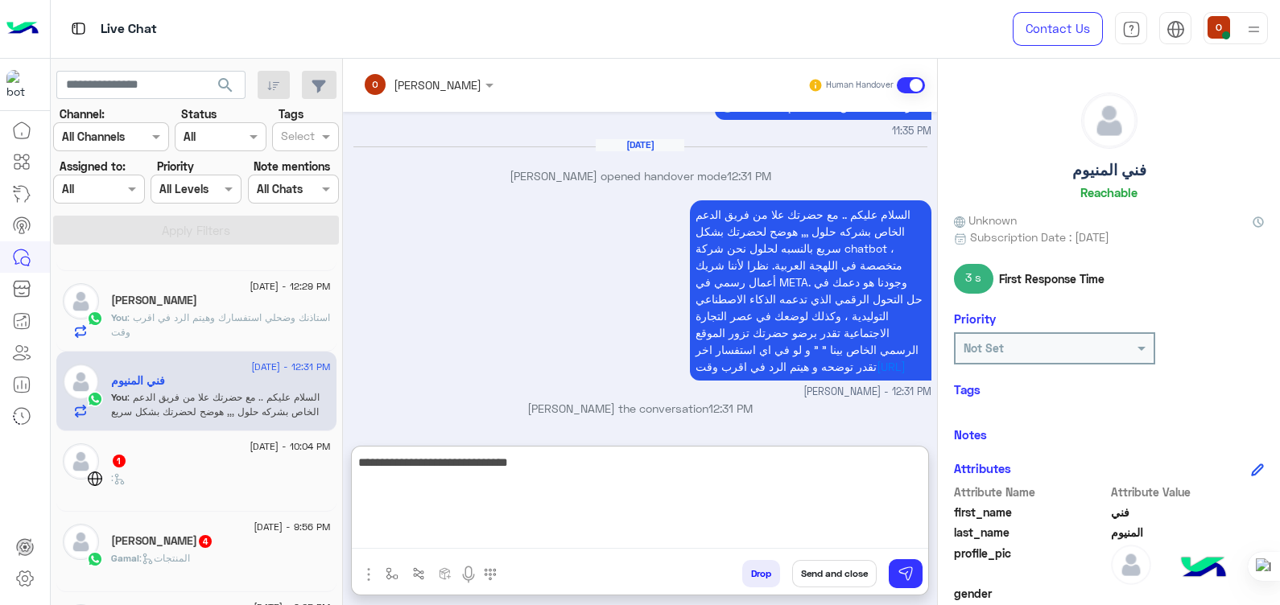
type textarea "**********"
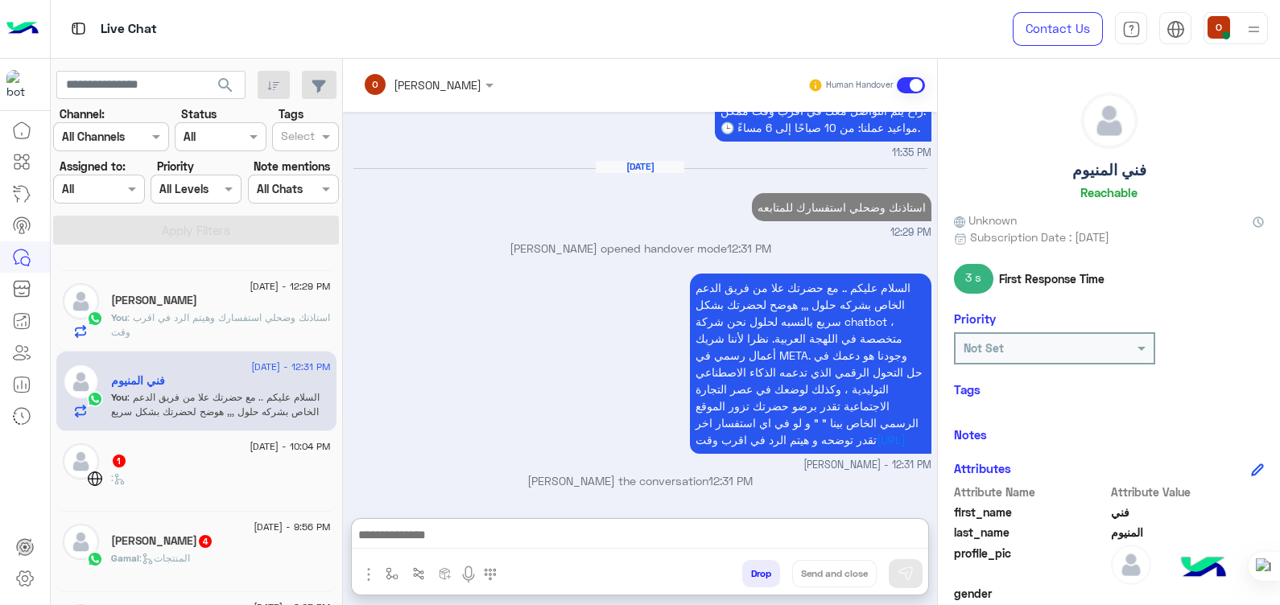
scroll to position [236, 0]
click at [181, 565] on div "Gamal : المنتجات" at bounding box center [221, 565] width 220 height 28
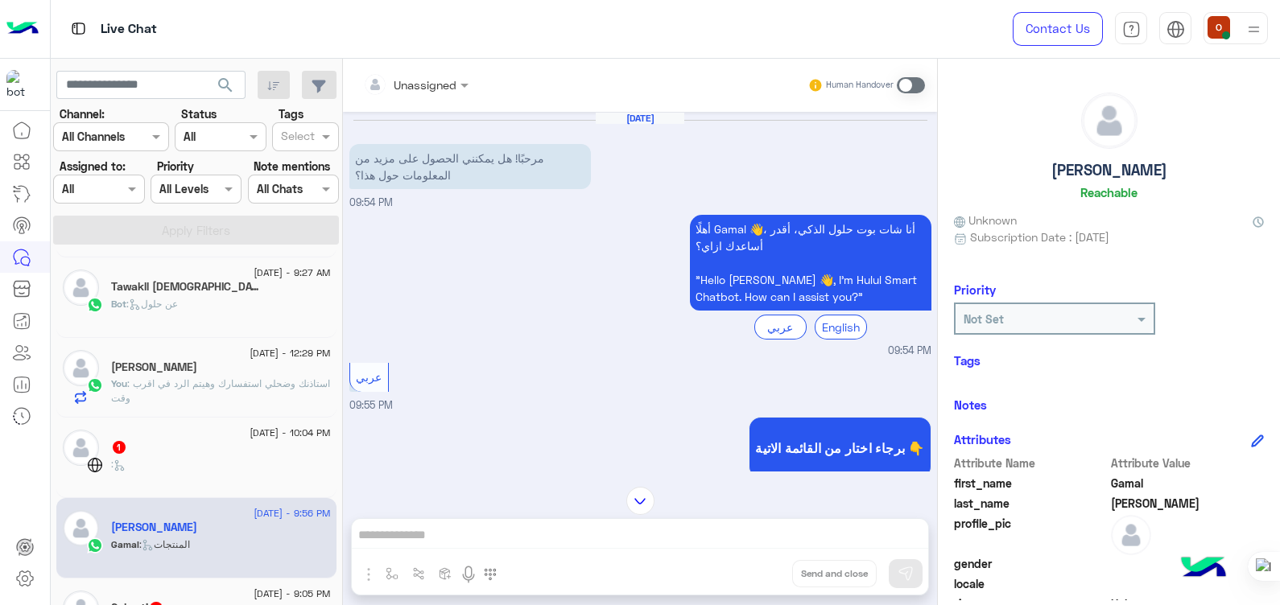
scroll to position [155, 0]
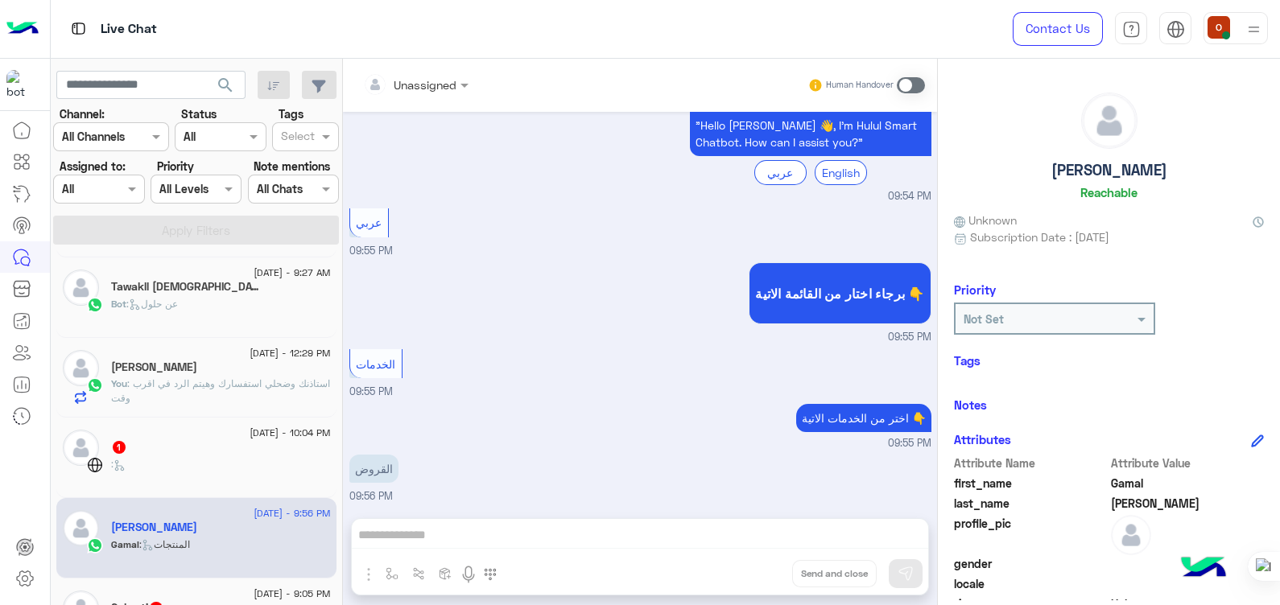
click at [918, 80] on span at bounding box center [911, 85] width 28 height 16
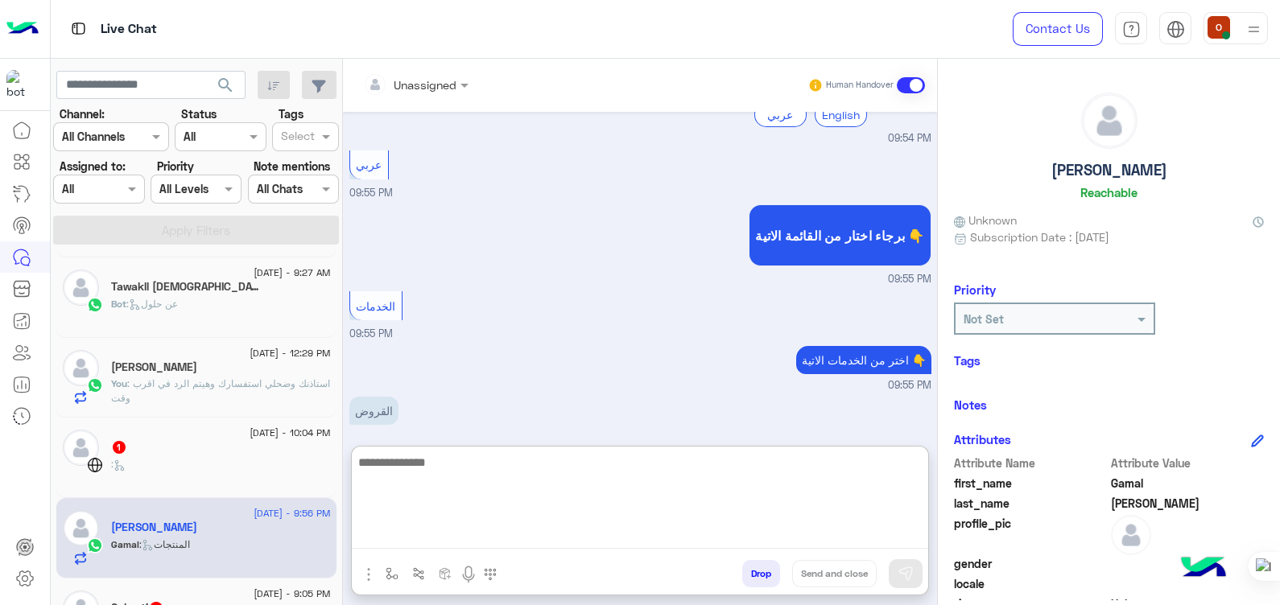
click at [487, 530] on textarea at bounding box center [640, 500] width 576 height 97
paste textarea "**********"
type textarea "**********"
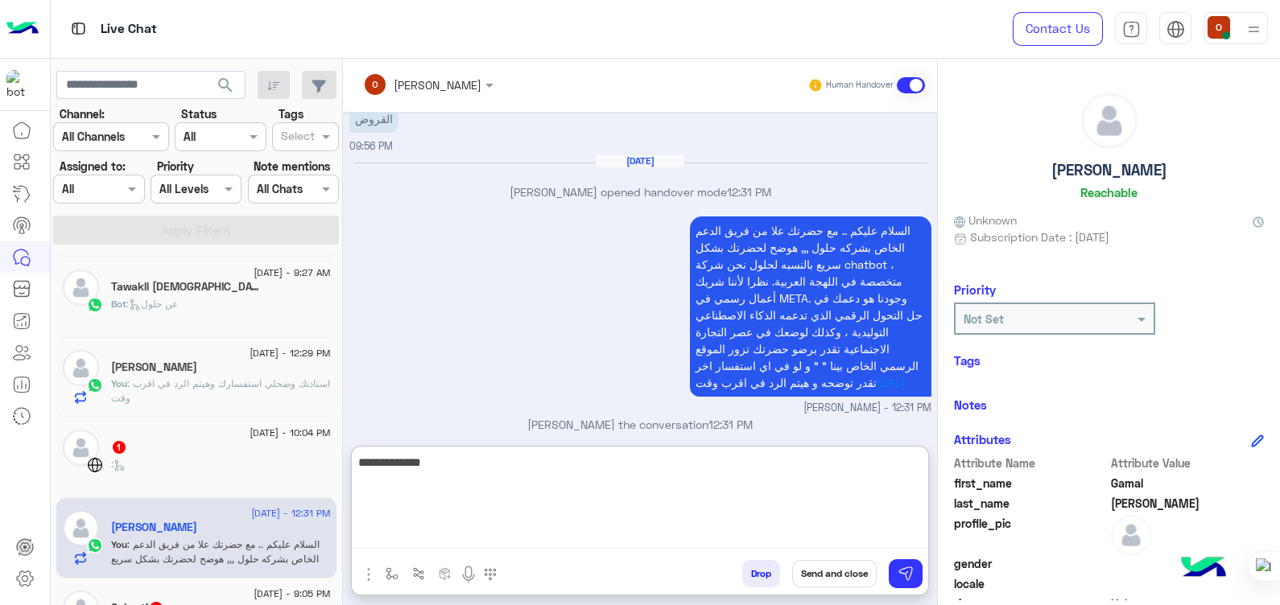
scroll to position [534, 0]
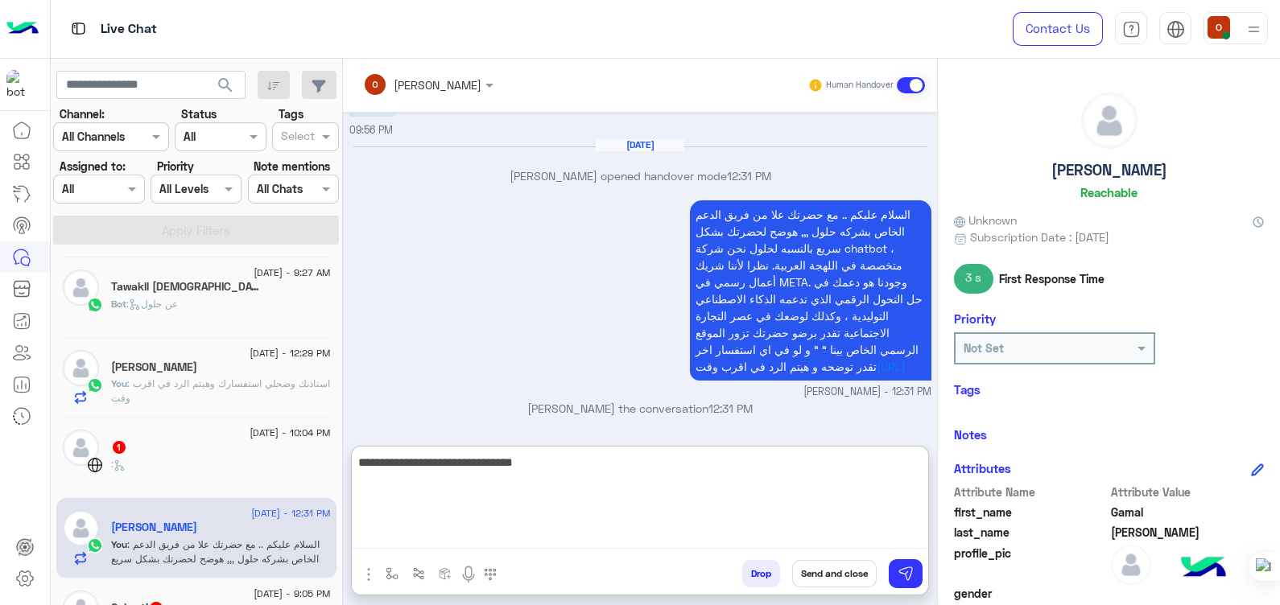
type textarea "**********"
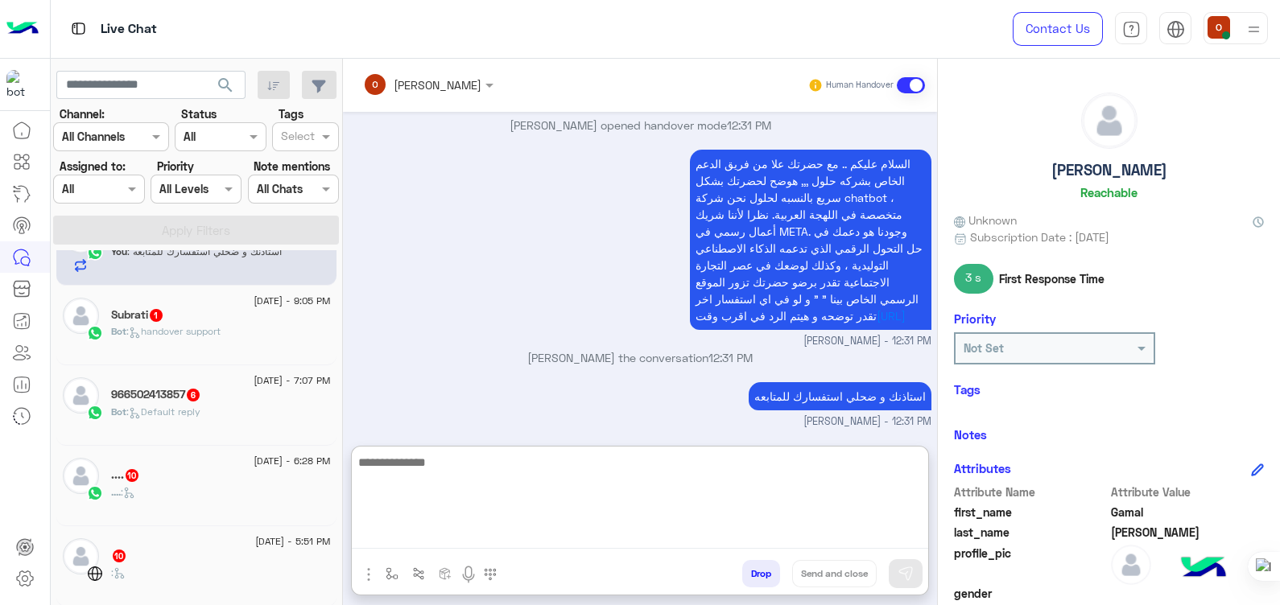
scroll to position [631, 0]
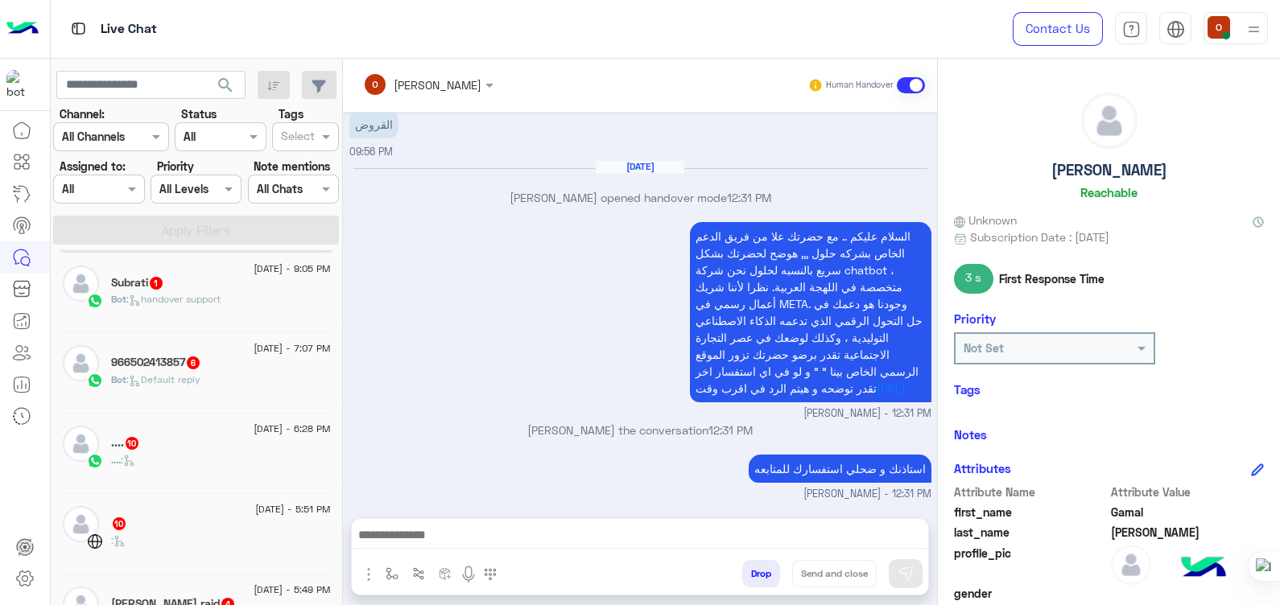
click at [229, 292] on div "Bot : handover support" at bounding box center [221, 306] width 220 height 28
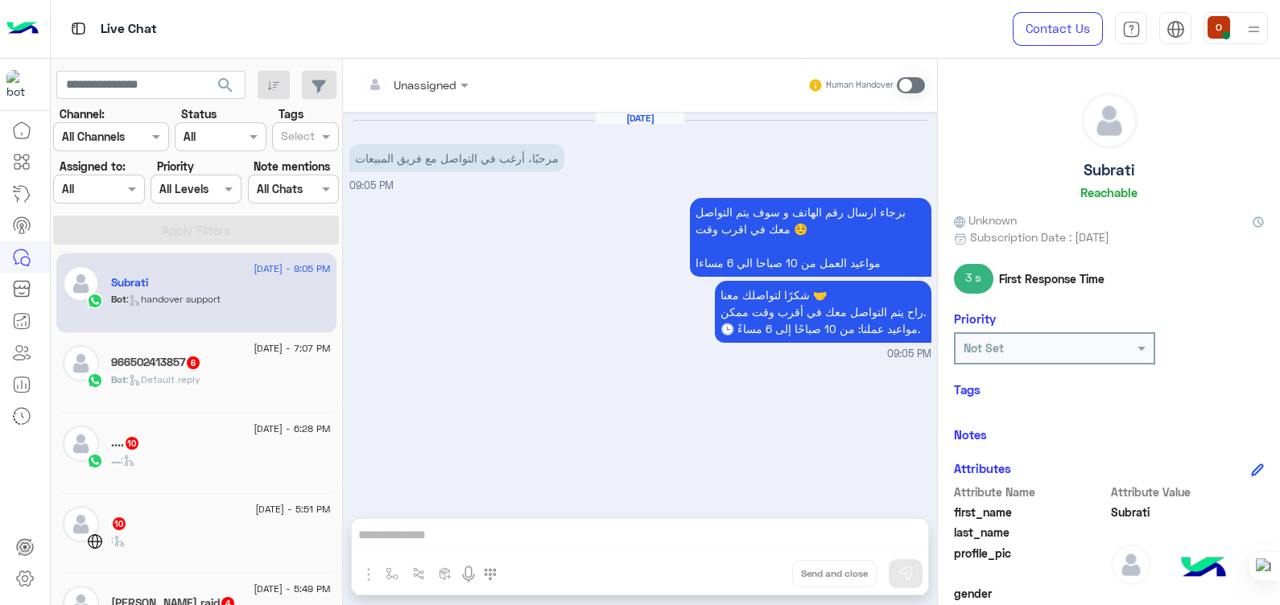
click at [917, 86] on span at bounding box center [911, 85] width 28 height 16
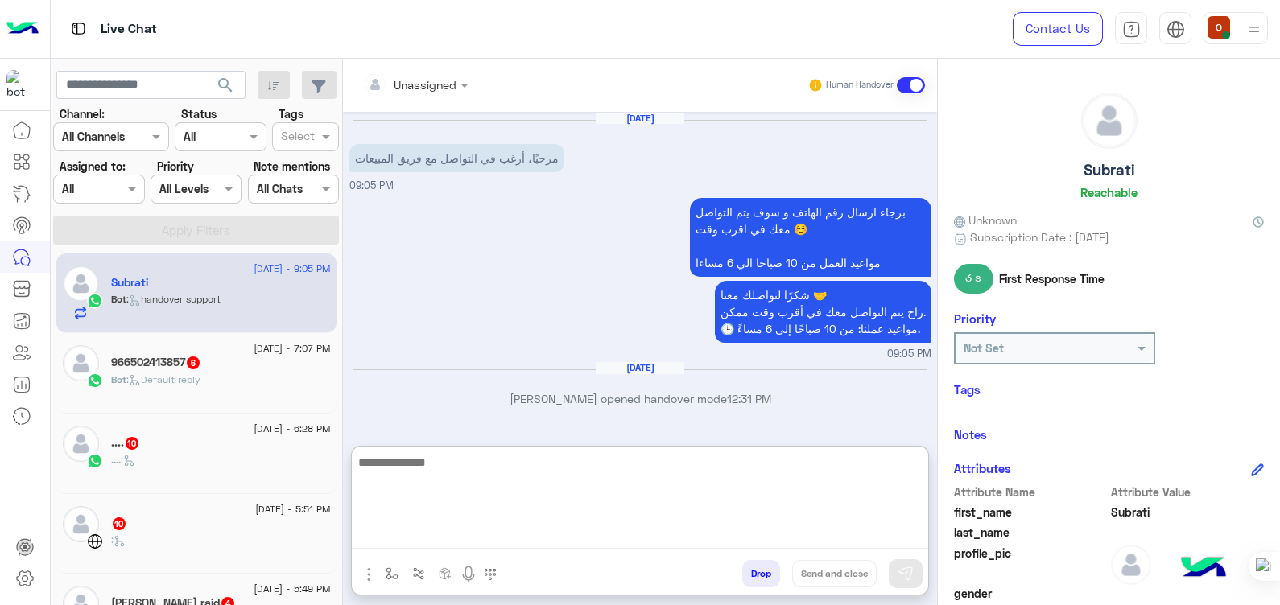
click at [418, 527] on textarea at bounding box center [640, 500] width 576 height 97
paste textarea "**********"
type textarea "**********"
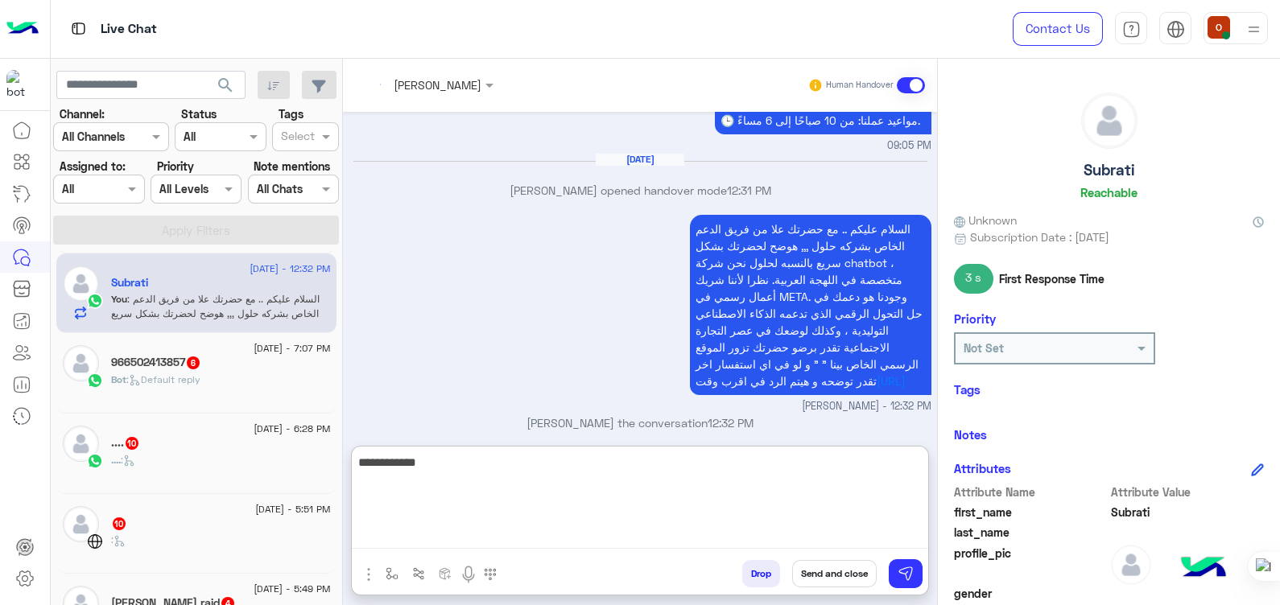
scroll to position [237, 0]
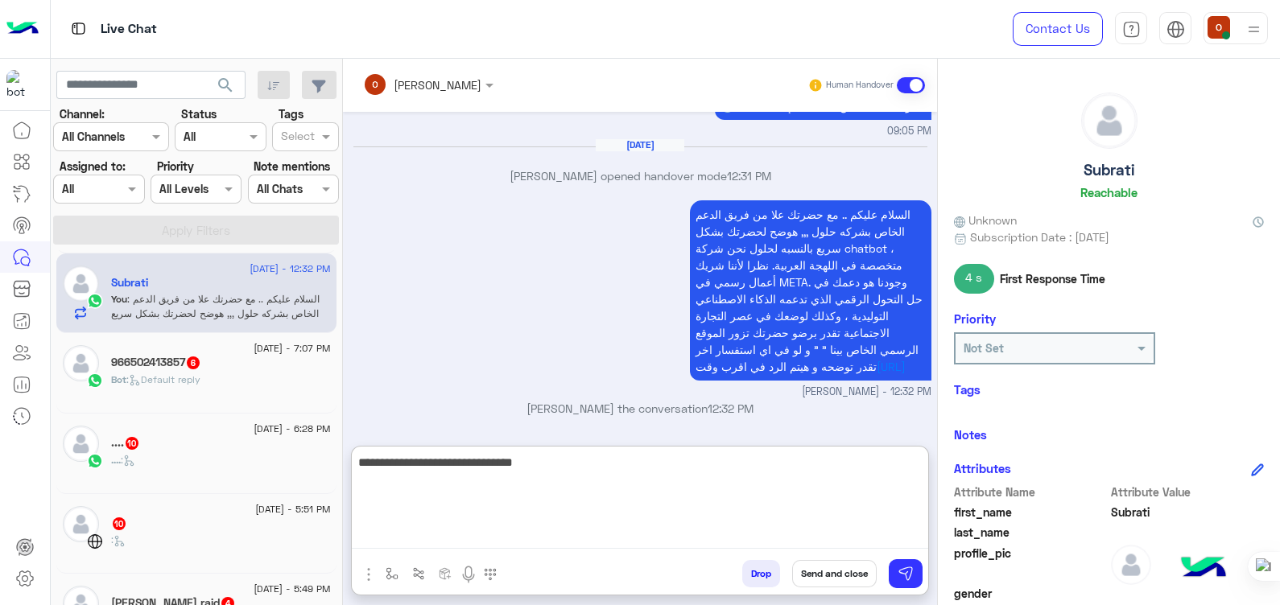
click at [814, 463] on textarea "**********" at bounding box center [640, 500] width 576 height 97
type textarea "**********"
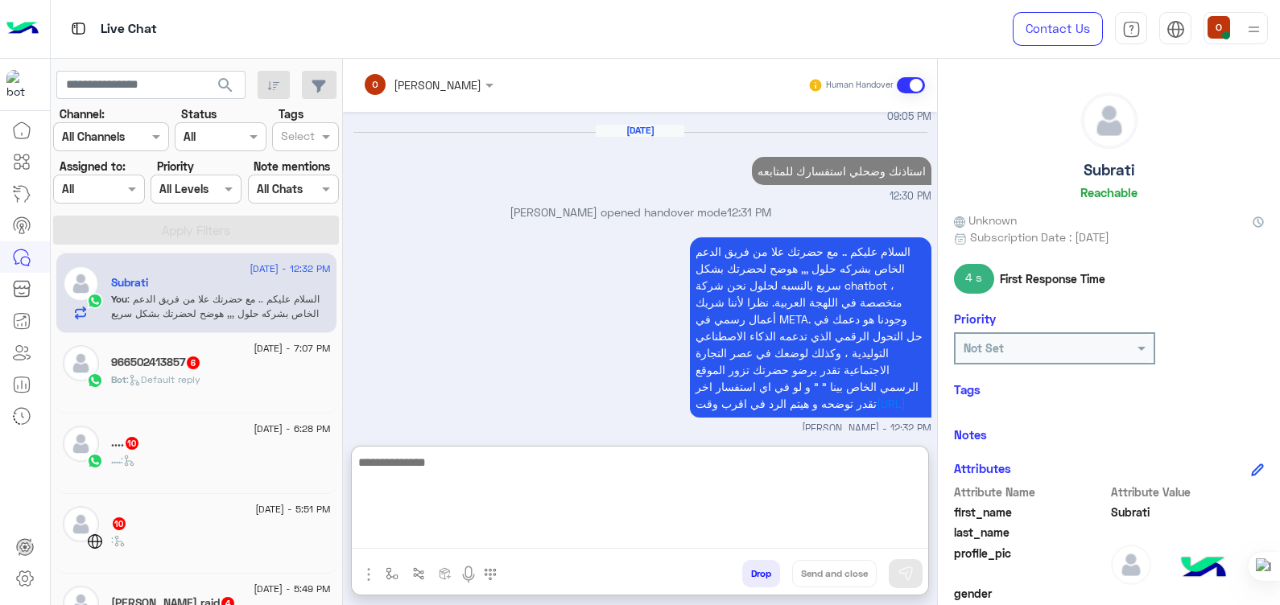
scroll to position [290, 0]
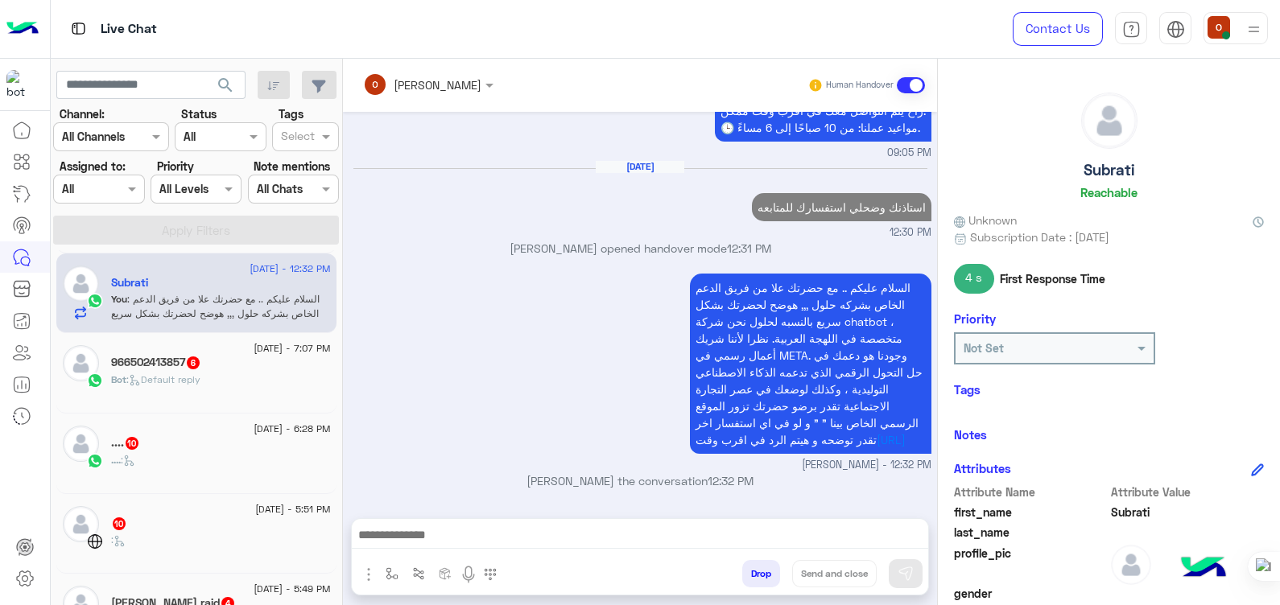
click at [205, 374] on div "Bot : Default reply" at bounding box center [221, 387] width 220 height 28
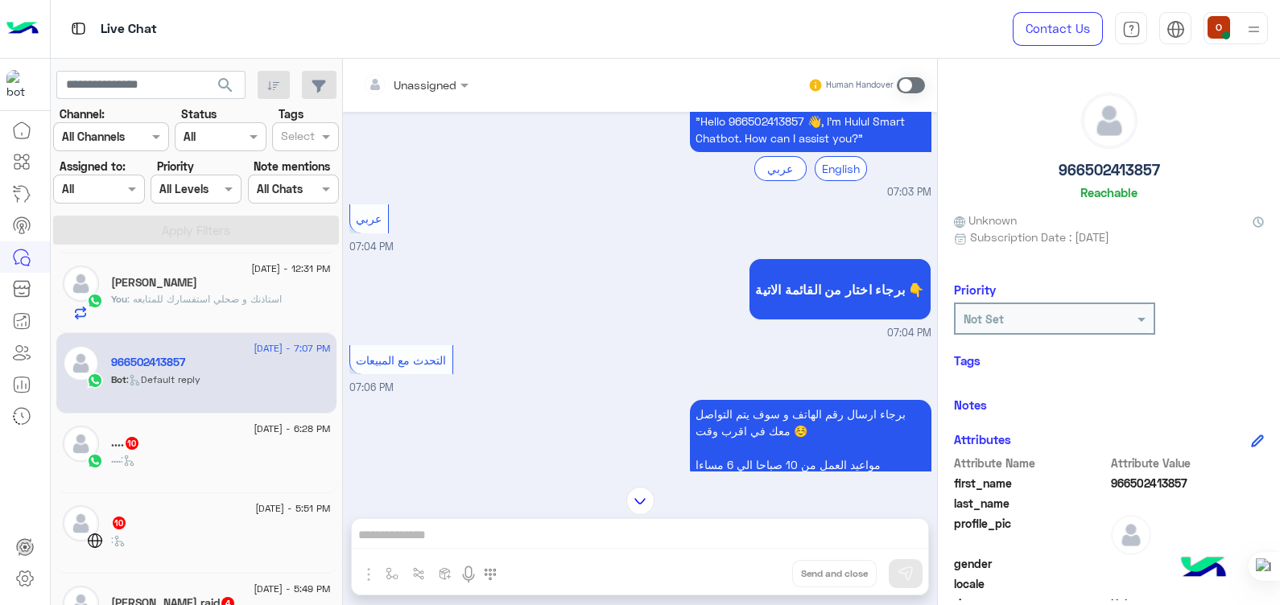
scroll to position [783, 0]
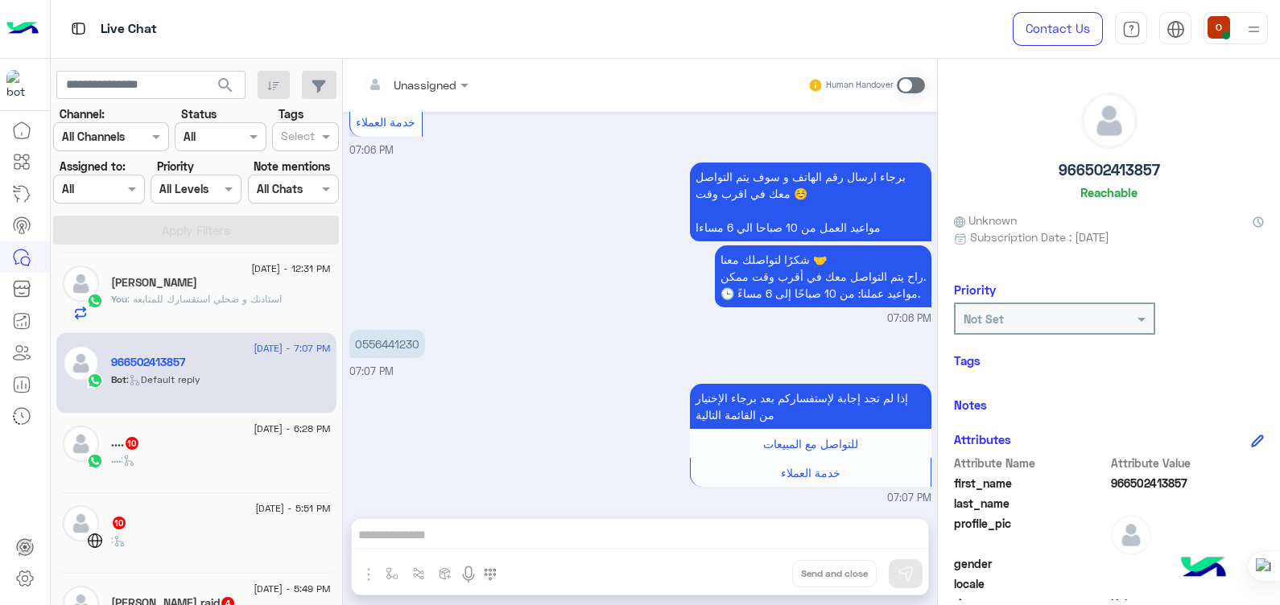
click at [911, 72] on div "Human Handover" at bounding box center [866, 85] width 118 height 29
click at [913, 85] on span at bounding box center [911, 85] width 28 height 16
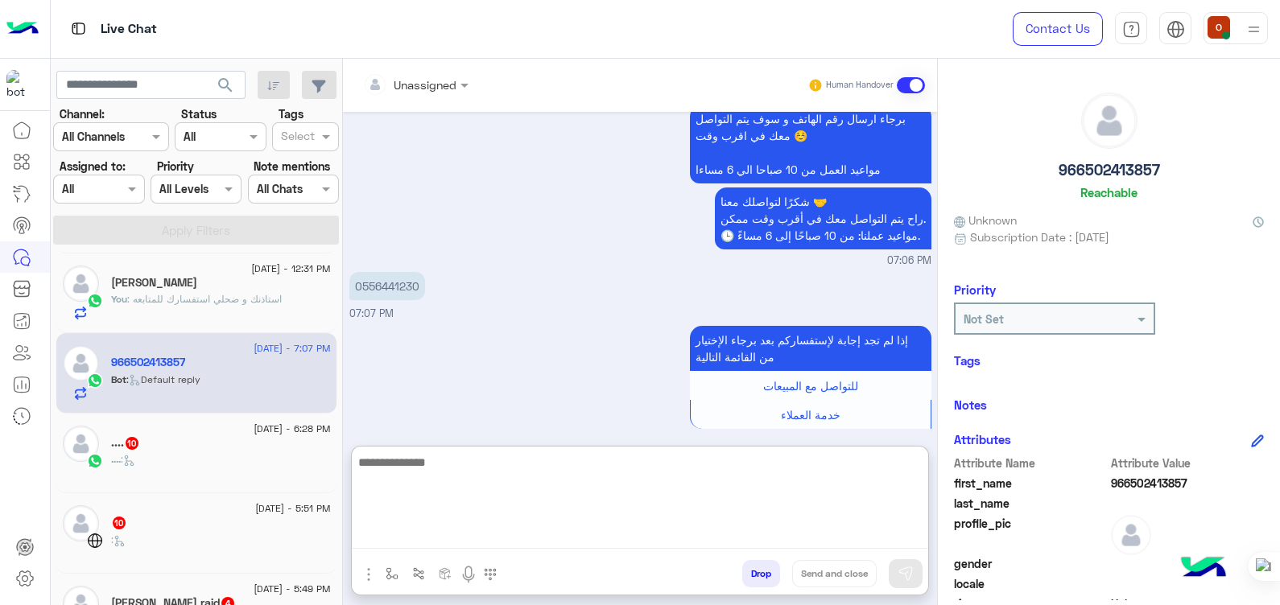
click at [543, 528] on textarea at bounding box center [640, 500] width 576 height 97
paste textarea "**********"
type textarea "**********"
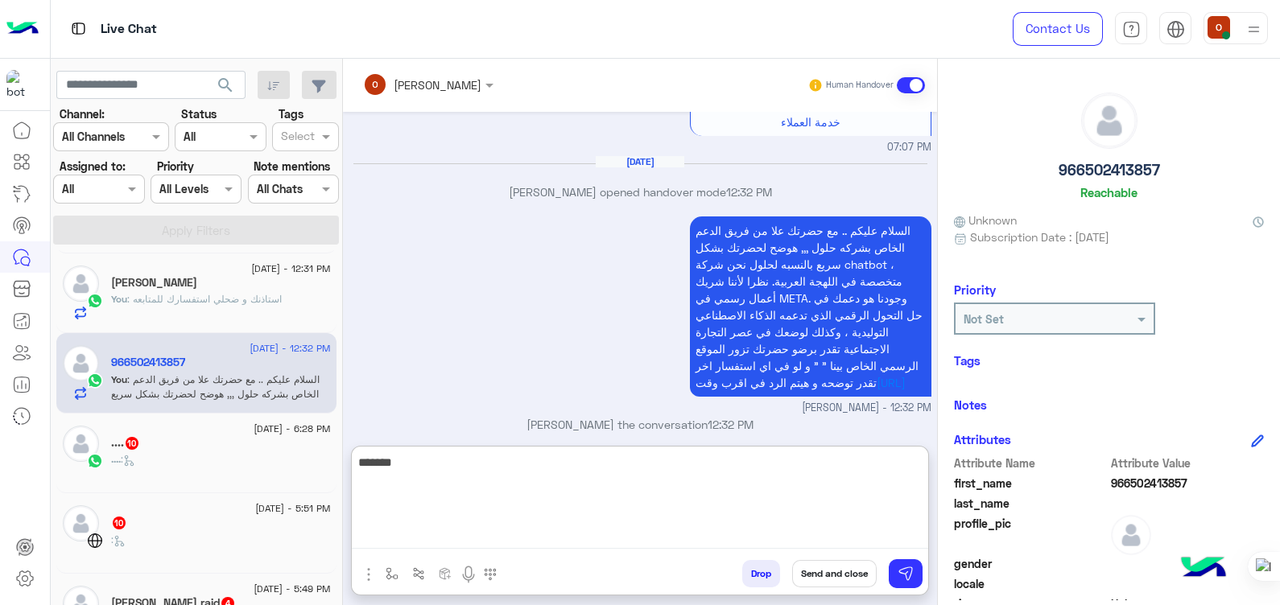
scroll to position [1163, 0]
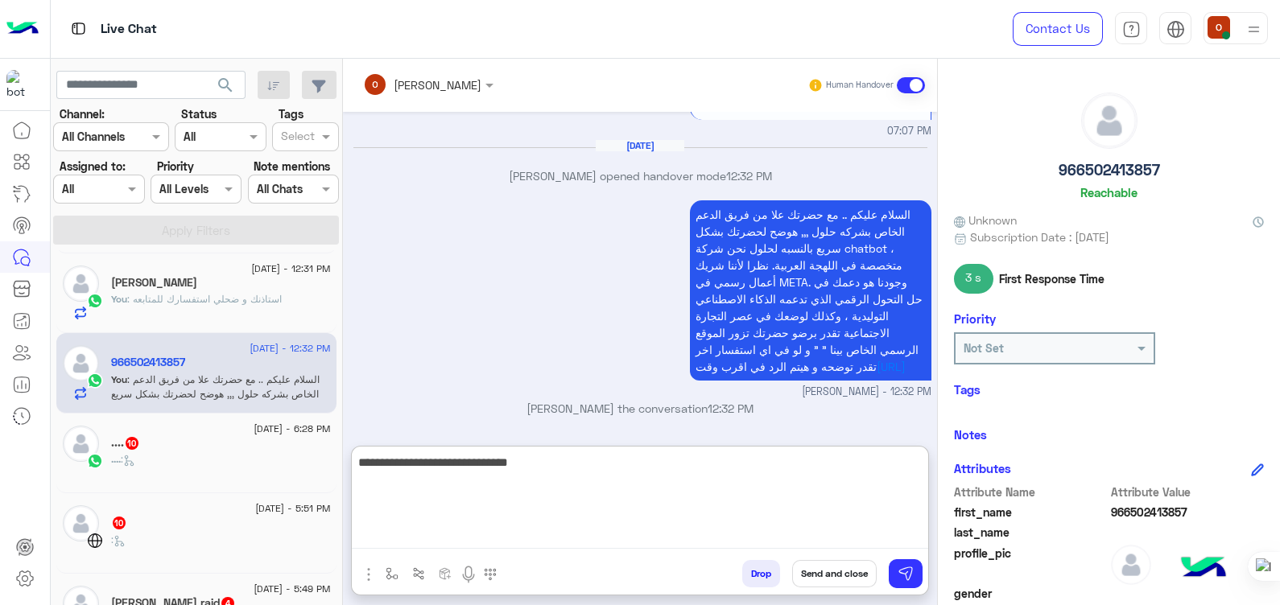
click at [797, 464] on textarea "**********" at bounding box center [640, 500] width 576 height 97
type textarea "**********"
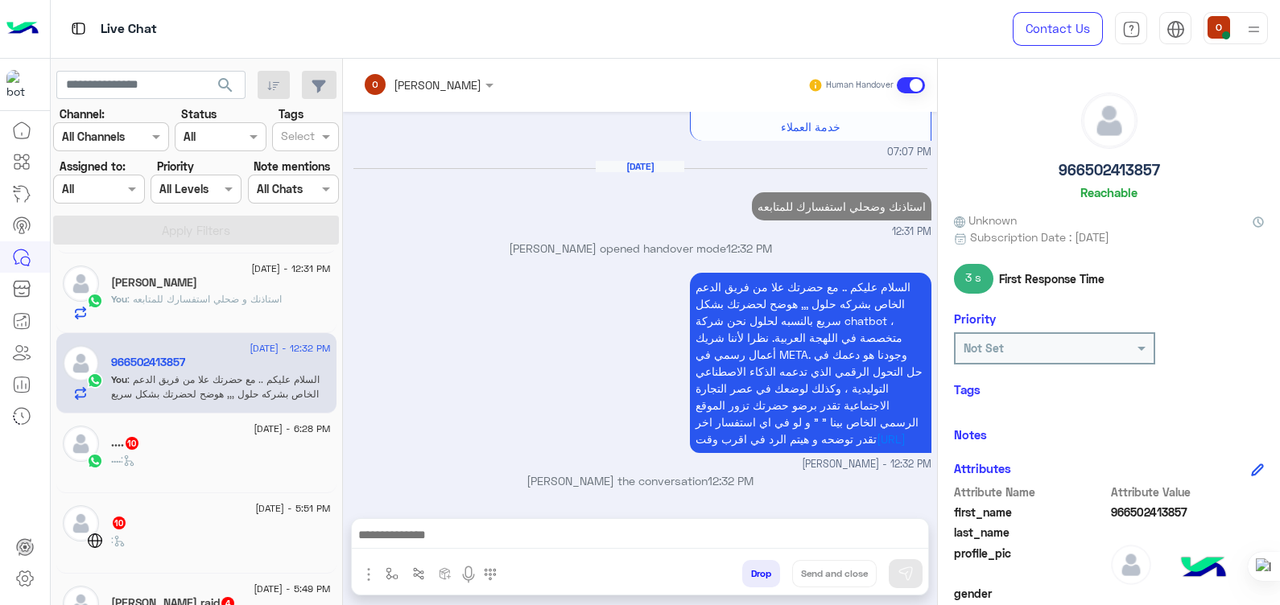
scroll to position [1152, 0]
click at [190, 445] on div ".... 10" at bounding box center [221, 444] width 220 height 17
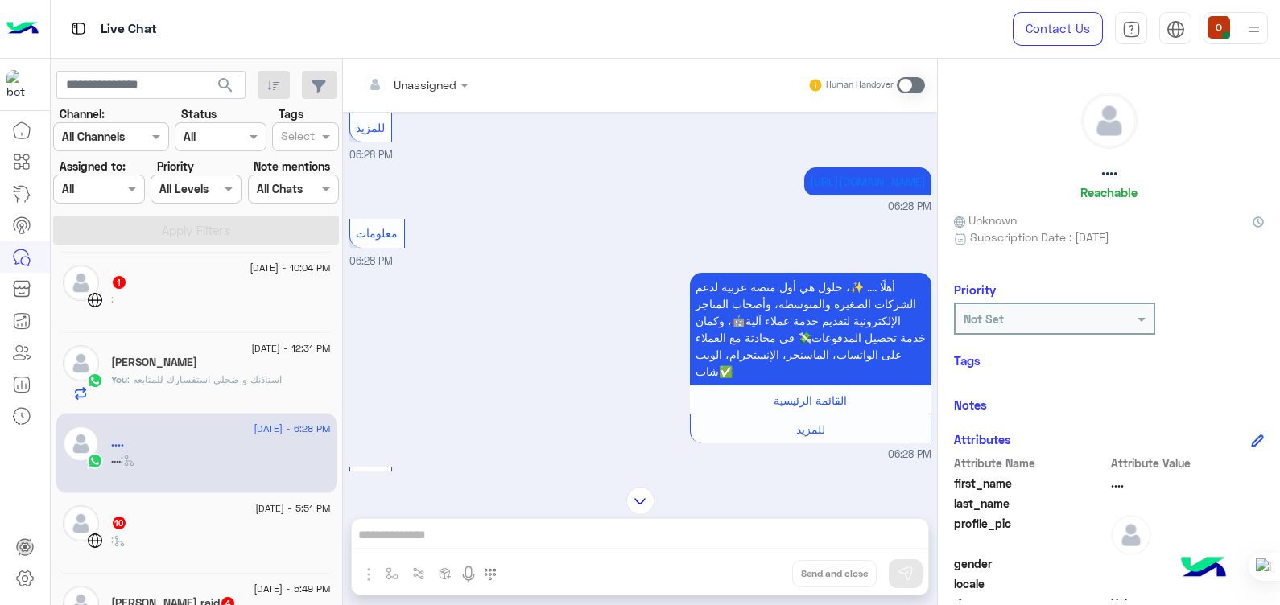
scroll to position [1259, 0]
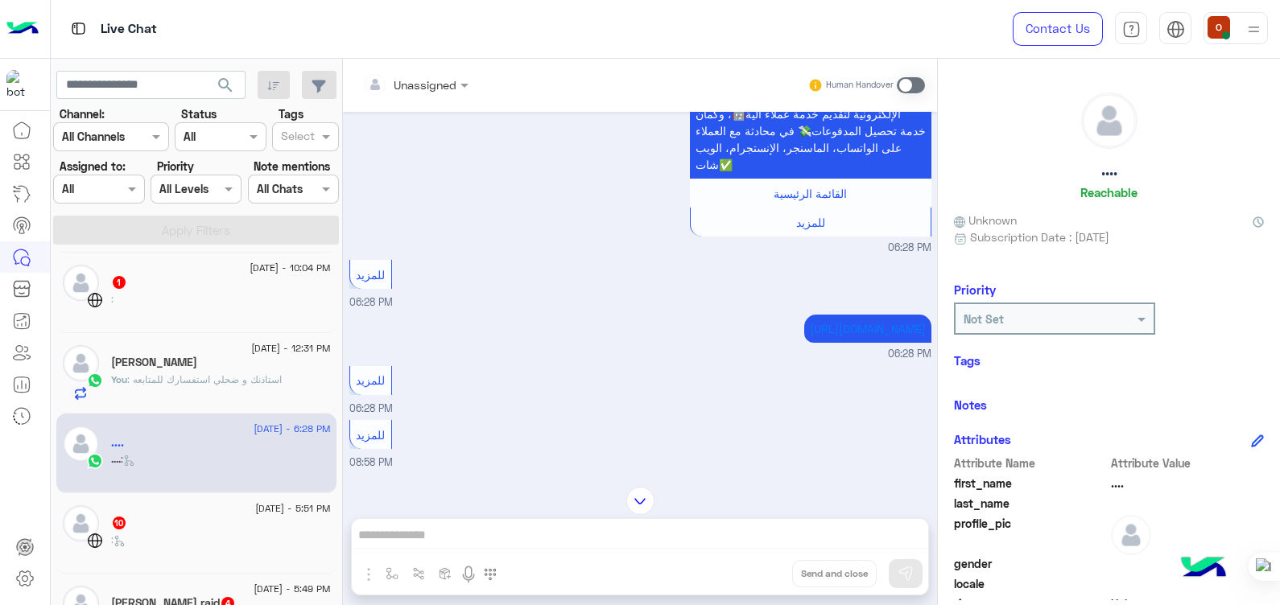
click at [913, 93] on div "Human Handover" at bounding box center [866, 85] width 118 height 29
click at [908, 85] on span at bounding box center [911, 85] width 28 height 16
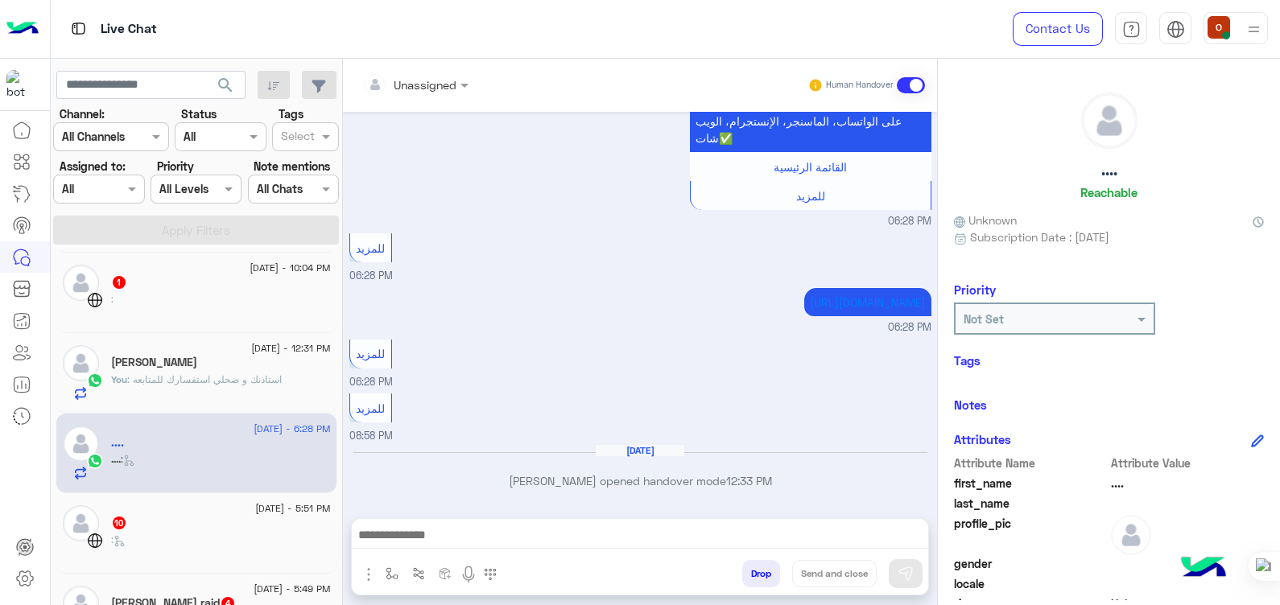
scroll to position [1392, 0]
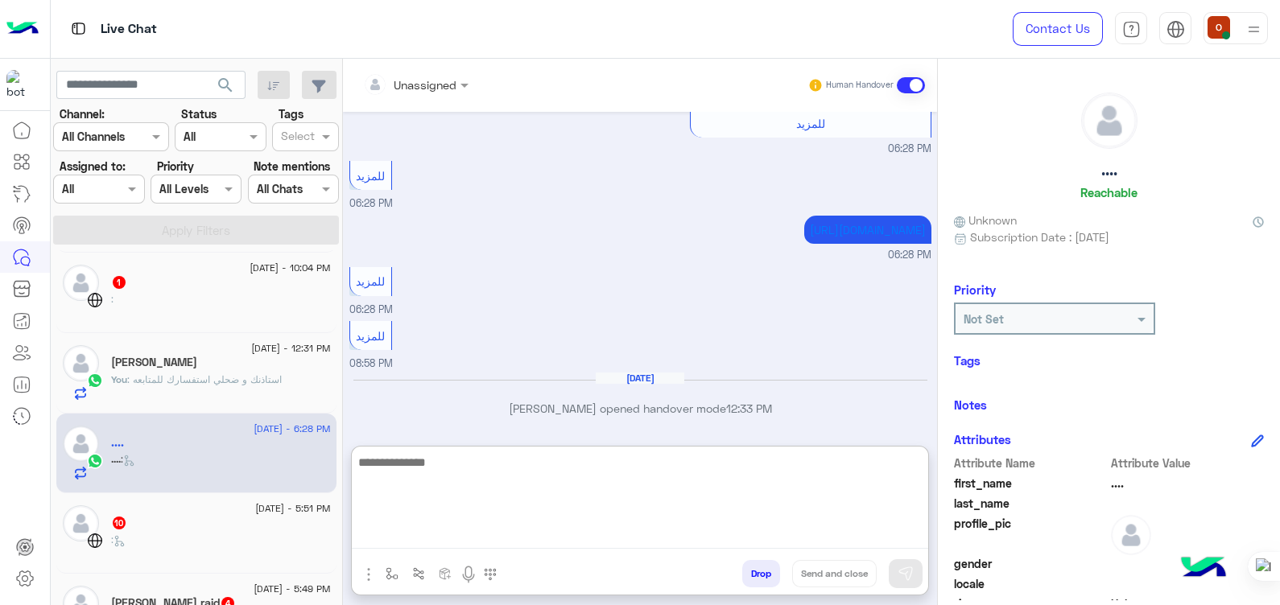
click at [464, 534] on textarea at bounding box center [640, 500] width 576 height 97
paste textarea "**********"
type textarea "**********"
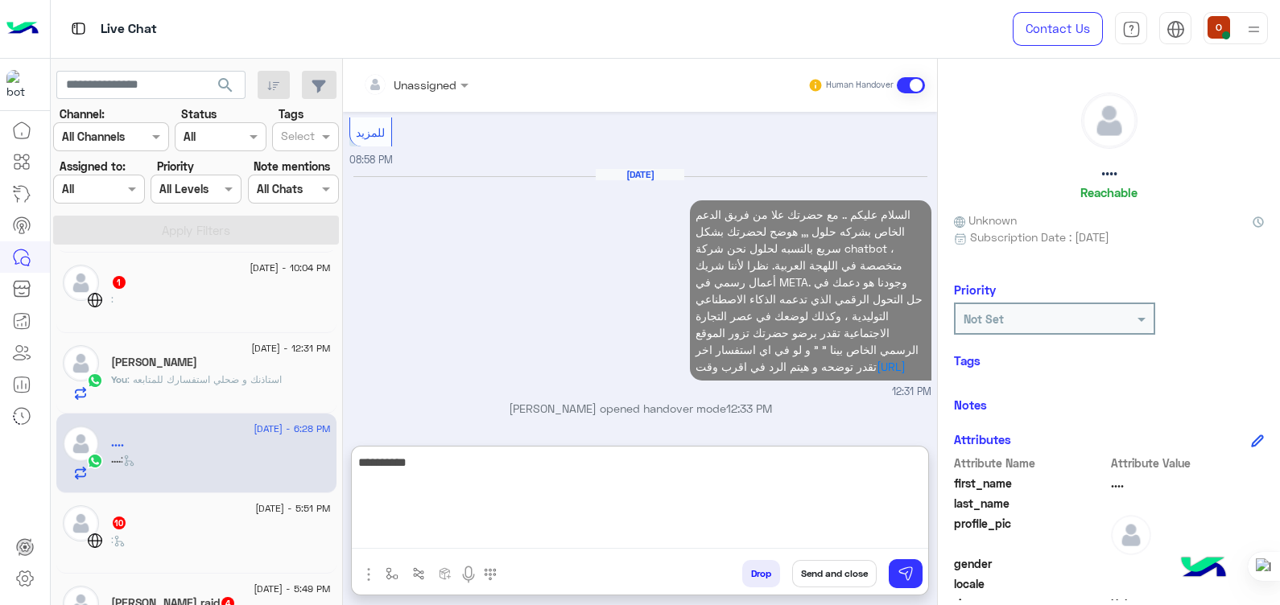
scroll to position [1714, 0]
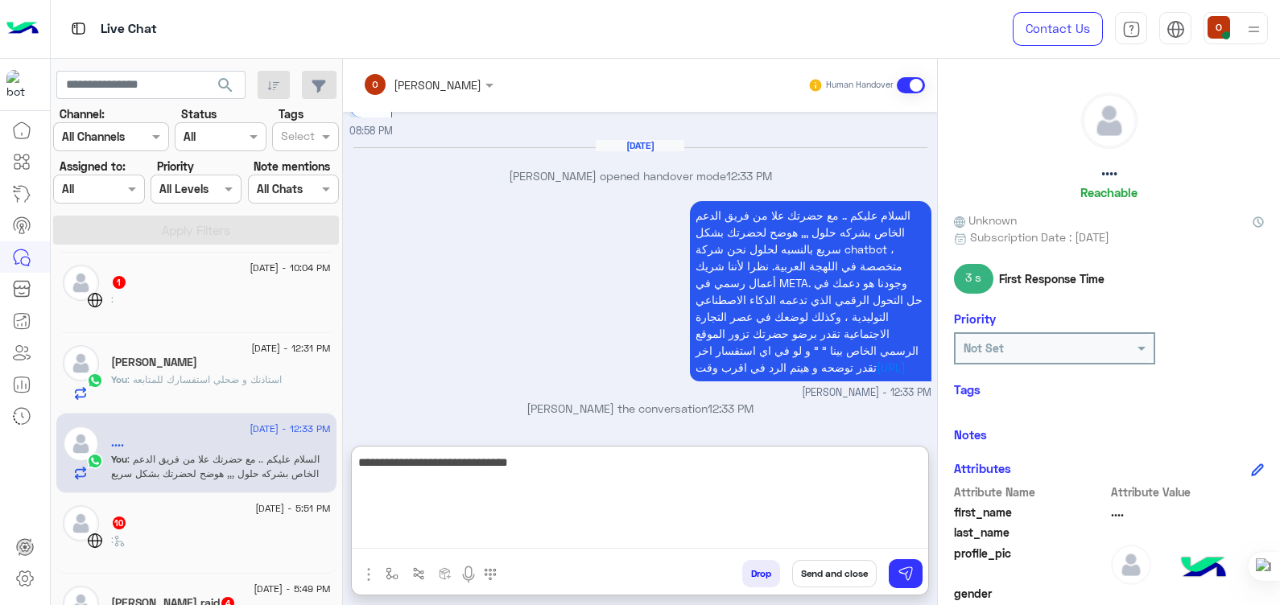
type textarea "**********"
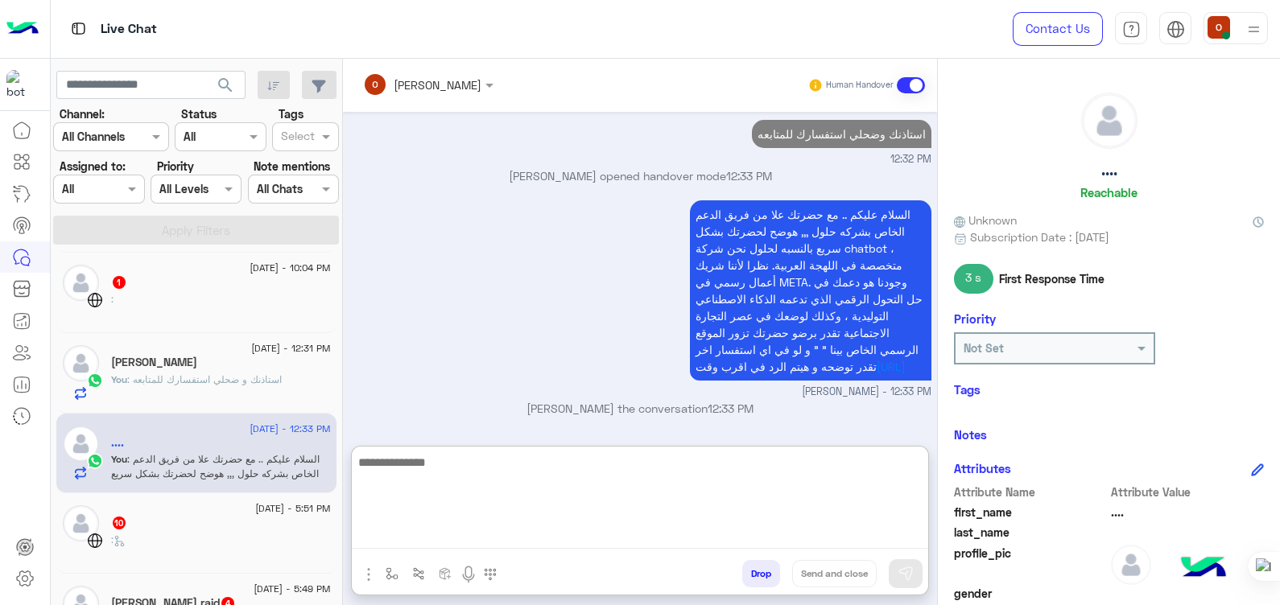
scroll to position [1764, 0]
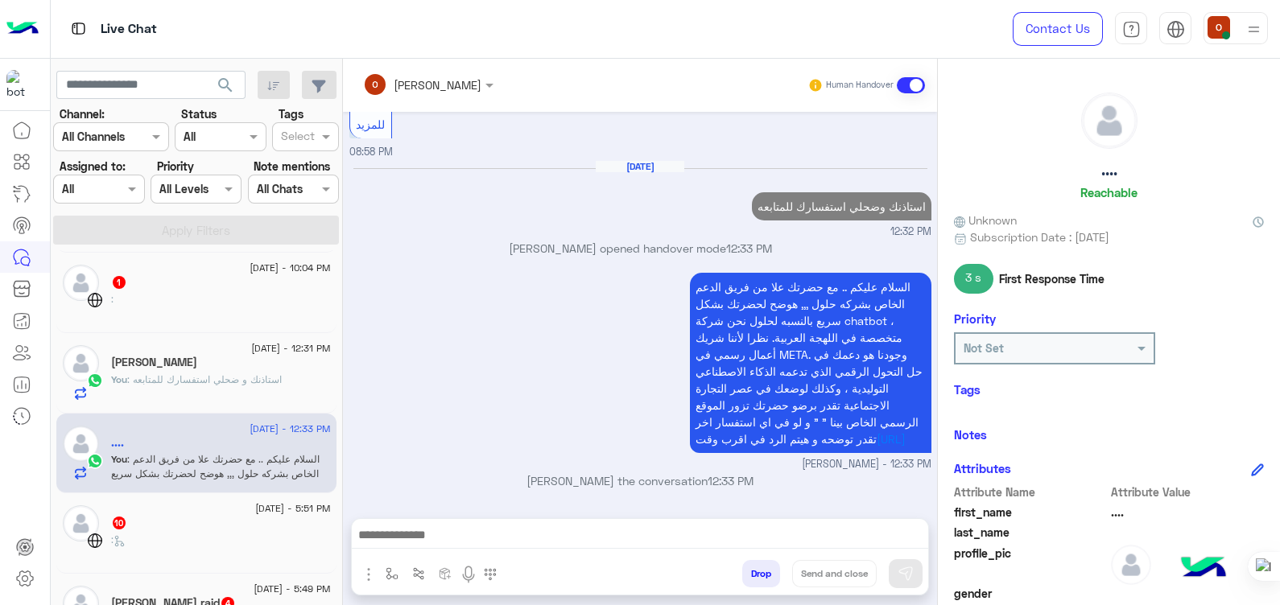
click at [143, 540] on div ":" at bounding box center [221, 547] width 220 height 28
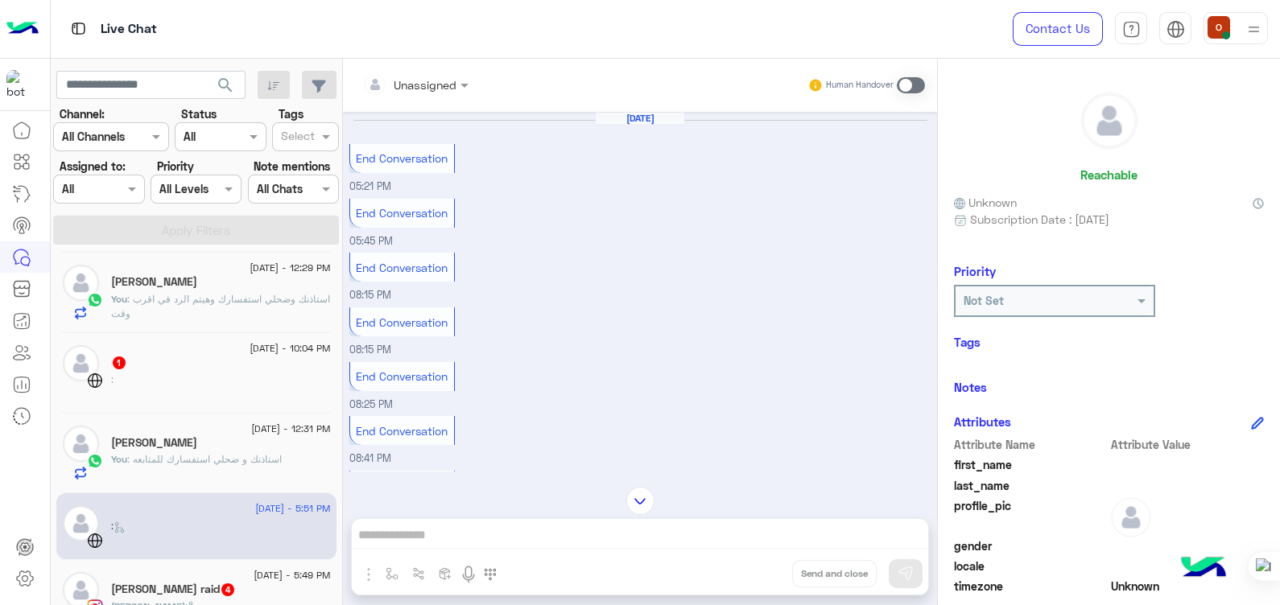
scroll to position [426, 0]
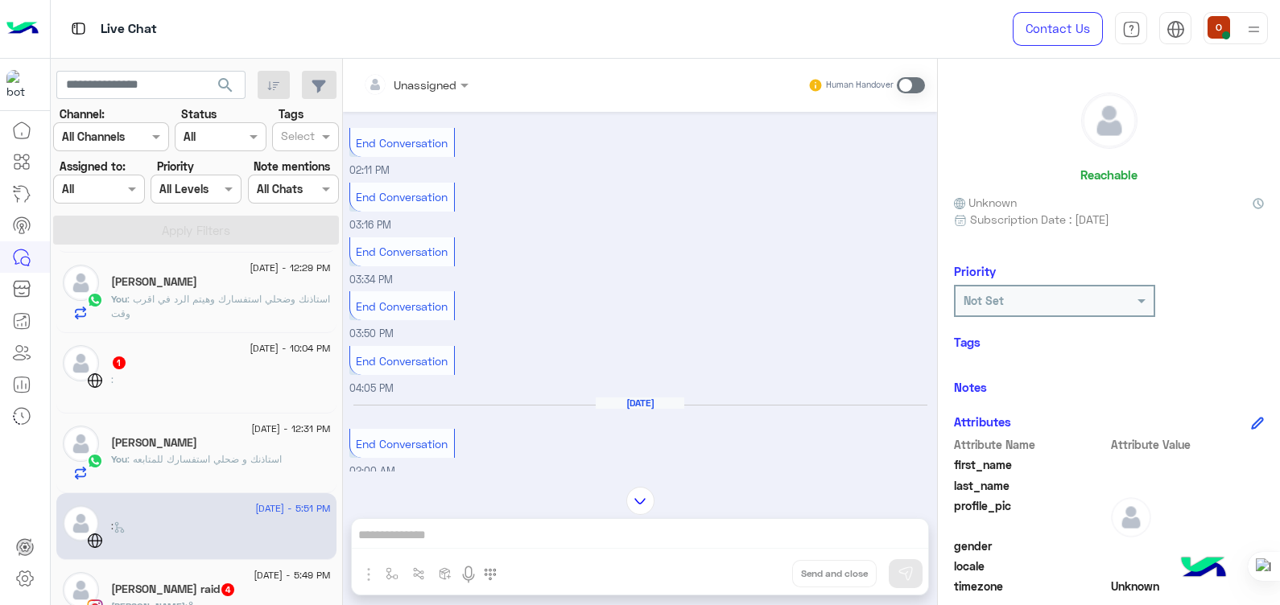
click at [146, 594] on h5 "[PERSON_NAME] raid 4" at bounding box center [173, 590] width 125 height 14
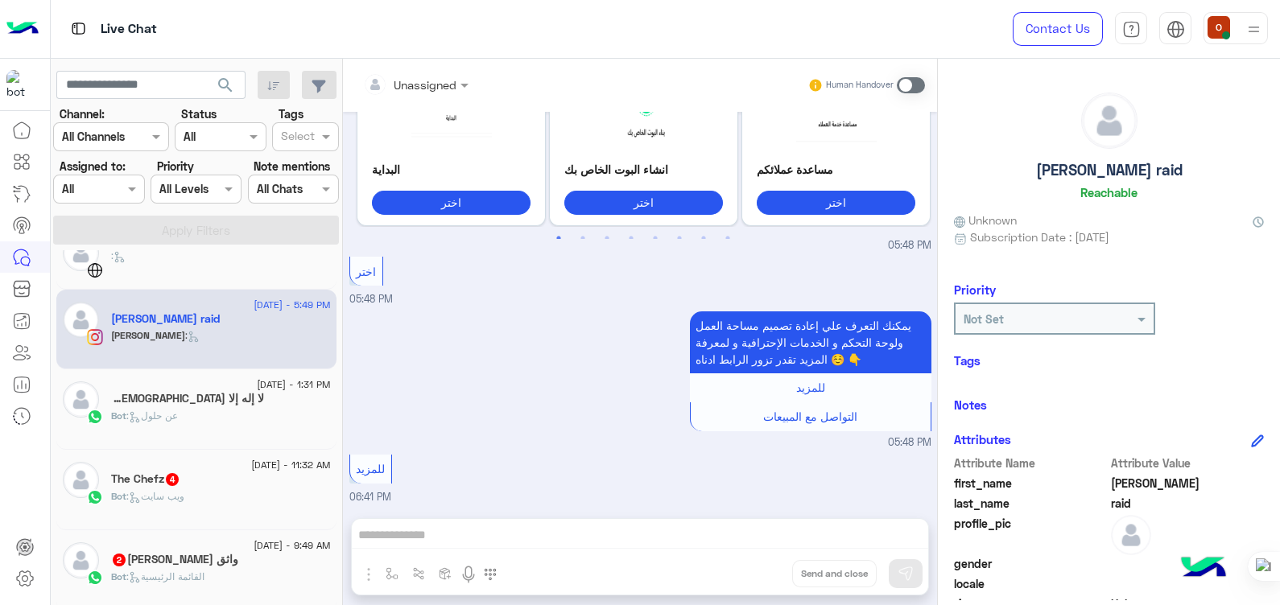
scroll to position [906, 0]
click at [911, 89] on span at bounding box center [911, 85] width 28 height 16
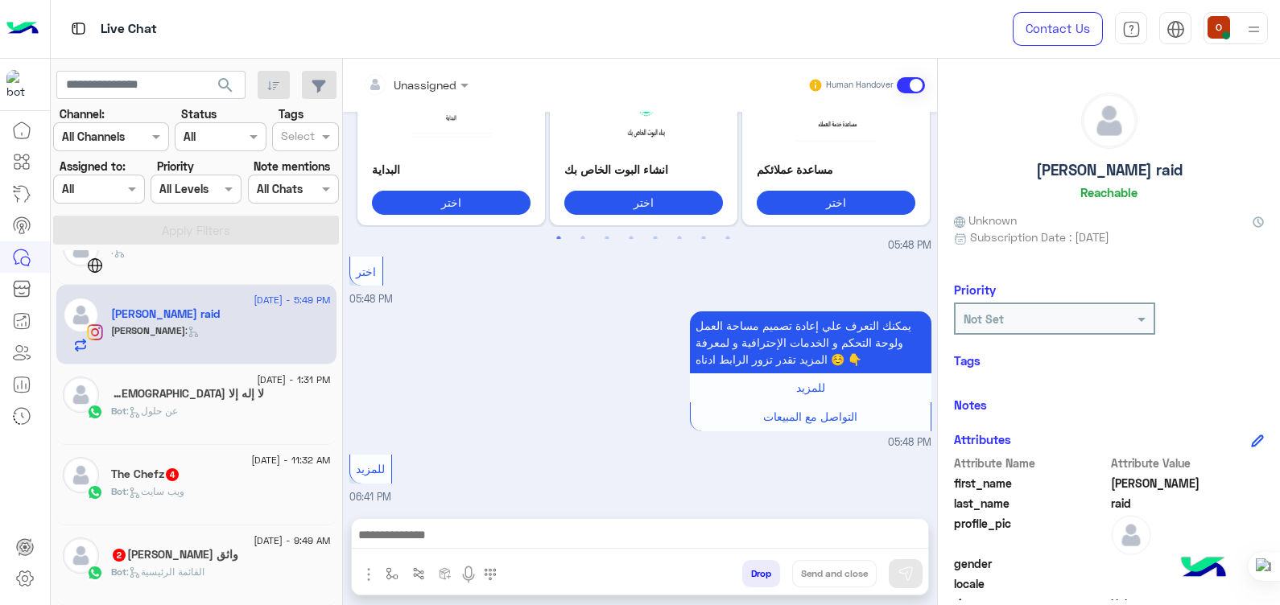
scroll to position [414, 0]
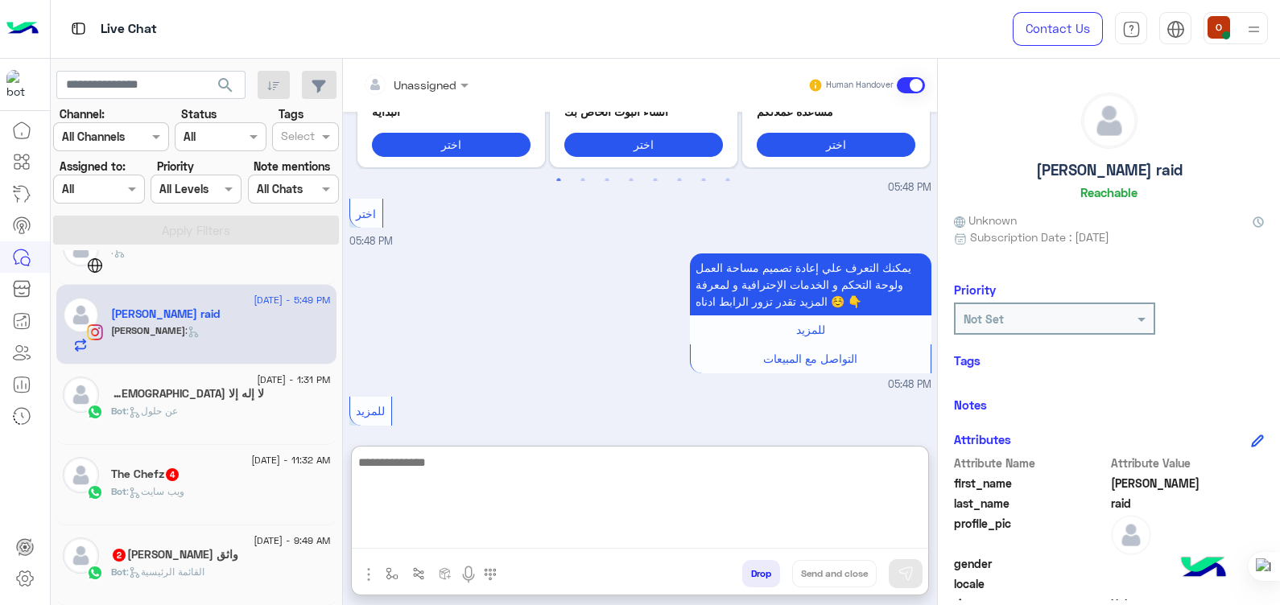
click at [516, 537] on textarea at bounding box center [640, 500] width 576 height 97
paste textarea "**********"
type textarea "**********"
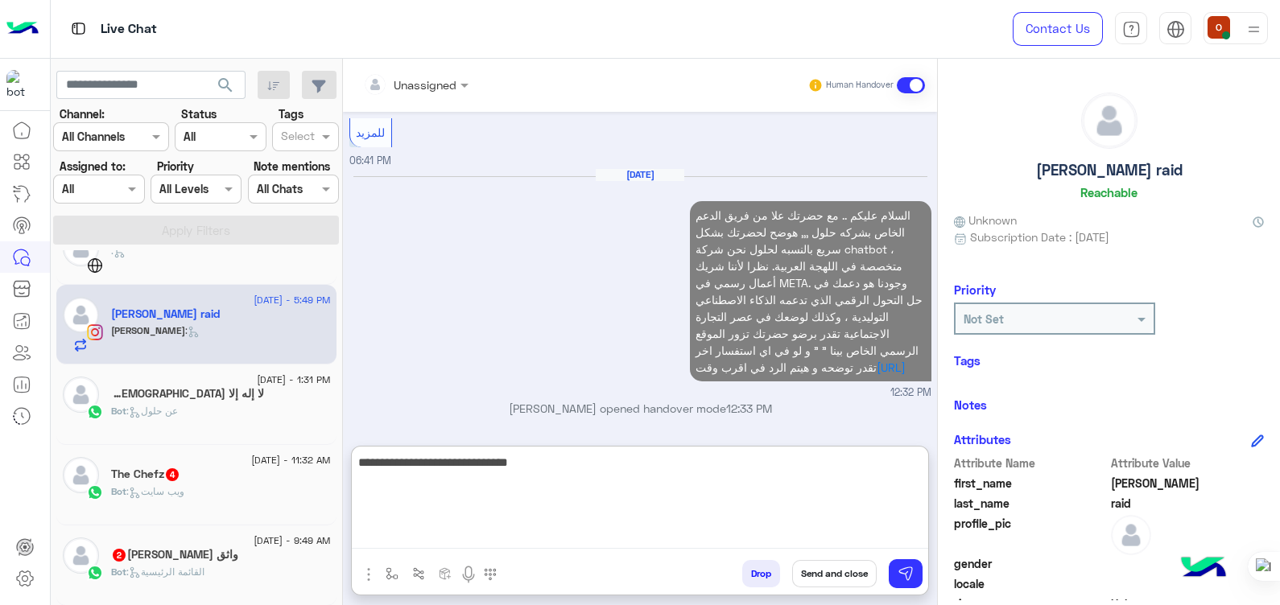
type textarea "**********"
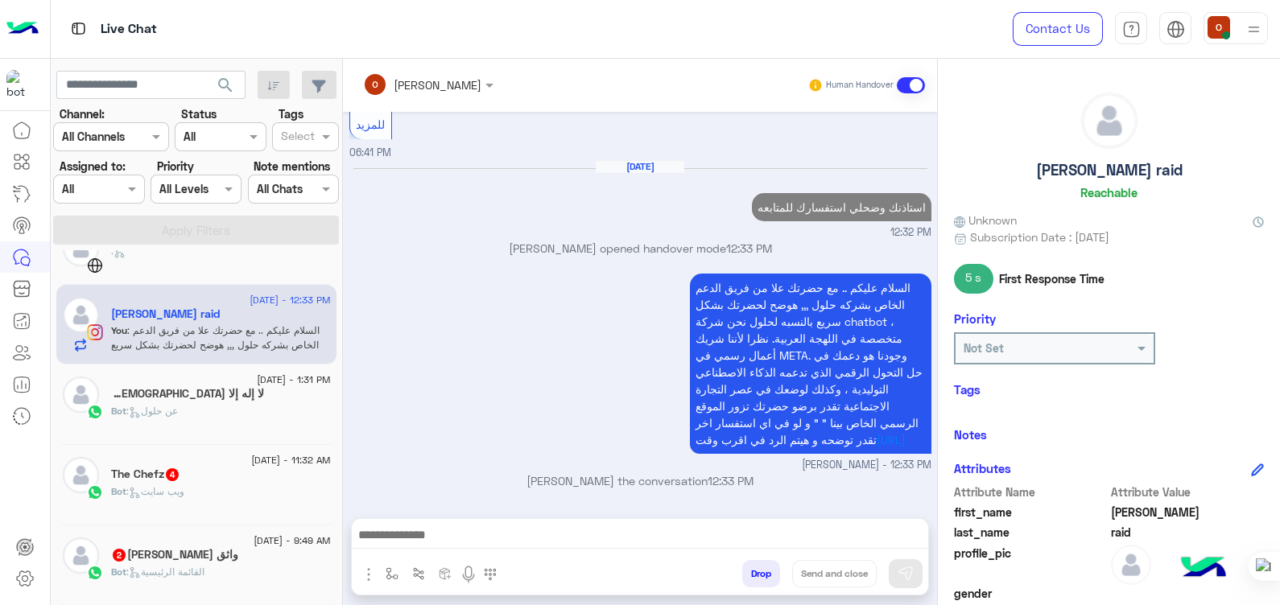
scroll to position [724, 0]
click at [219, 390] on div "لا إله إلا [DEMOGRAPHIC_DATA] 3" at bounding box center [221, 395] width 220 height 17
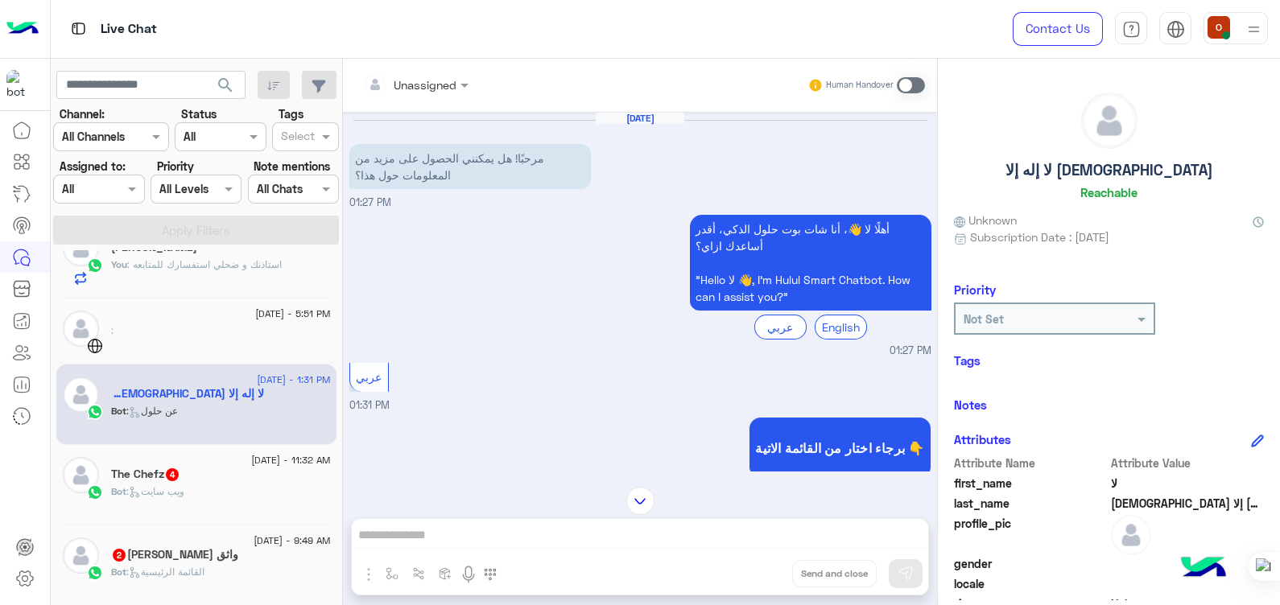
click at [910, 84] on span at bounding box center [911, 85] width 28 height 16
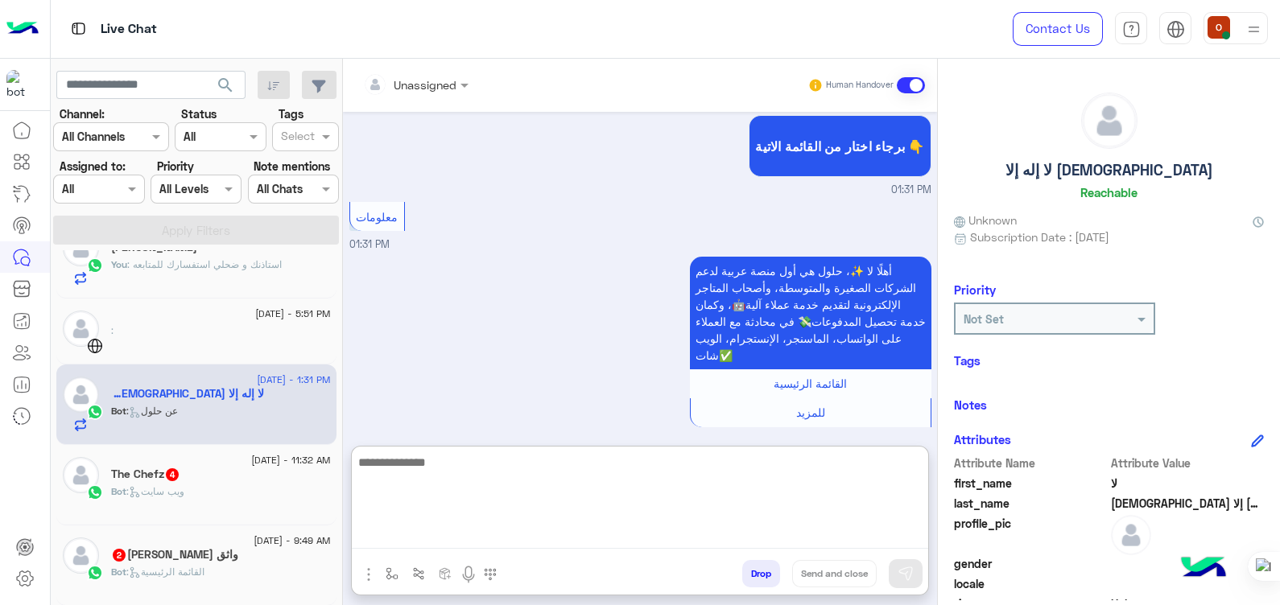
click at [559, 547] on textarea at bounding box center [640, 500] width 576 height 97
paste textarea "**********"
type textarea "**********"
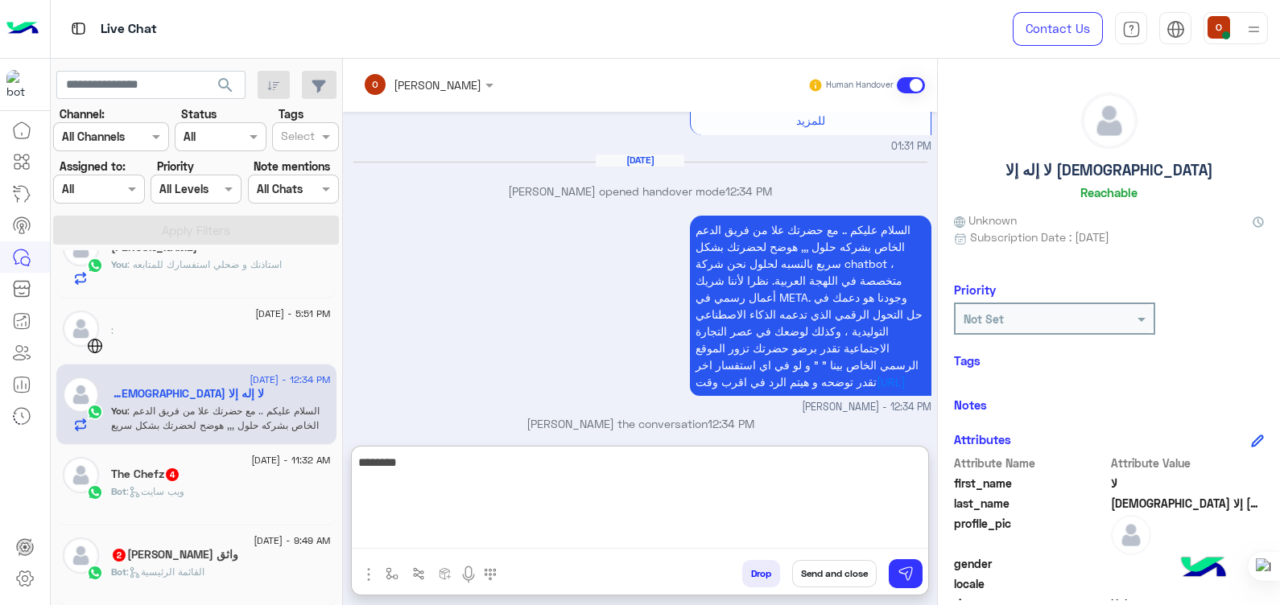
scroll to position [623, 0]
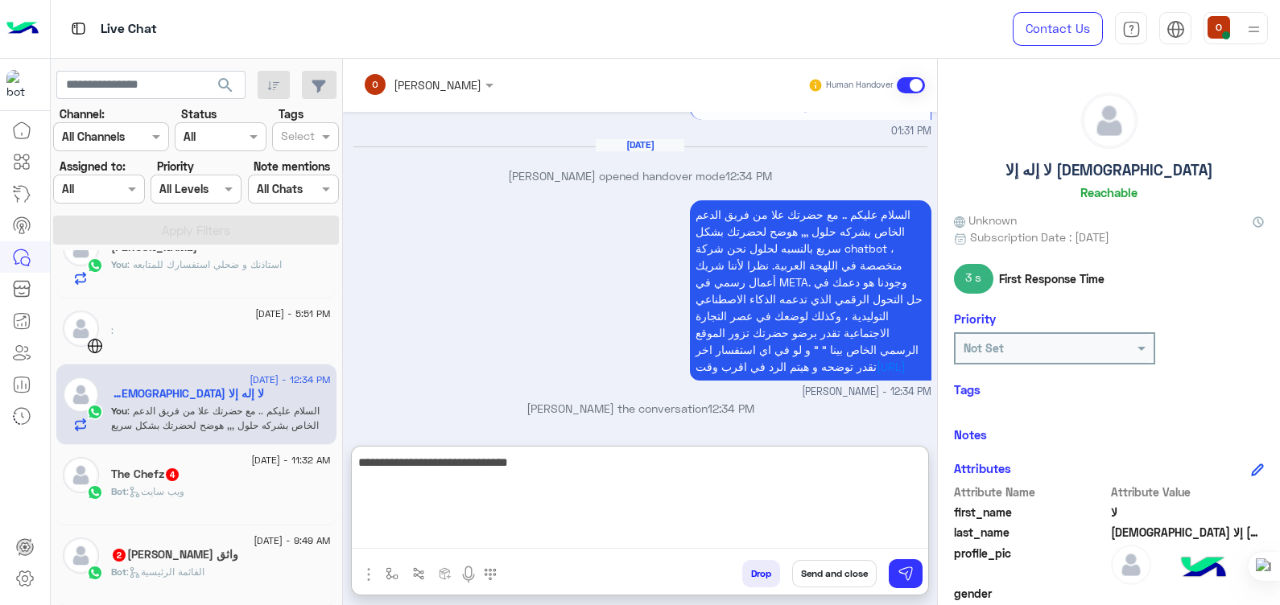
type textarea "**********"
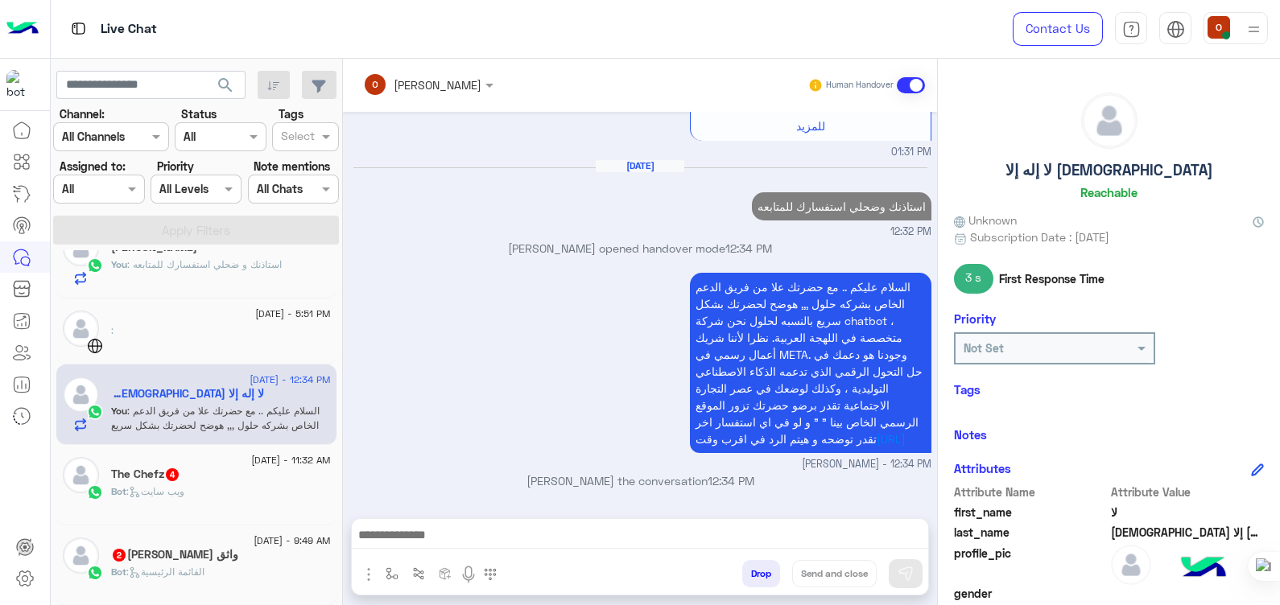
scroll to position [612, 0]
click at [242, 485] on div "Bot : ويب سايت" at bounding box center [221, 499] width 220 height 28
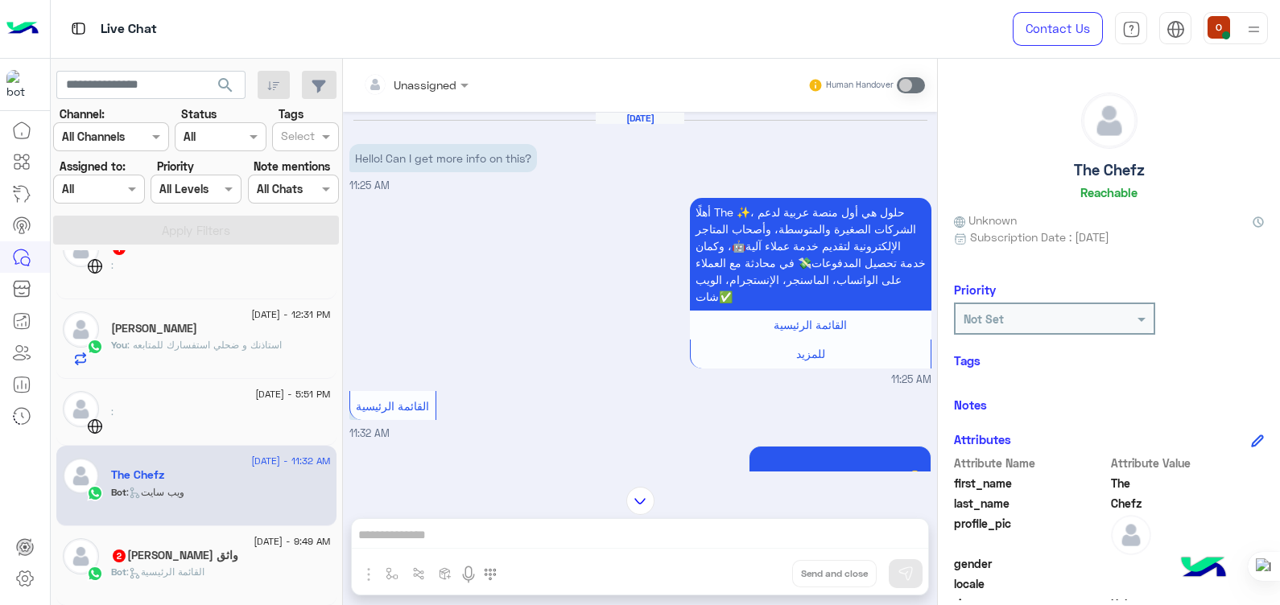
click at [174, 561] on div "واثق بكرم الله 2" at bounding box center [221, 557] width 220 height 17
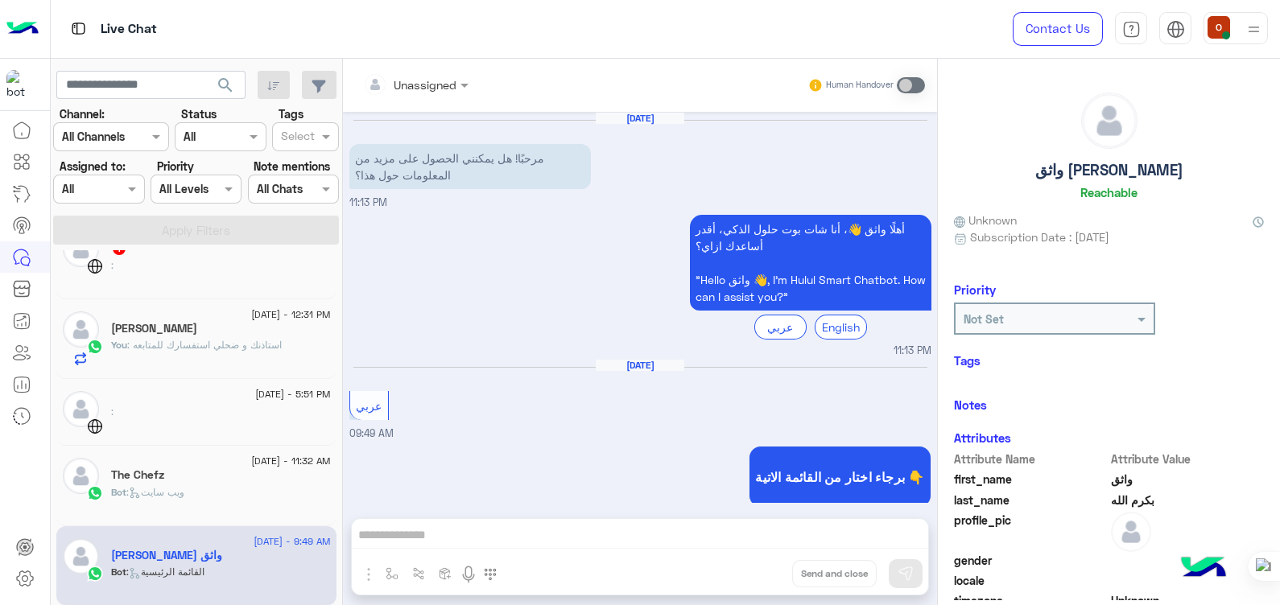
scroll to position [23, 0]
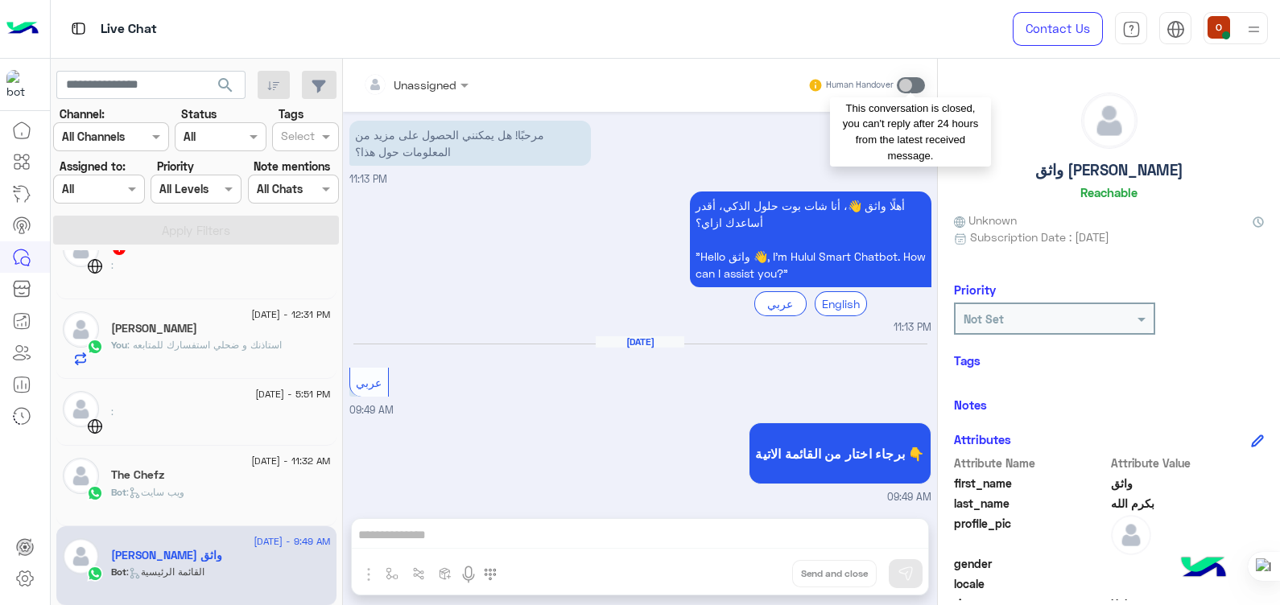
click at [901, 87] on span at bounding box center [911, 85] width 28 height 16
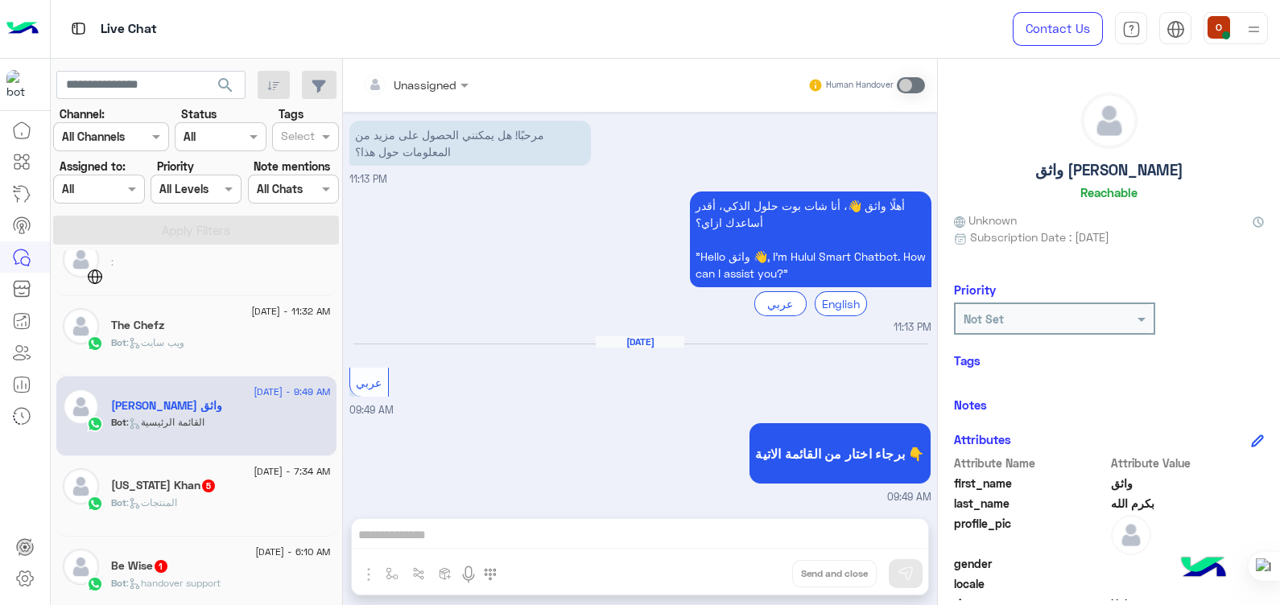
scroll to position [1106, 0]
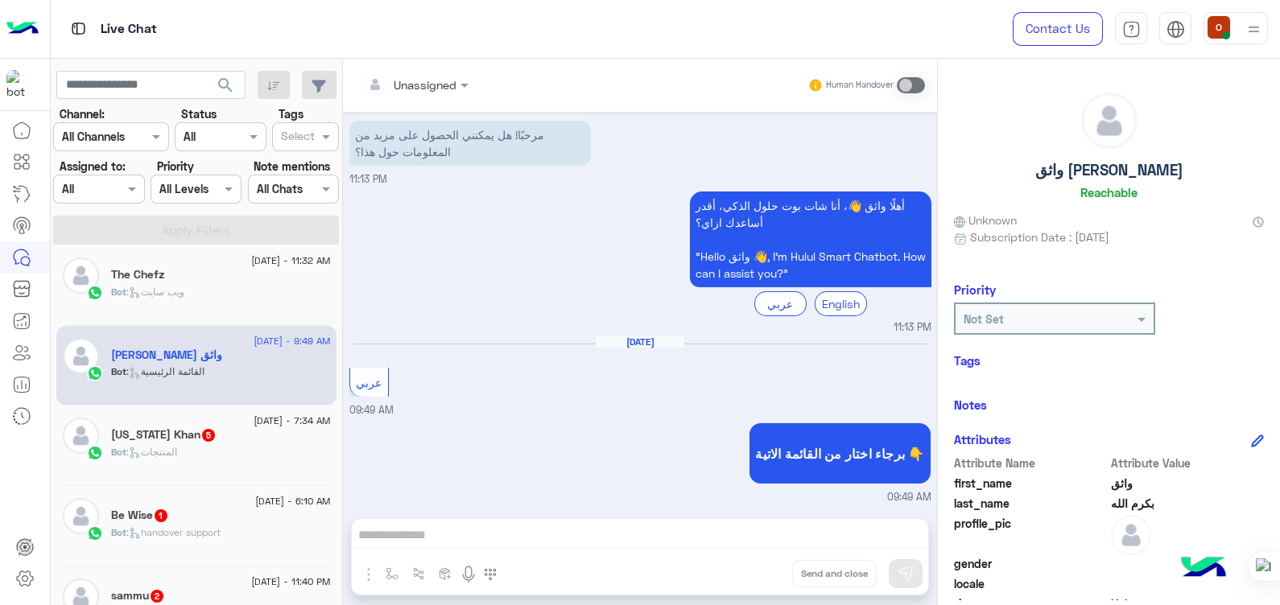
click at [225, 464] on div "Bot : المنتجات" at bounding box center [221, 459] width 220 height 28
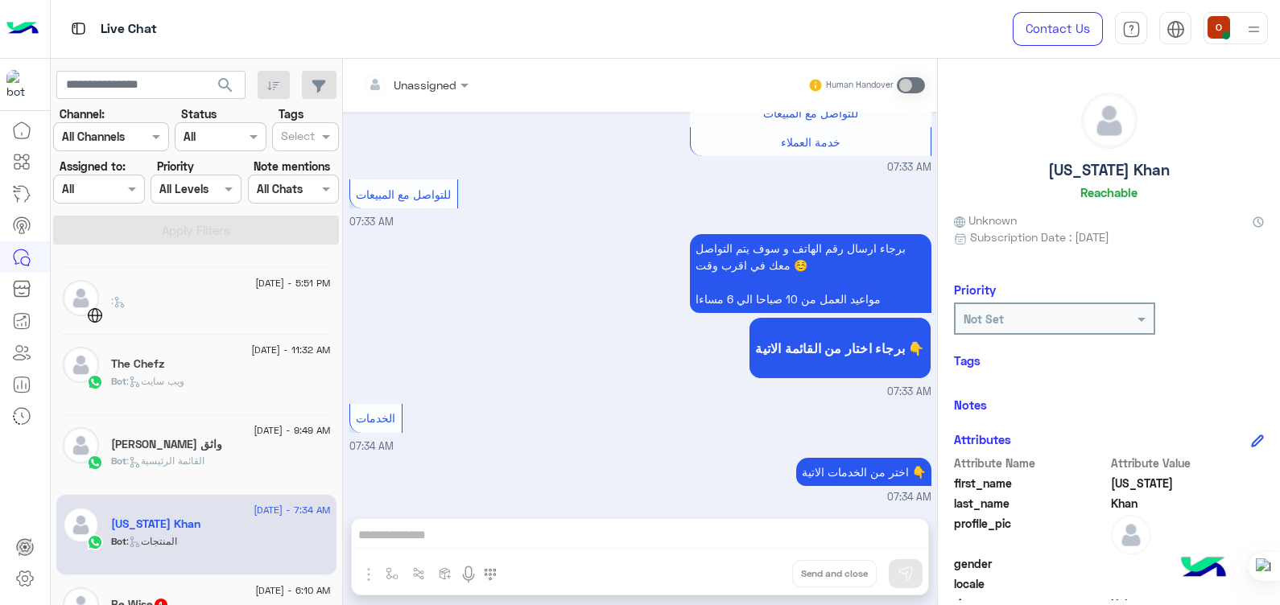
scroll to position [1034, 0]
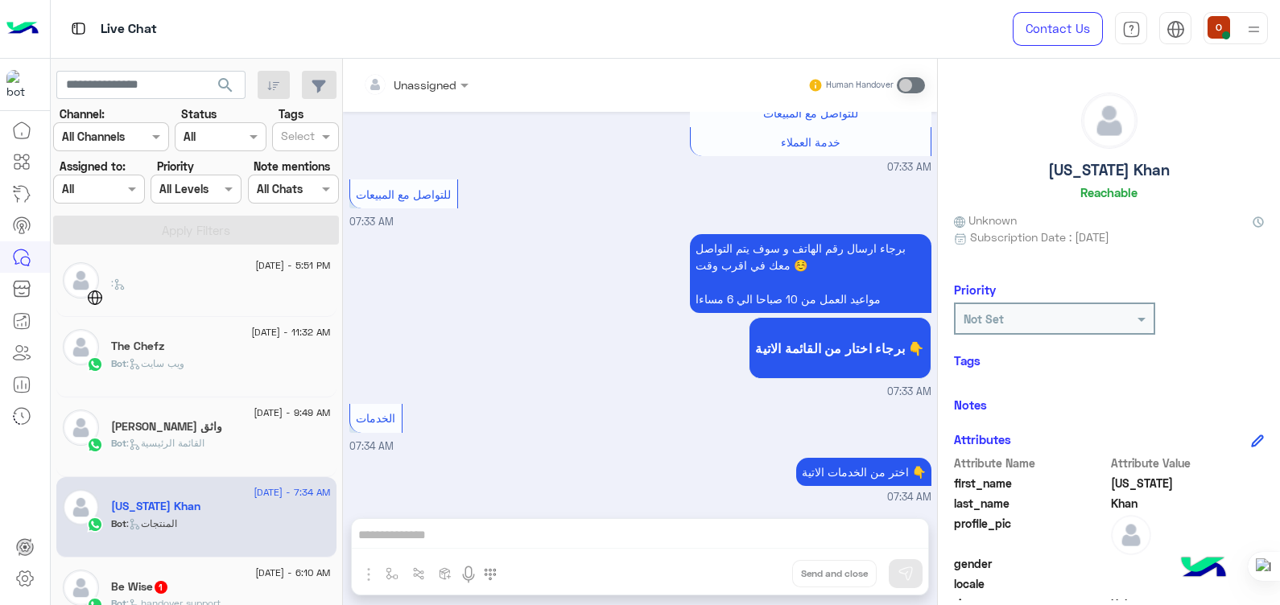
click at [192, 593] on div "Be Wise 1" at bounding box center [221, 588] width 220 height 17
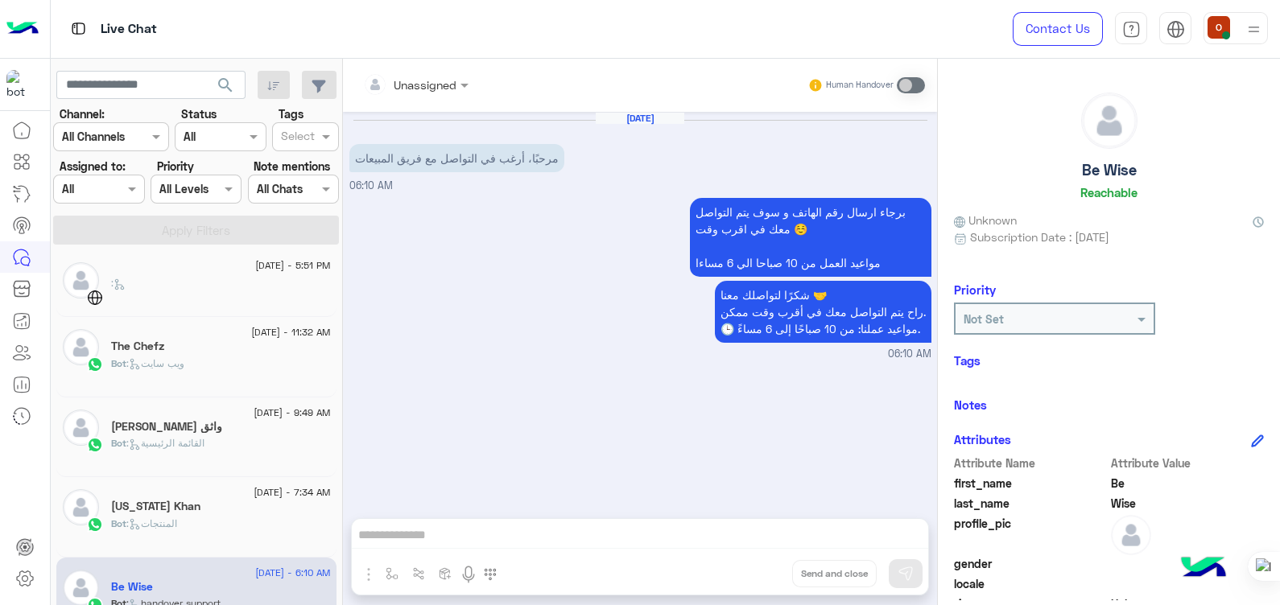
scroll to position [1143, 0]
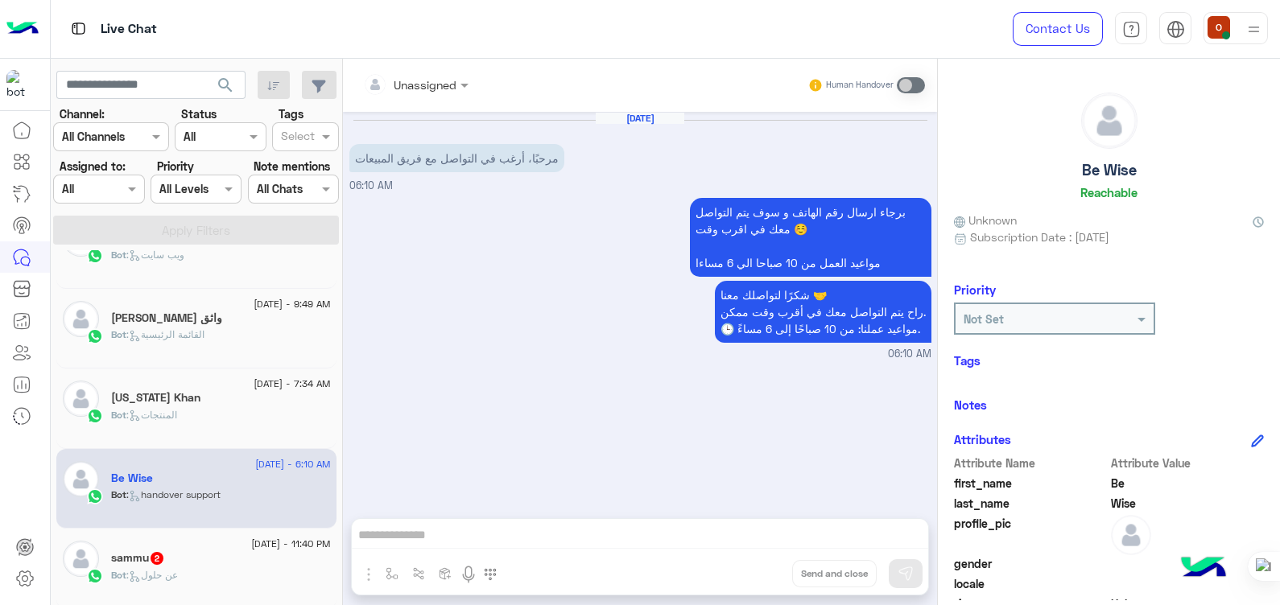
click at [213, 541] on div "[DATE] - 11:40 PM" at bounding box center [221, 546] width 220 height 10
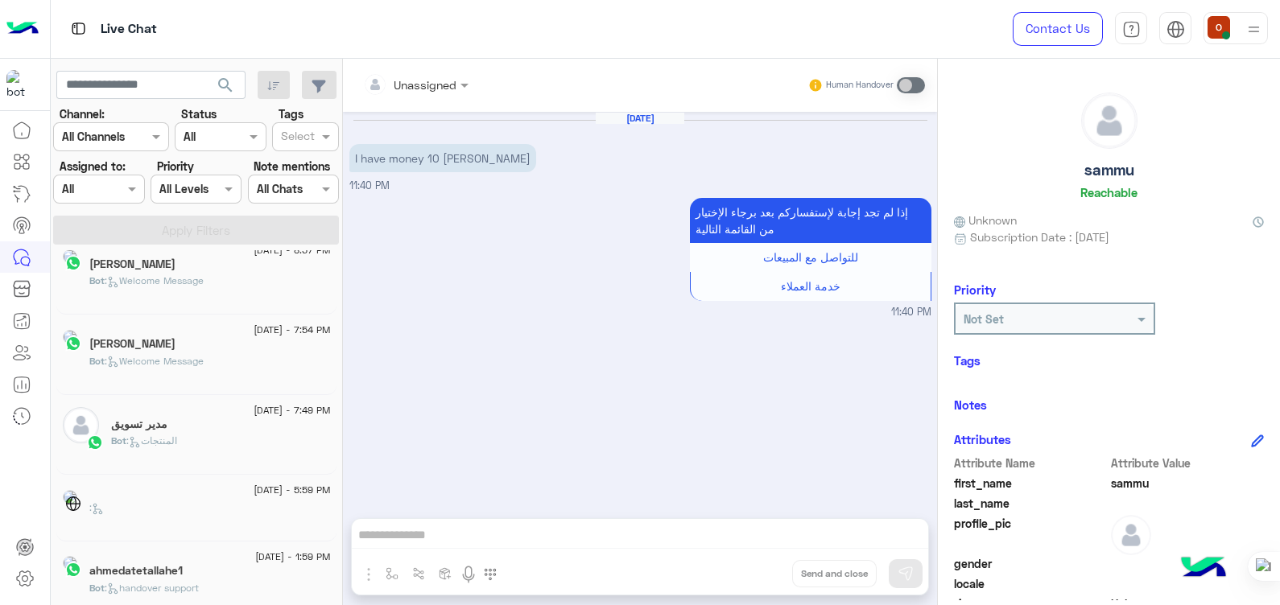
scroll to position [8, 0]
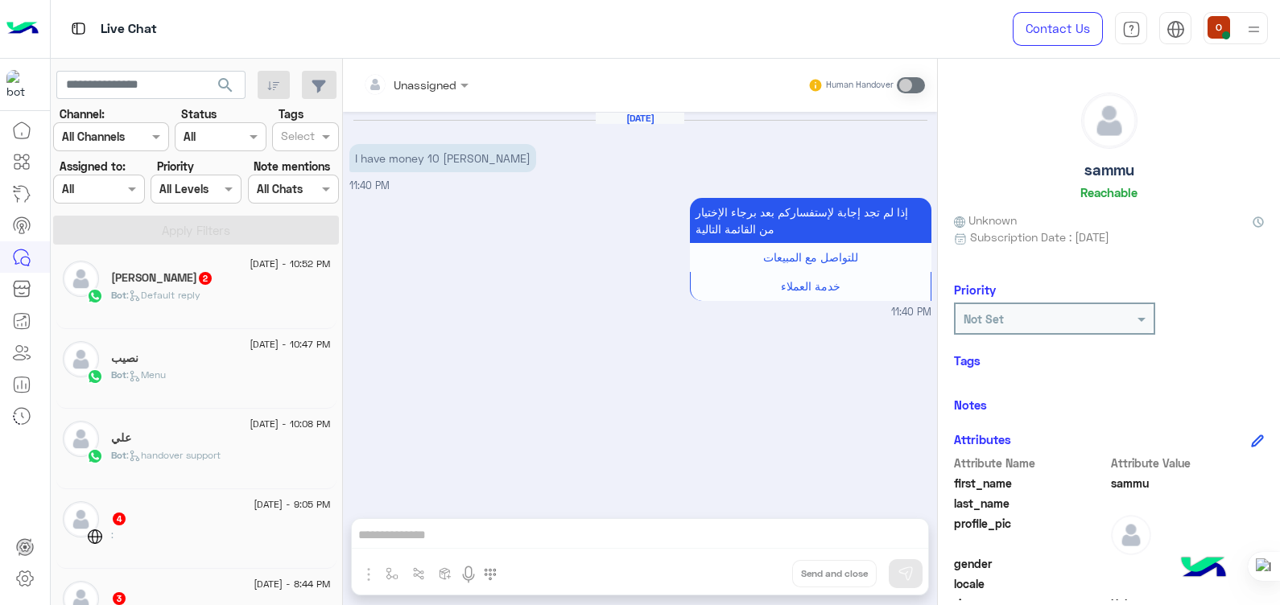
click at [250, 265] on span "[DATE] - 10:52 PM" at bounding box center [290, 264] width 80 height 14
